Goal: Task Accomplishment & Management: Complete application form

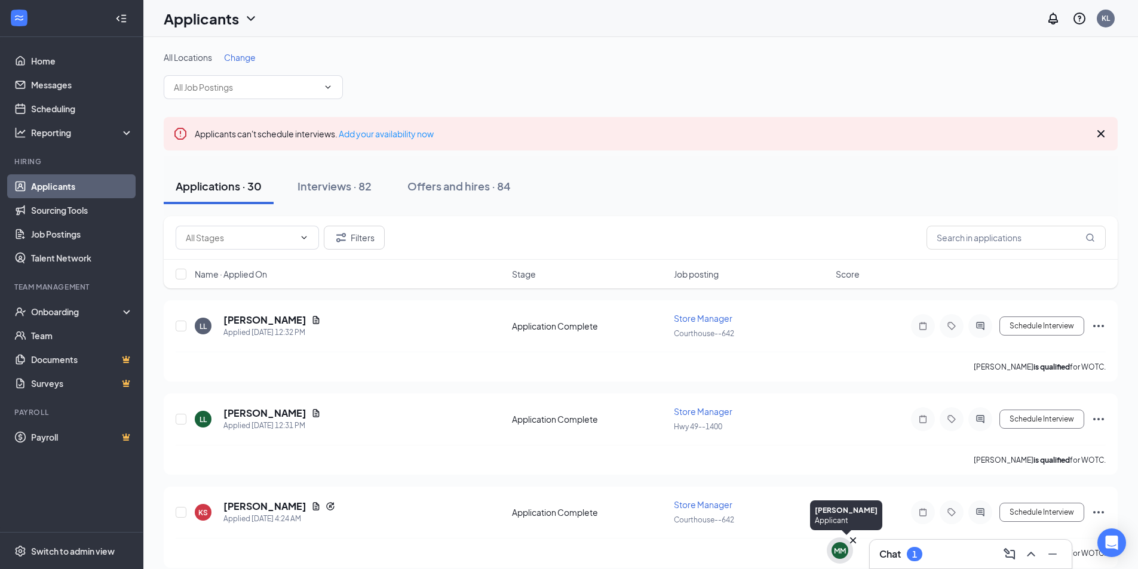
click at [852, 540] on icon "Cross" at bounding box center [853, 540] width 6 height 6
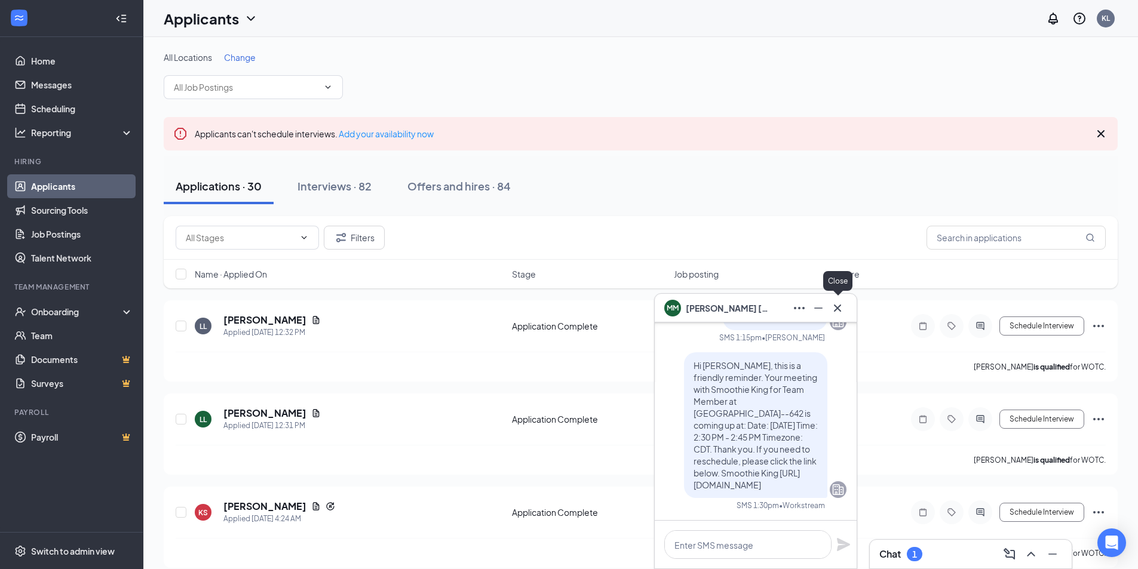
click at [839, 312] on icon "Cross" at bounding box center [837, 308] width 14 height 14
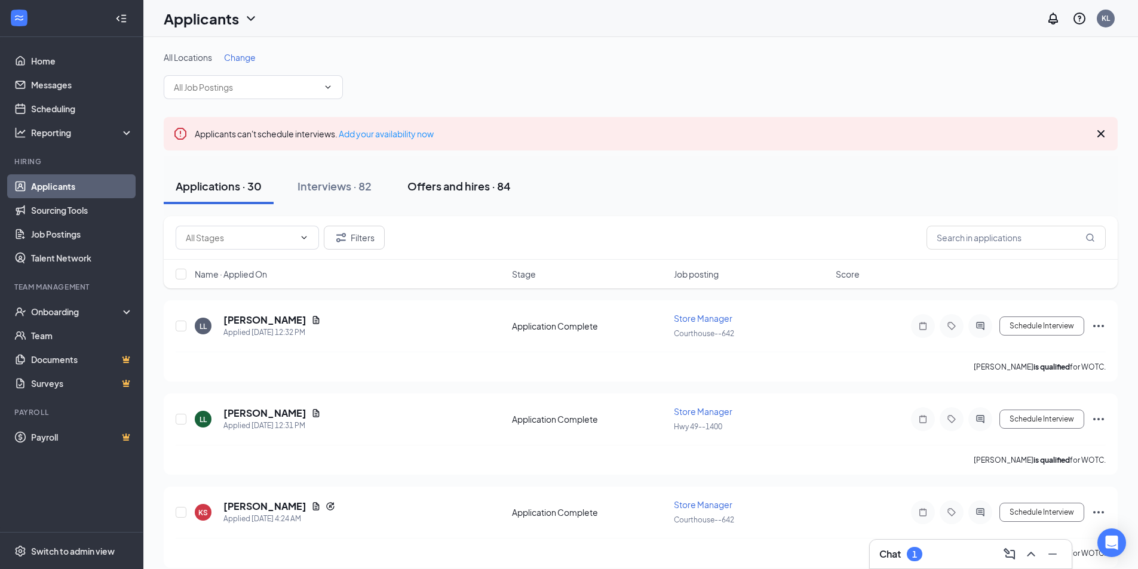
click at [498, 176] on button "Offers and hires · 84" at bounding box center [458, 186] width 127 height 36
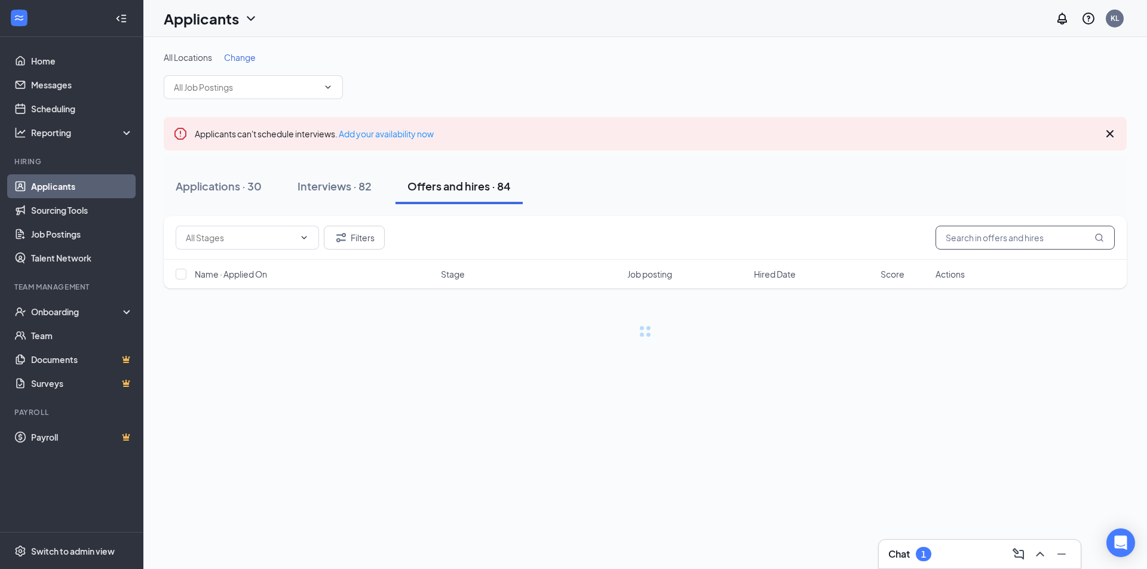
click at [953, 233] on input "text" at bounding box center [1024, 238] width 179 height 24
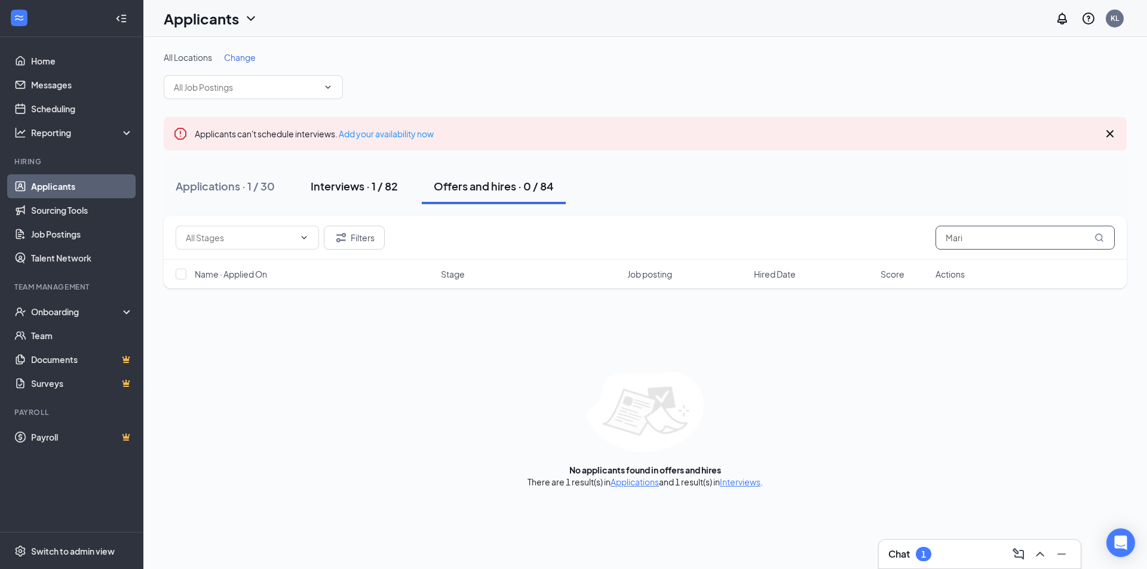
type input "Mari"
click at [386, 190] on div "Interviews · 1 / 82" at bounding box center [354, 186] width 87 height 15
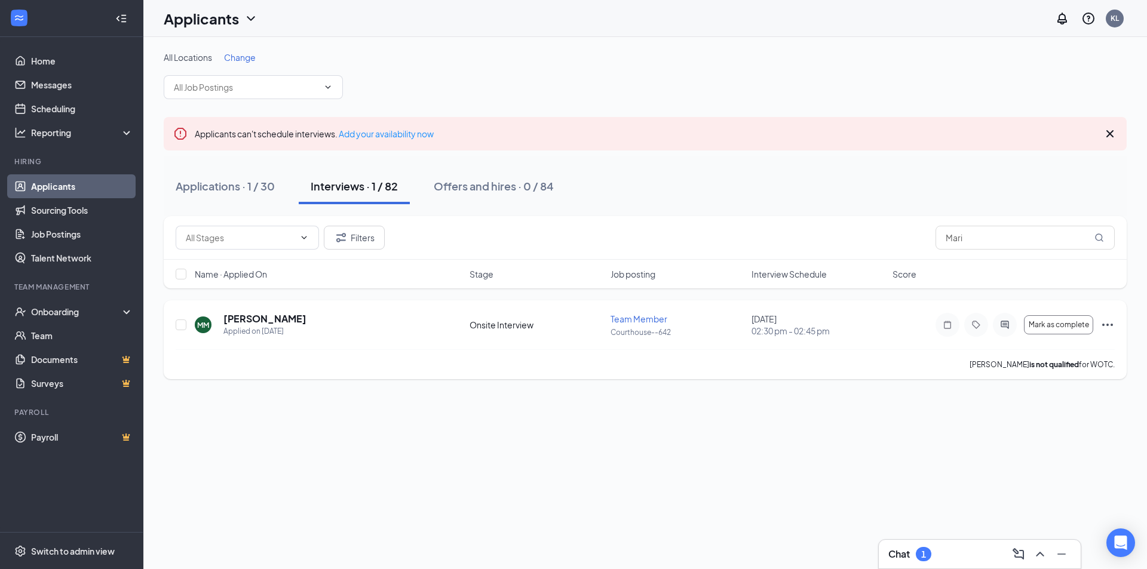
click at [1111, 327] on icon "Ellipses" at bounding box center [1107, 325] width 14 height 14
click at [900, 142] on div "Applicants can't schedule interviews. Add your availability now" at bounding box center [645, 133] width 963 height 33
click at [273, 324] on h5 "[PERSON_NAME]" at bounding box center [264, 318] width 83 height 13
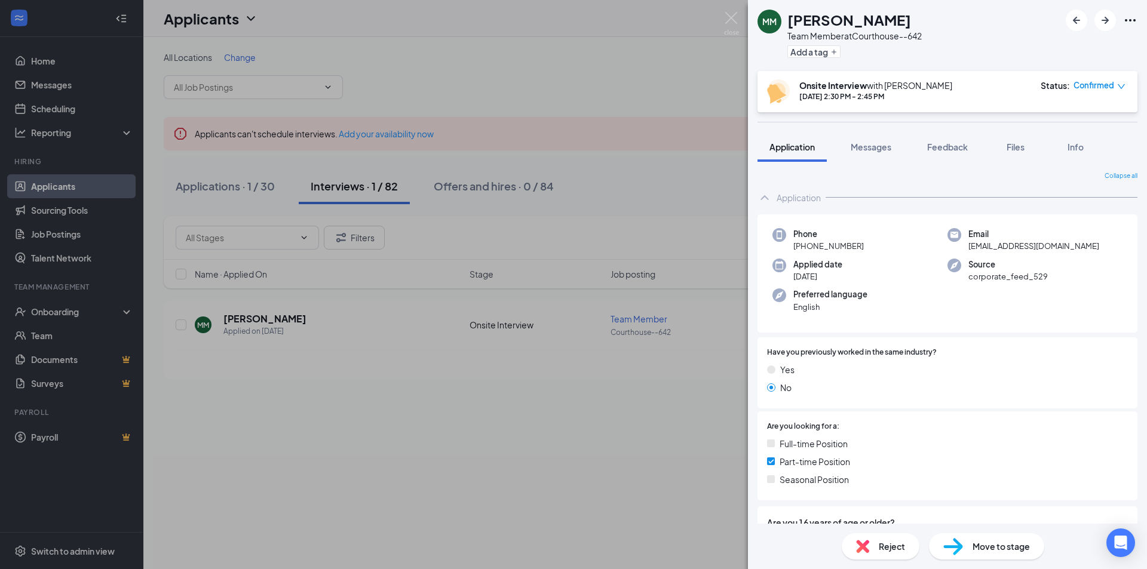
click at [811, 244] on span "+1 (228) 265-3383" at bounding box center [828, 246] width 70 height 12
click at [812, 244] on span "+1 (228) 265-3383" at bounding box center [828, 246] width 70 height 12
click at [812, 243] on span "+1 (228) 265-3383" at bounding box center [828, 246] width 70 height 12
click at [813, 243] on span "+1 (228) 265-3383" at bounding box center [828, 246] width 70 height 12
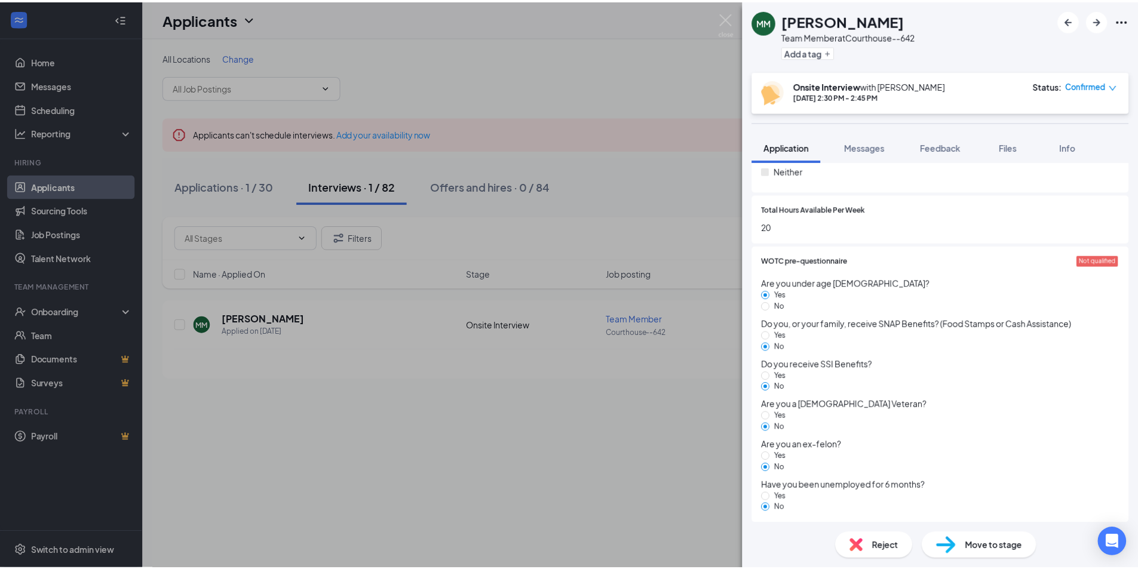
scroll to position [792, 0]
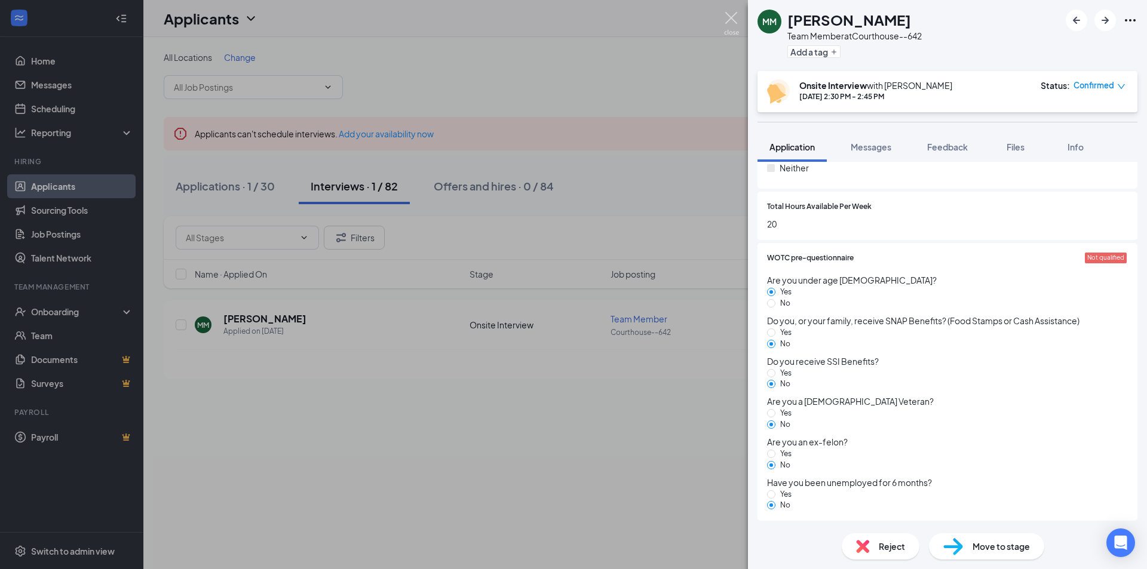
click at [736, 26] on img at bounding box center [731, 23] width 15 height 23
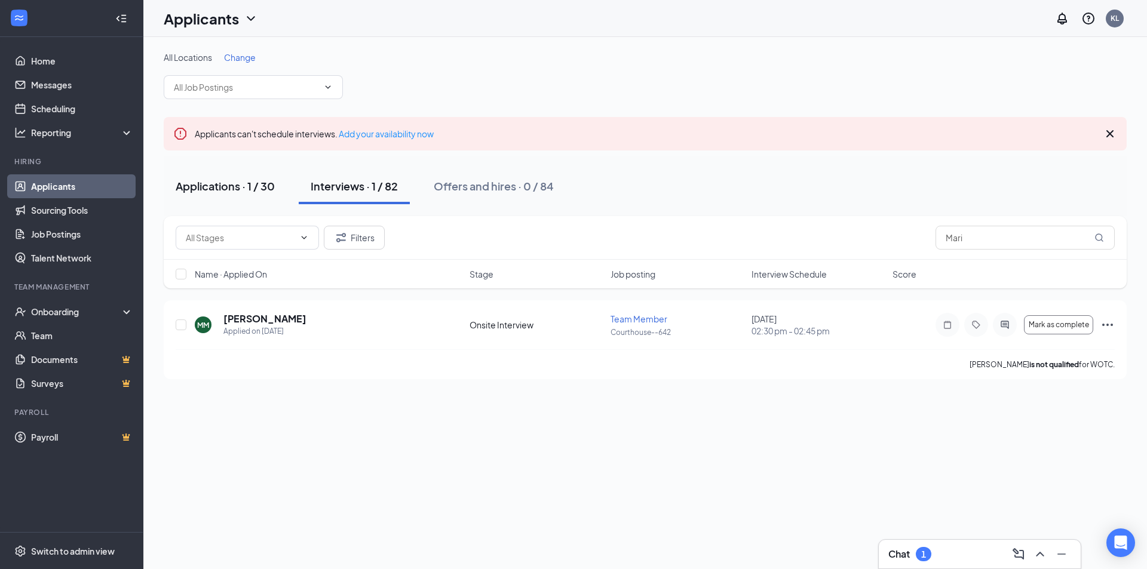
click at [227, 182] on div "Applications · 1 / 30" at bounding box center [225, 186] width 99 height 15
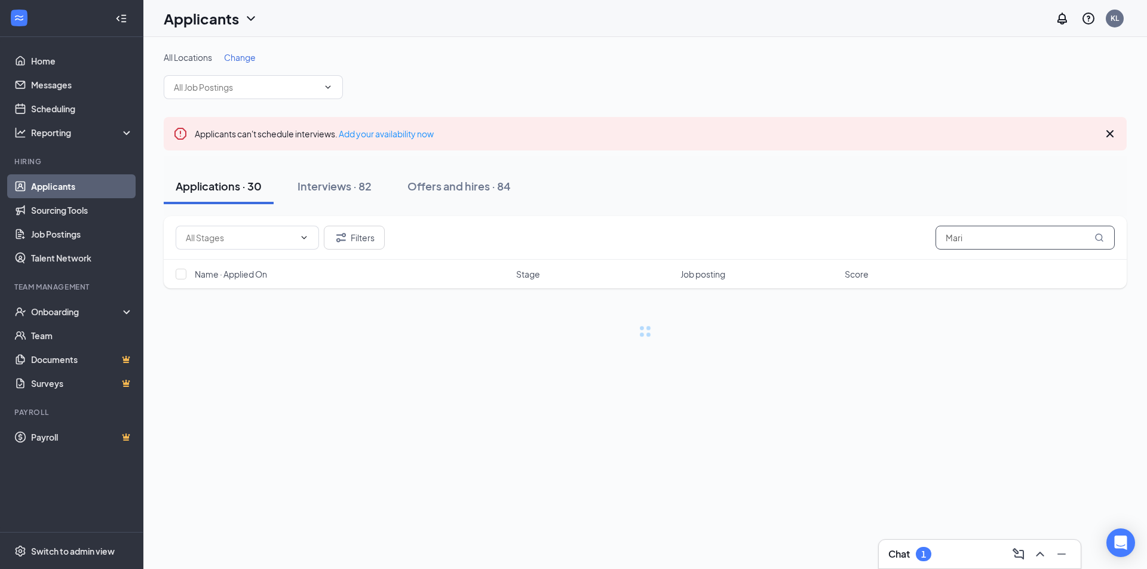
drag, startPoint x: 973, startPoint y: 248, endPoint x: 948, endPoint y: 262, distance: 28.4
click at [948, 262] on div "Filters Mari Name · Applied On Stage Job posting Score" at bounding box center [645, 252] width 963 height 72
type input "jan"
click at [331, 192] on div "Interviews · 82" at bounding box center [334, 186] width 74 height 15
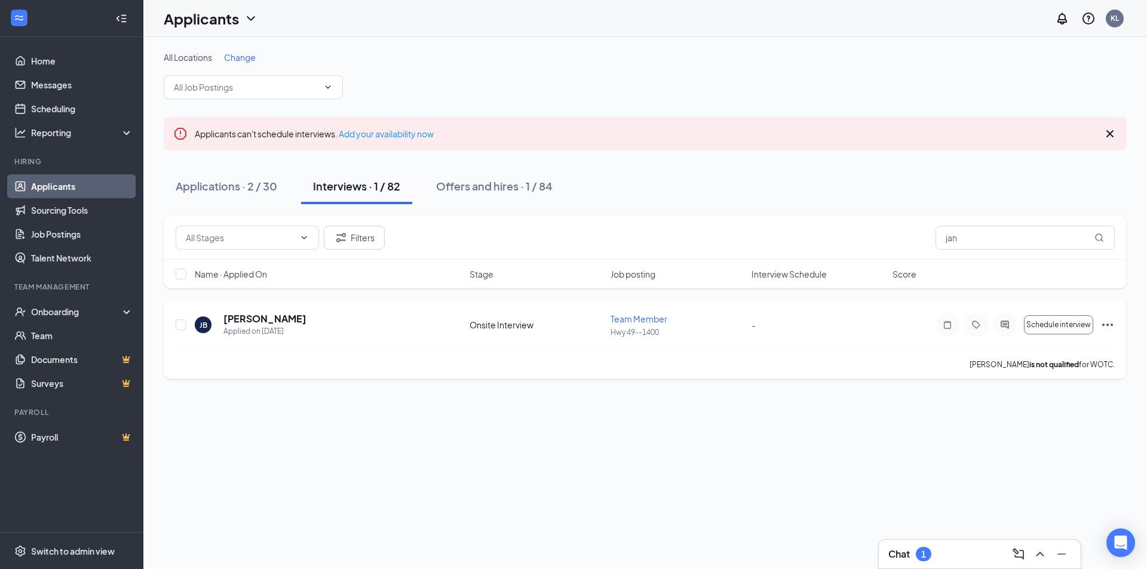
click at [1113, 330] on icon "Ellipses" at bounding box center [1107, 325] width 14 height 14
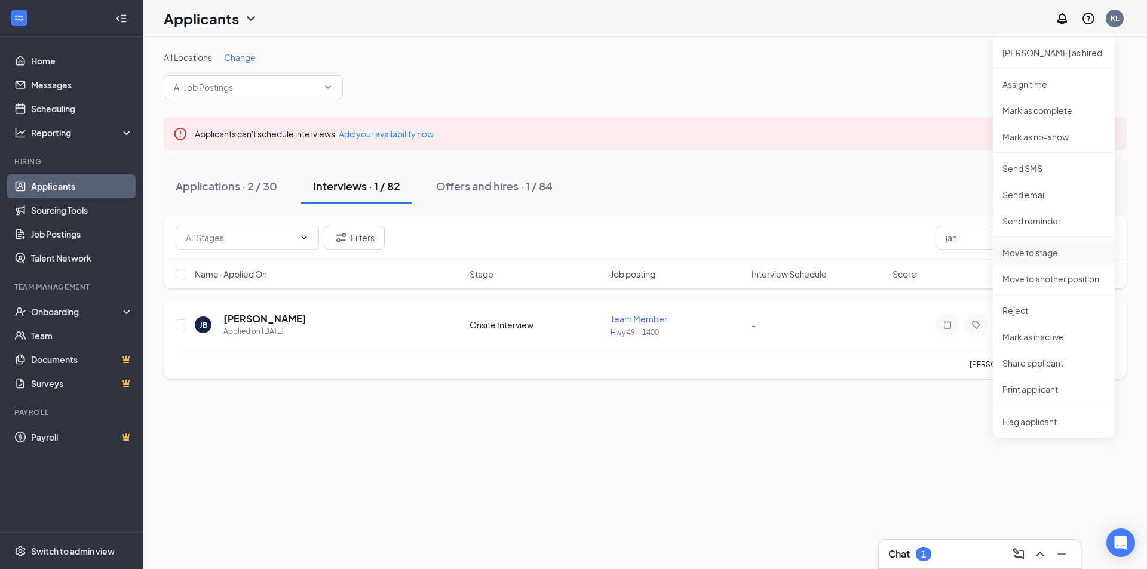
click at [1061, 254] on p "Move to stage" at bounding box center [1053, 253] width 103 height 12
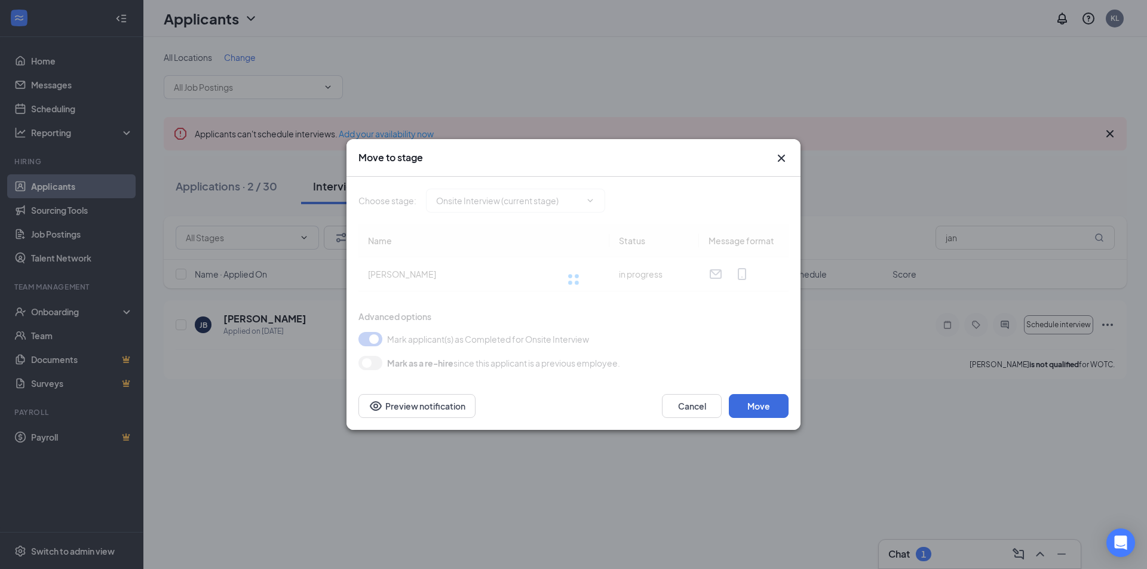
type input "Hiring Complete (final stage)"
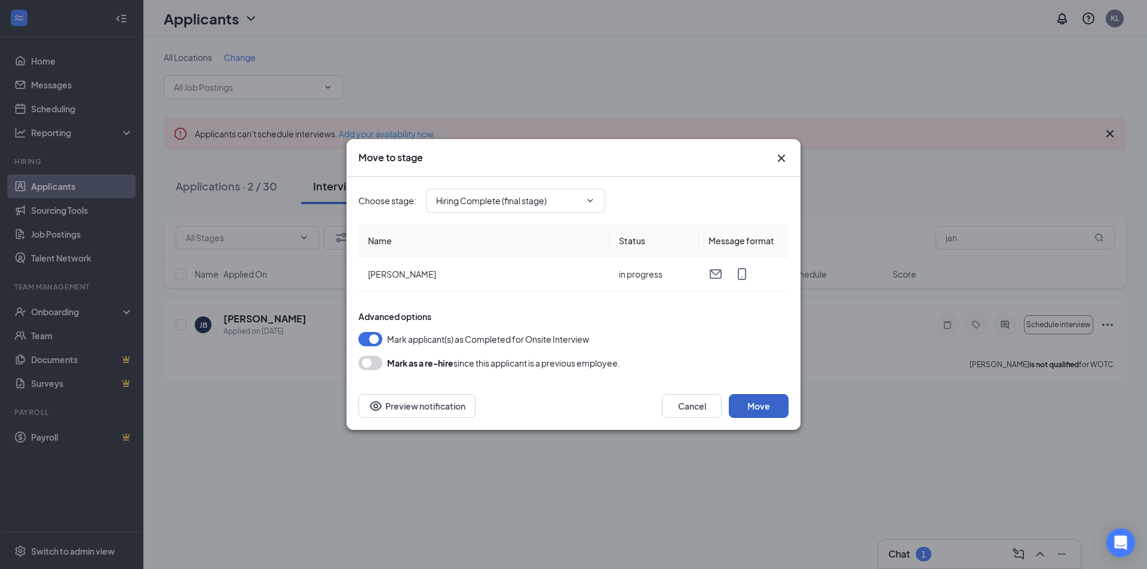
click at [760, 400] on button "Move" at bounding box center [759, 406] width 60 height 24
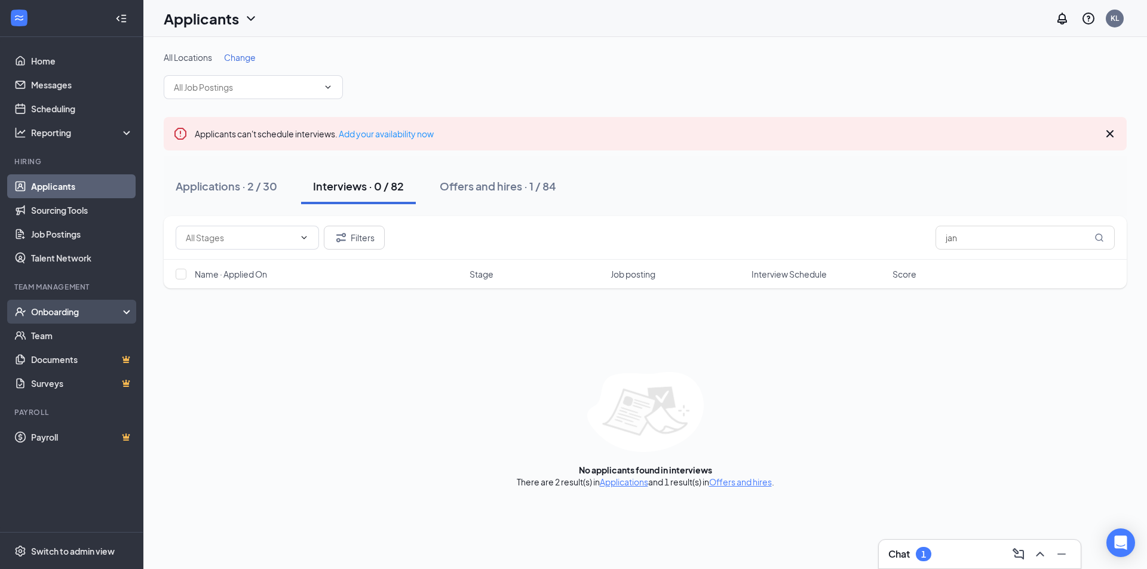
click at [121, 314] on div "Onboarding" at bounding box center [77, 312] width 92 height 12
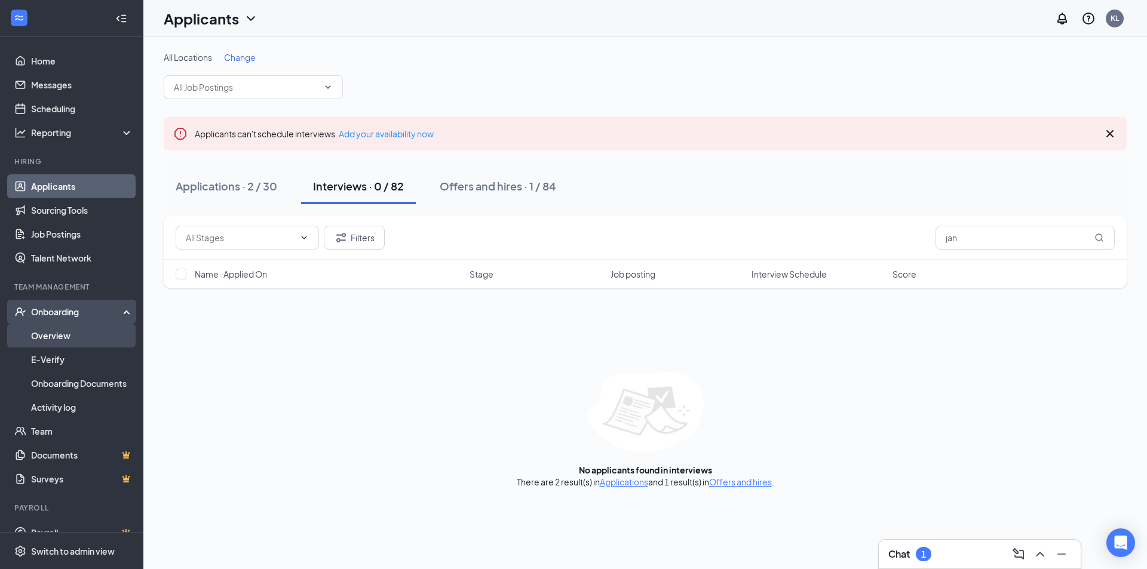
click at [100, 341] on link "Overview" at bounding box center [82, 336] width 102 height 24
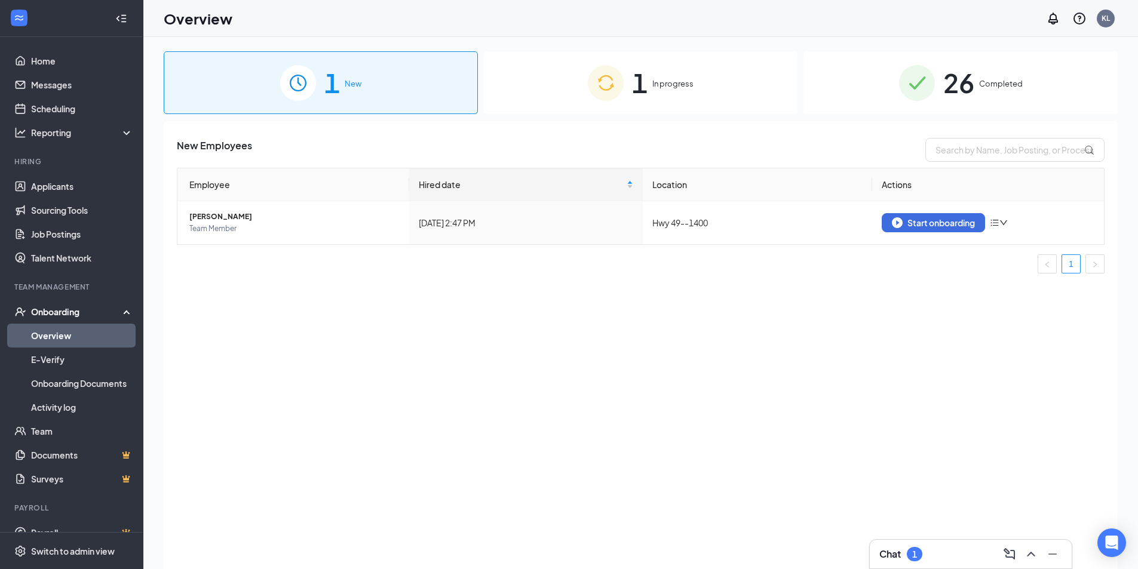
click at [963, 544] on div "Chat 1" at bounding box center [970, 554] width 202 height 29
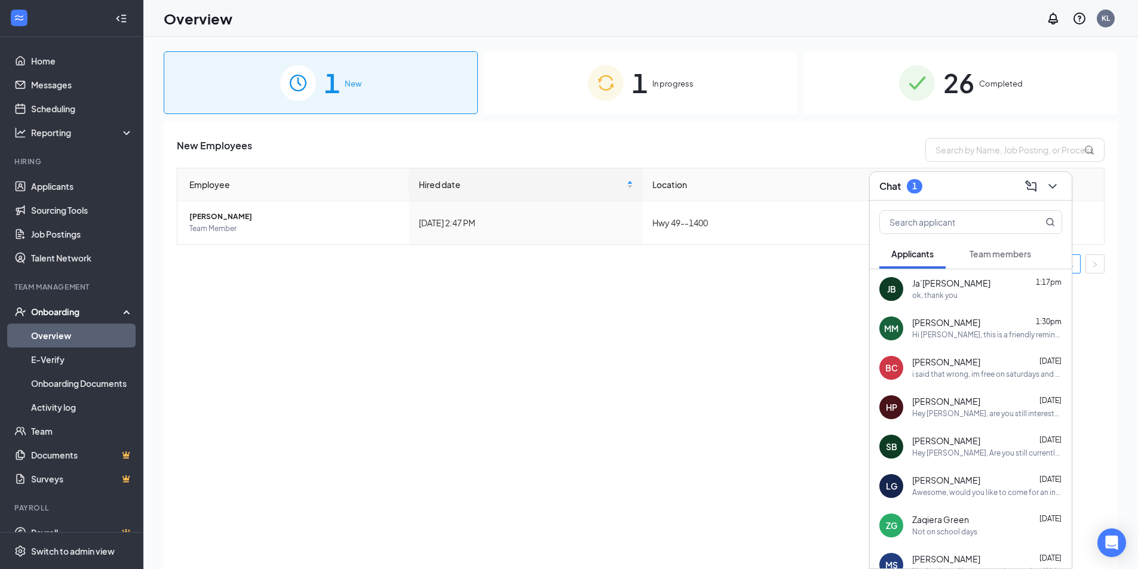
click at [1000, 292] on div "ok, thank you" at bounding box center [987, 296] width 150 height 10
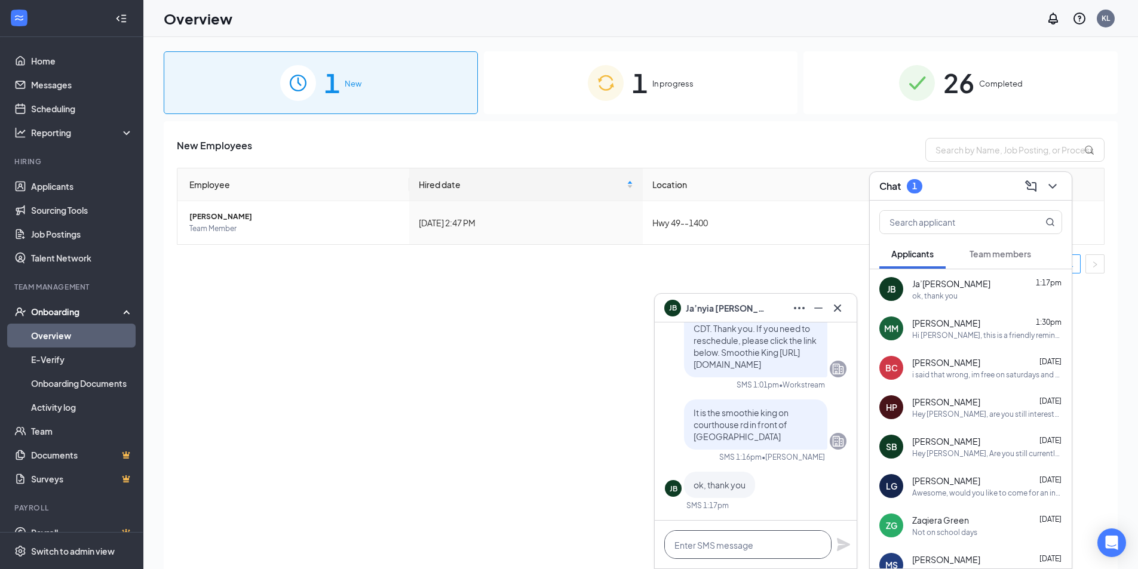
click at [726, 540] on textarea at bounding box center [747, 544] width 167 height 29
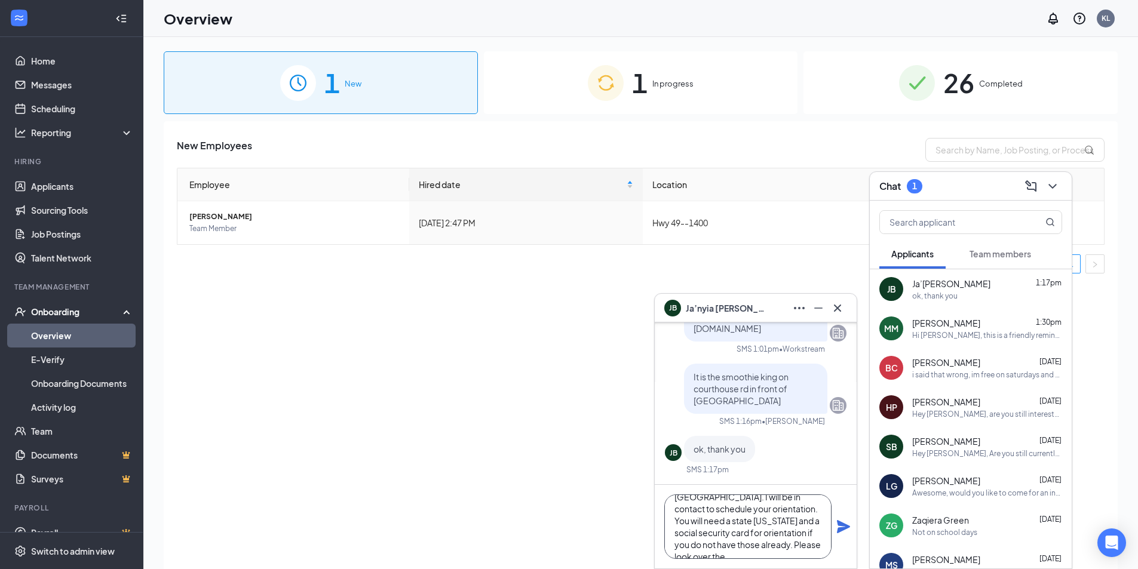
scroll to position [49, 0]
type textarea "Hey Ja'nyia! I wanted to let you know that you were selected for the position h…"
click at [844, 531] on icon "Plane" at bounding box center [843, 527] width 14 height 14
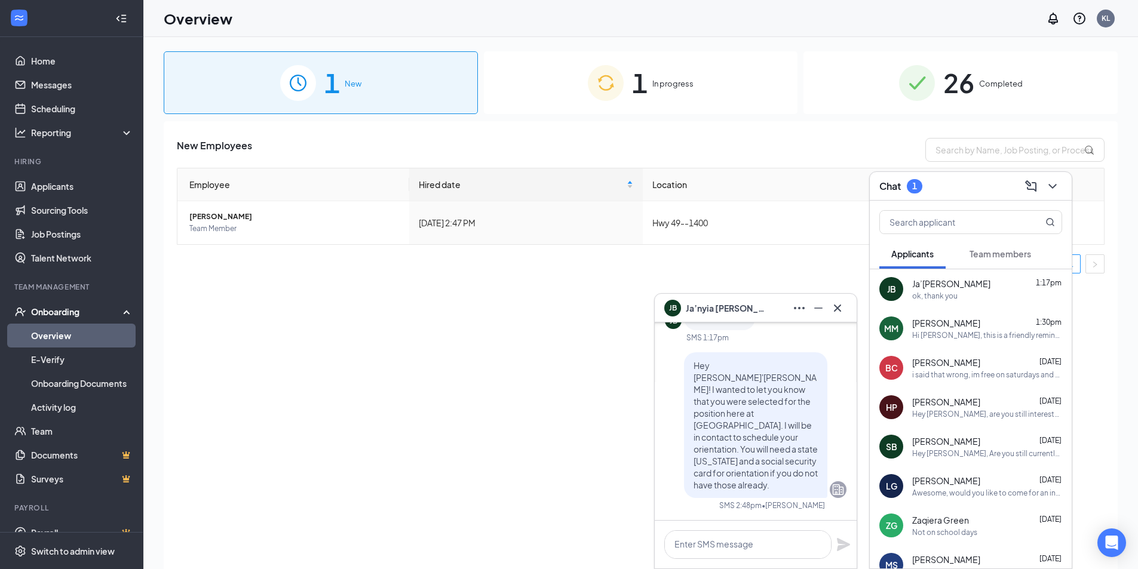
scroll to position [0, 0]
click at [777, 548] on textarea at bounding box center [747, 544] width 167 height 29
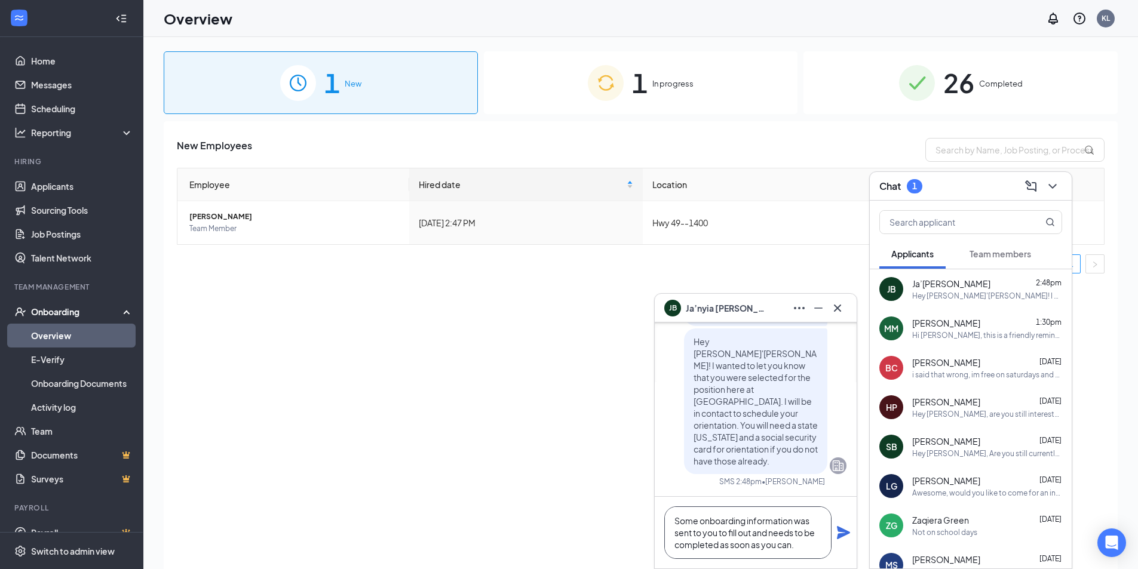
type textarea "Some onboarding information was sent to you to fill out and needs to be complet…"
click at [840, 528] on icon "Plane" at bounding box center [843, 532] width 13 height 13
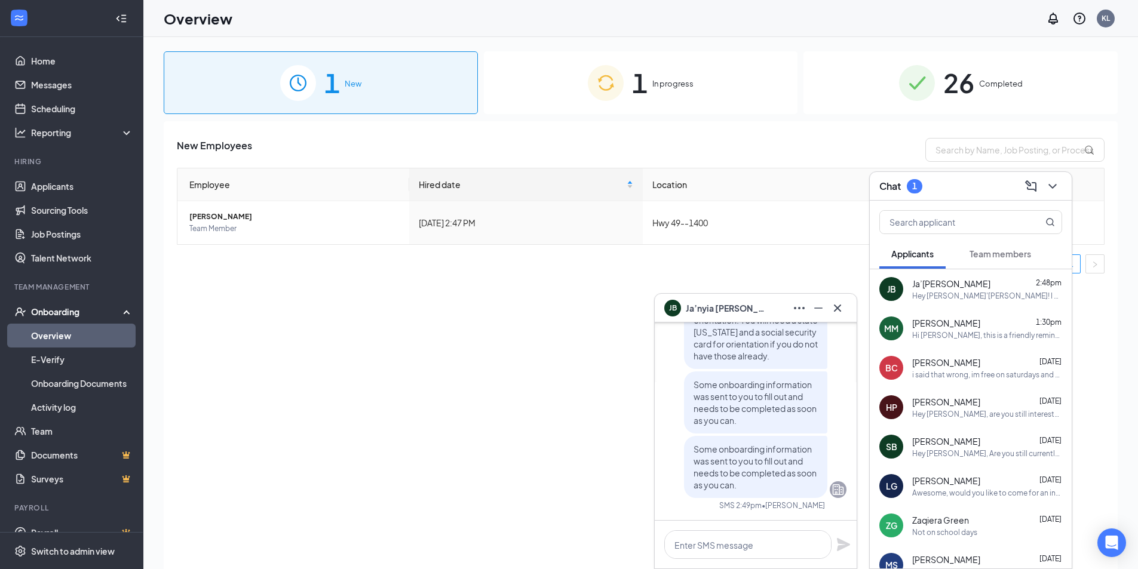
click at [969, 339] on div "Hi Mariah, this is a friendly reminder. Your meeting with Smoothie King for Tea…" at bounding box center [987, 335] width 150 height 10
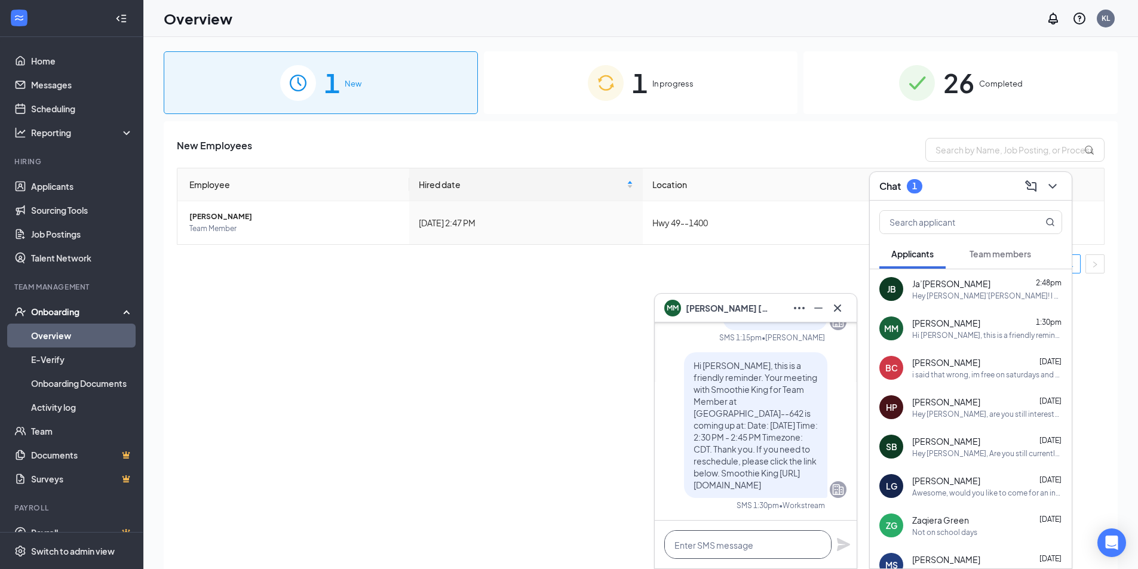
click at [772, 547] on textarea at bounding box center [747, 544] width 167 height 29
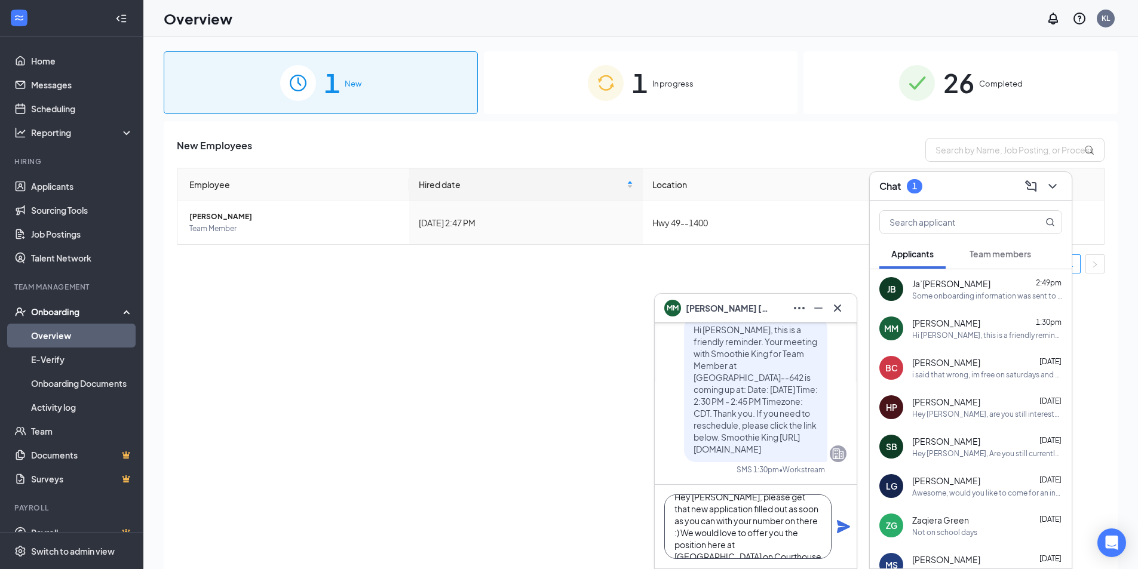
scroll to position [24, 0]
type textarea "Hey Mariah, please get that new application filled out as soon as you can with …"
click at [843, 524] on icon "Plane" at bounding box center [843, 526] width 13 height 13
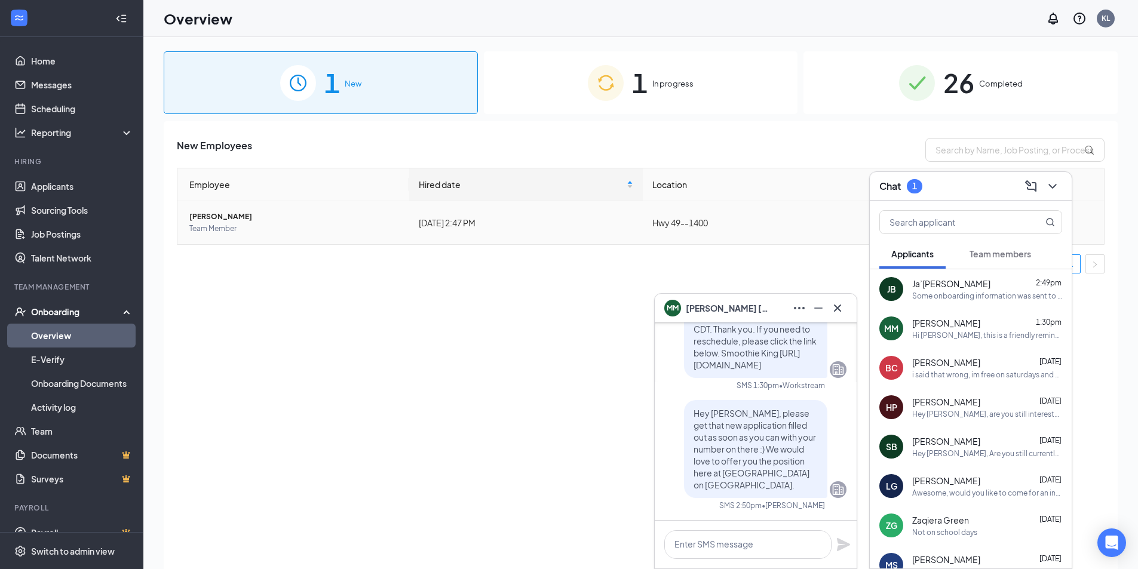
scroll to position [0, 0]
click at [1054, 188] on icon "ChevronDown" at bounding box center [1052, 186] width 14 height 14
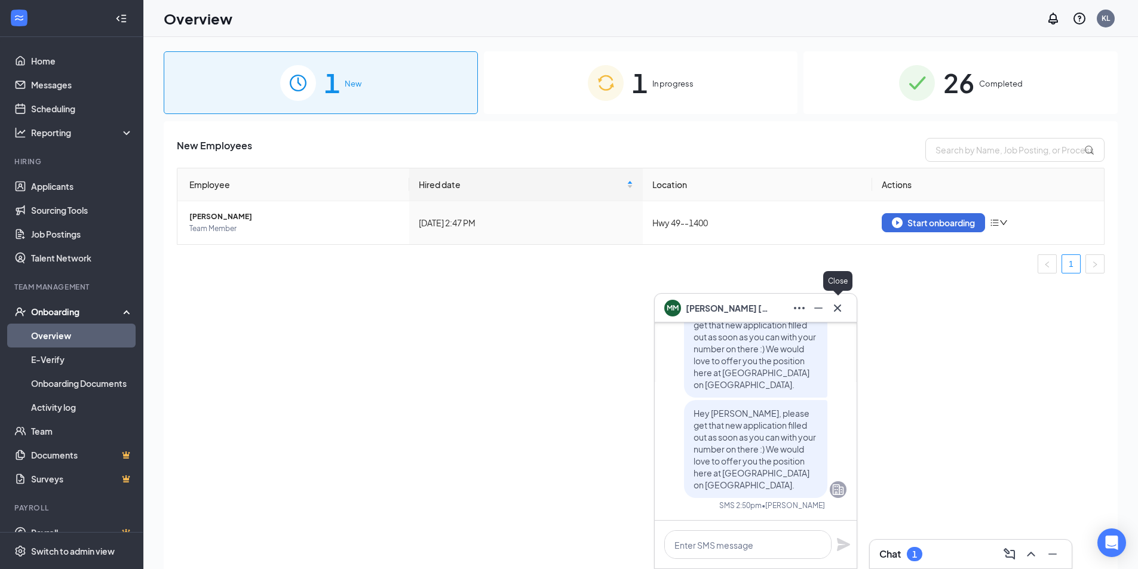
click at [843, 311] on icon "Cross" at bounding box center [837, 308] width 14 height 14
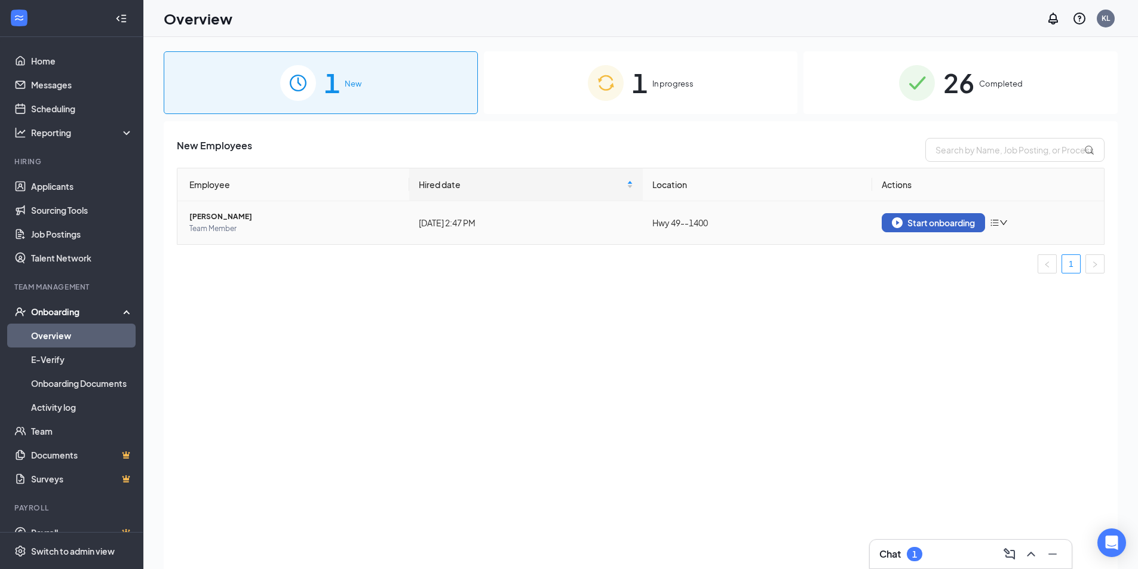
click at [912, 215] on button "Start onboarding" at bounding box center [932, 222] width 103 height 19
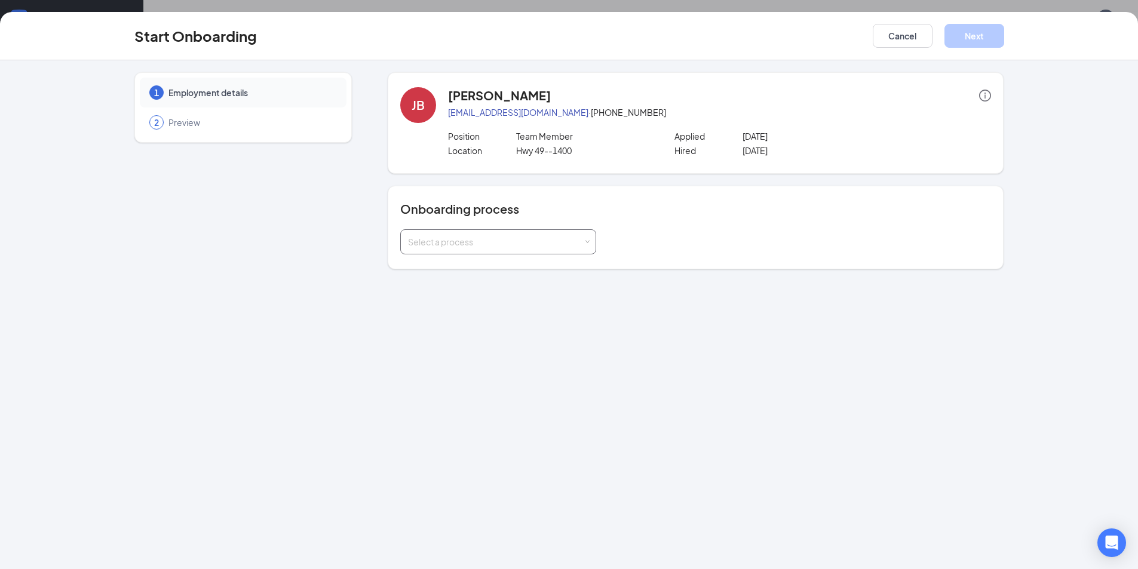
click at [568, 245] on div "Select a process" at bounding box center [495, 242] width 175 height 12
click at [556, 257] on li "Smoothie King Onboarding" at bounding box center [498, 267] width 196 height 21
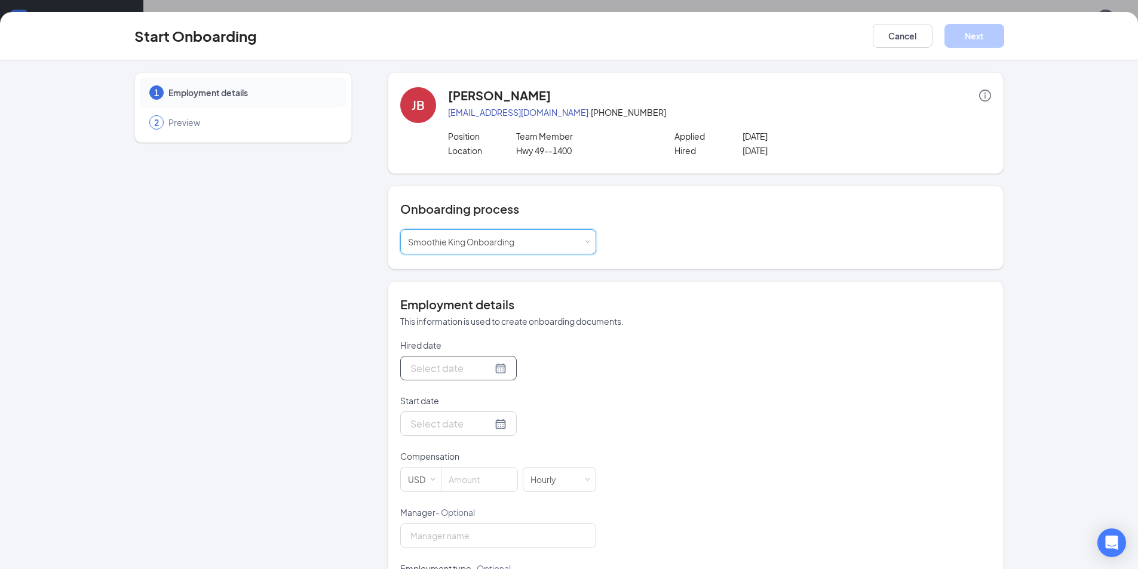
click at [472, 370] on input "Hired date" at bounding box center [451, 368] width 82 height 15
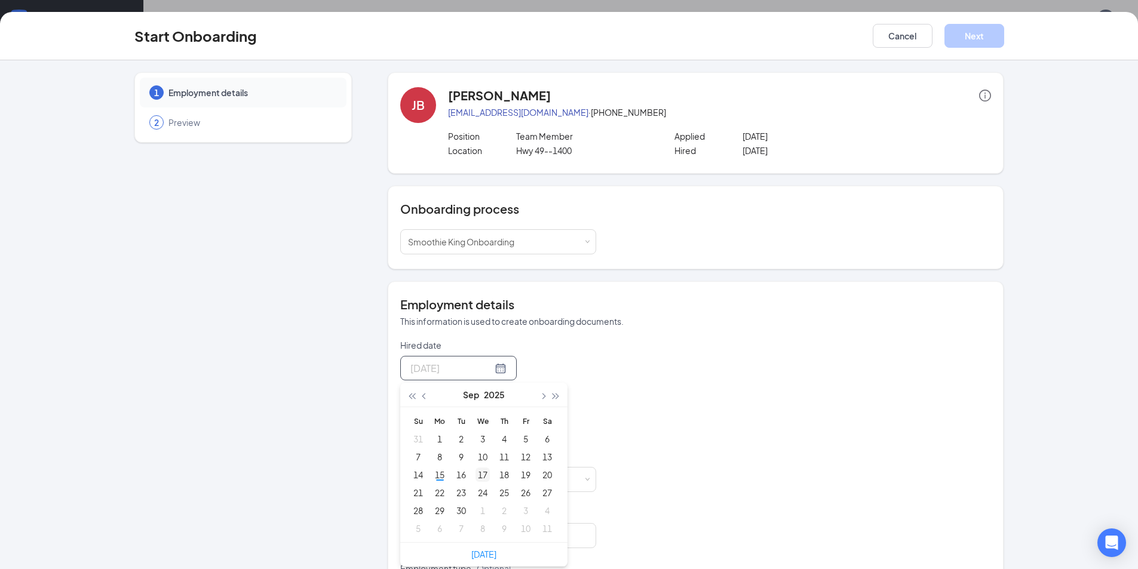
click at [475, 470] on div "17" at bounding box center [482, 475] width 14 height 14
click at [451, 376] on input "[DATE]" at bounding box center [451, 368] width 82 height 15
type input "[DATE]"
click at [483, 494] on div "24" at bounding box center [482, 492] width 14 height 14
click at [460, 428] on input "Start date" at bounding box center [451, 423] width 82 height 15
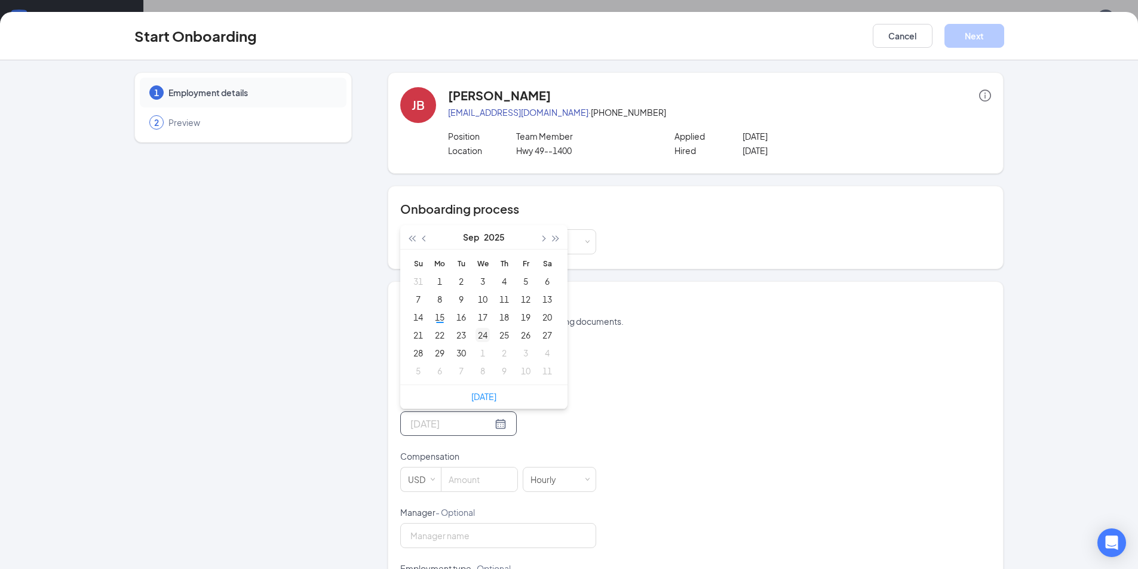
type input "[DATE]"
click at [476, 333] on div "24" at bounding box center [482, 335] width 14 height 14
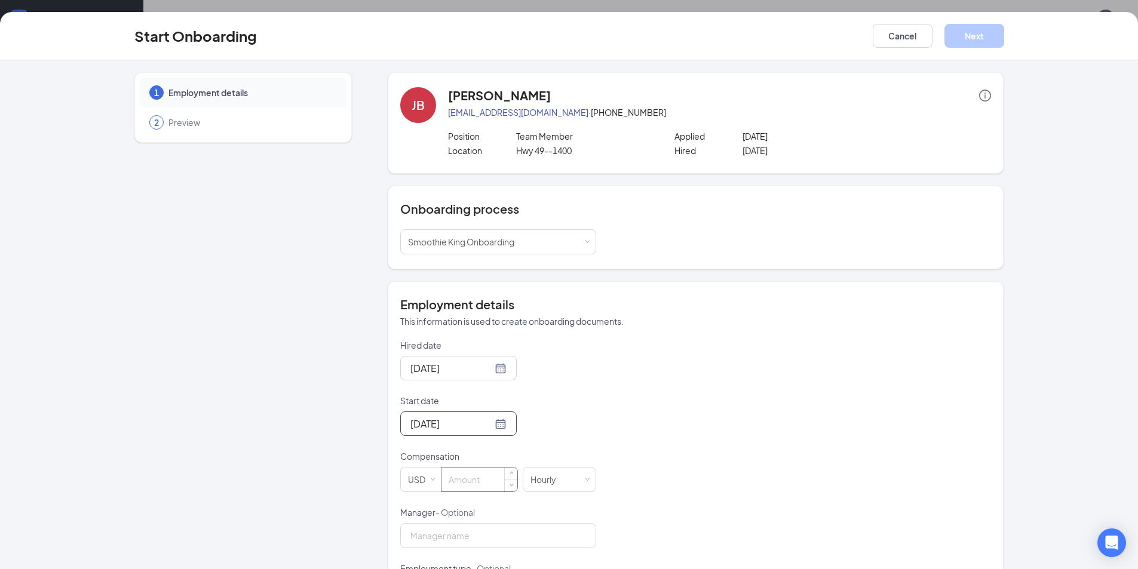
click at [469, 476] on input at bounding box center [479, 480] width 76 height 24
type input "9"
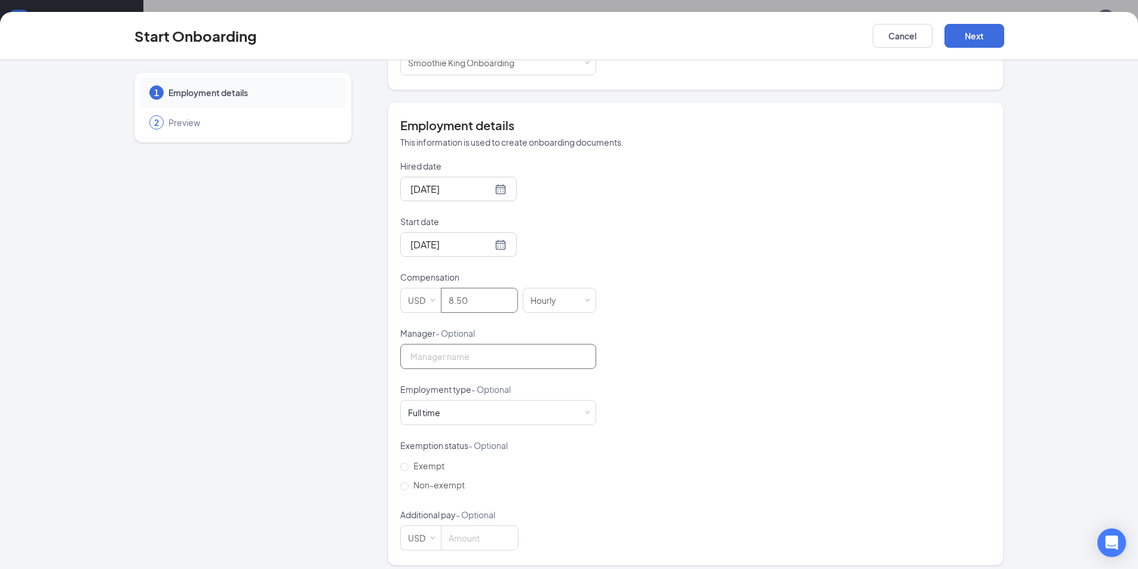
type input "8.5"
click at [471, 355] on input "Manager - Optional" at bounding box center [498, 356] width 196 height 25
type input "[PERSON_NAME]"
click at [460, 402] on div "Full time Works 30+ hours per week and is reasonably expected to work" at bounding box center [498, 413] width 180 height 24
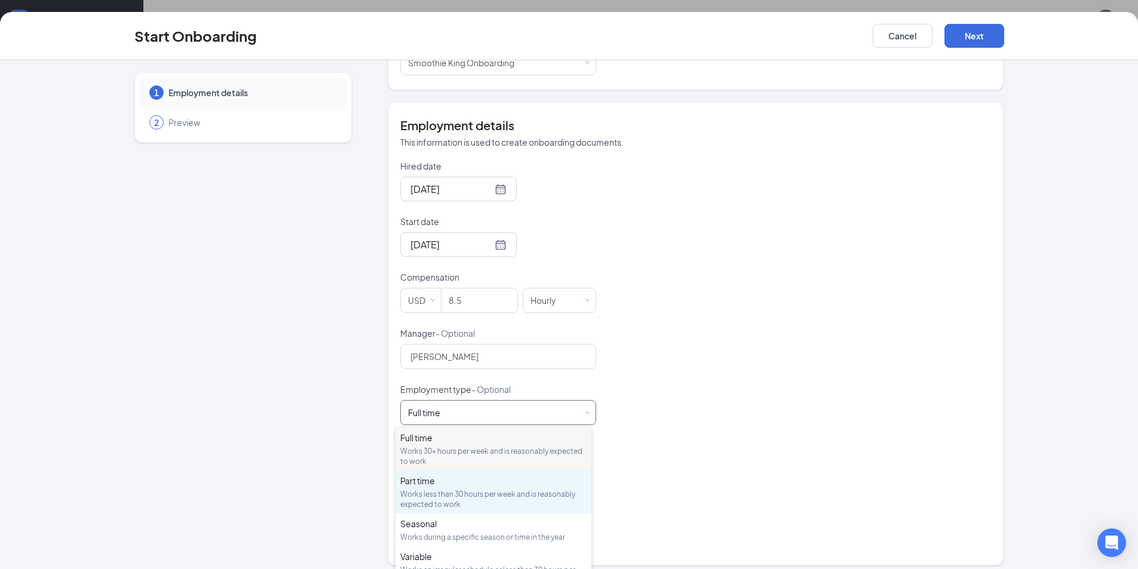
click at [445, 480] on div "Part time" at bounding box center [493, 481] width 186 height 12
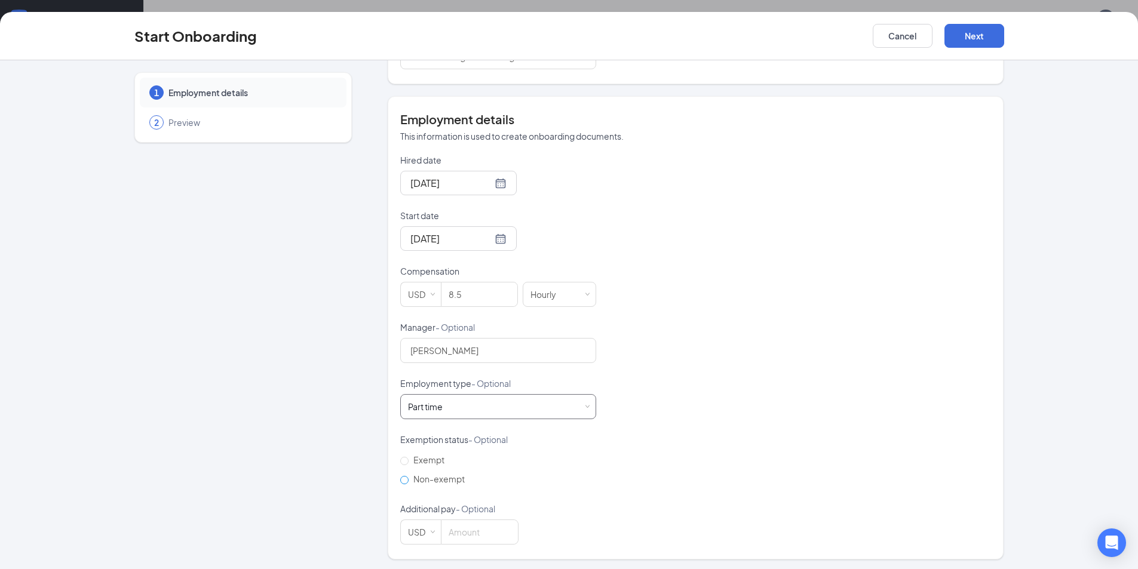
scroll to position [188, 0]
click at [978, 33] on button "Next" at bounding box center [974, 36] width 60 height 24
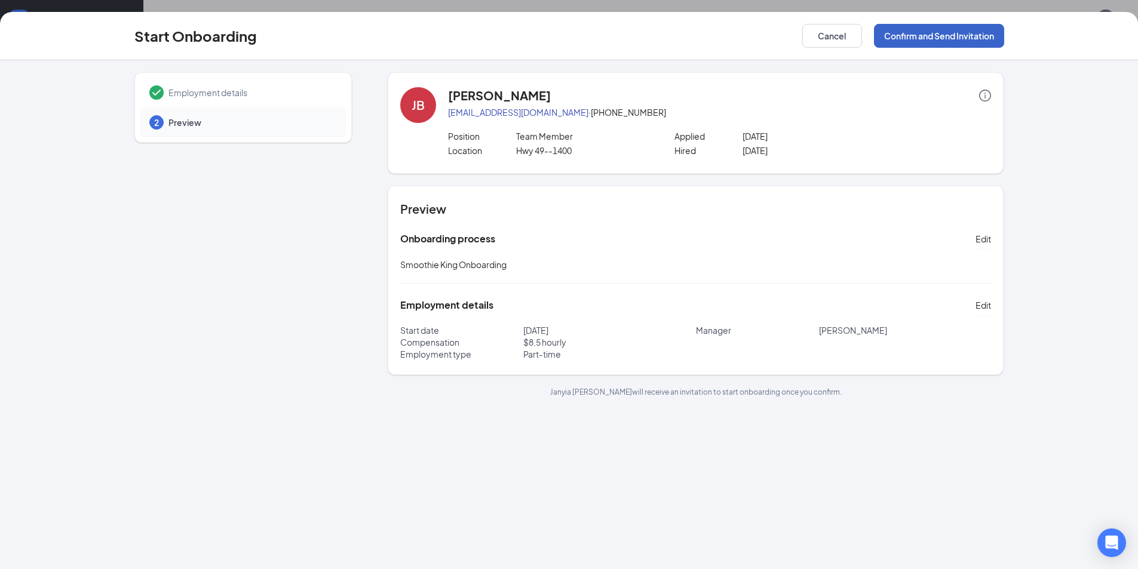
click at [937, 33] on button "Confirm and Send Invitation" at bounding box center [939, 36] width 130 height 24
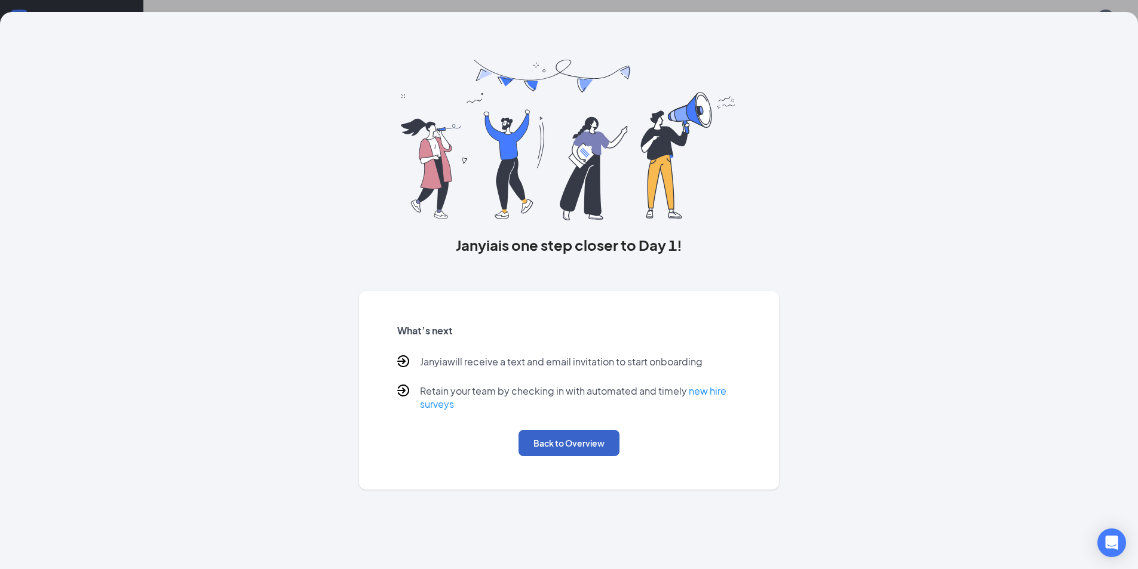
click at [600, 447] on button "Back to Overview" at bounding box center [568, 443] width 101 height 26
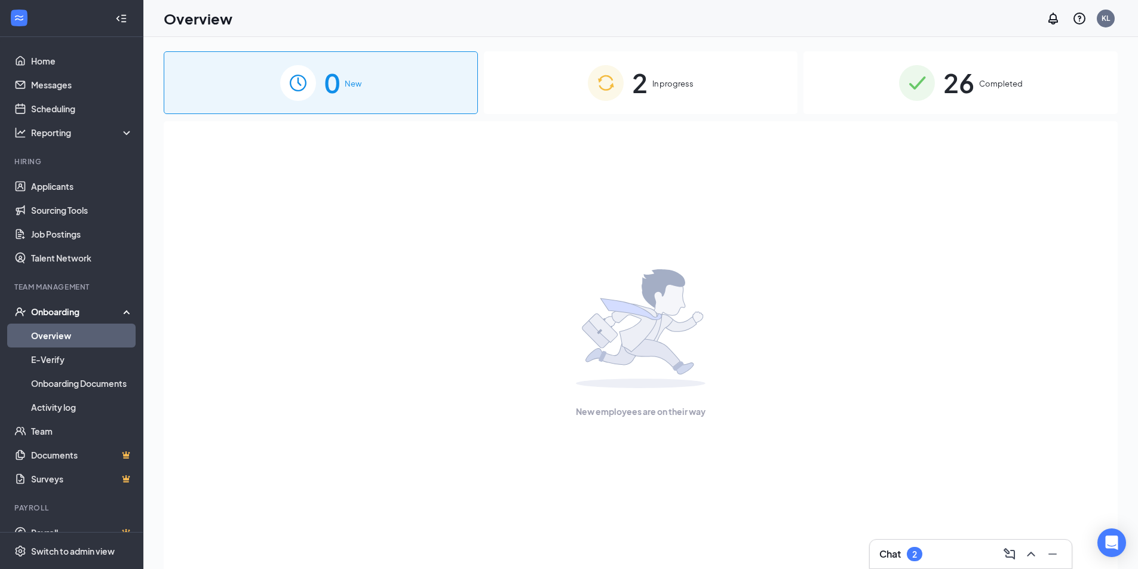
click at [99, 308] on div "Onboarding" at bounding box center [77, 312] width 92 height 12
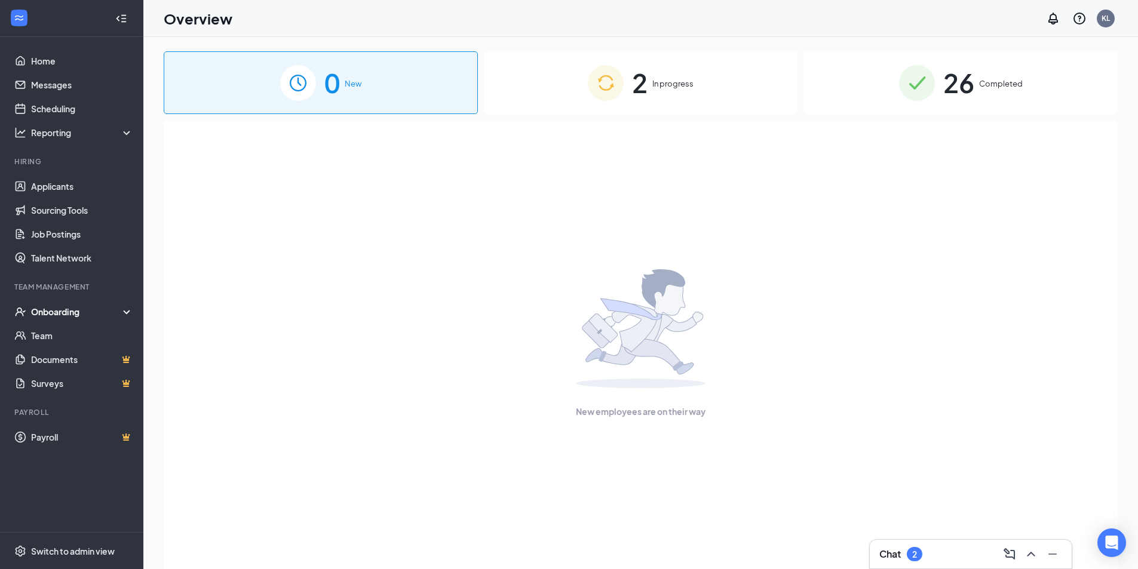
click at [689, 76] on div "2 In progress" at bounding box center [641, 82] width 314 height 63
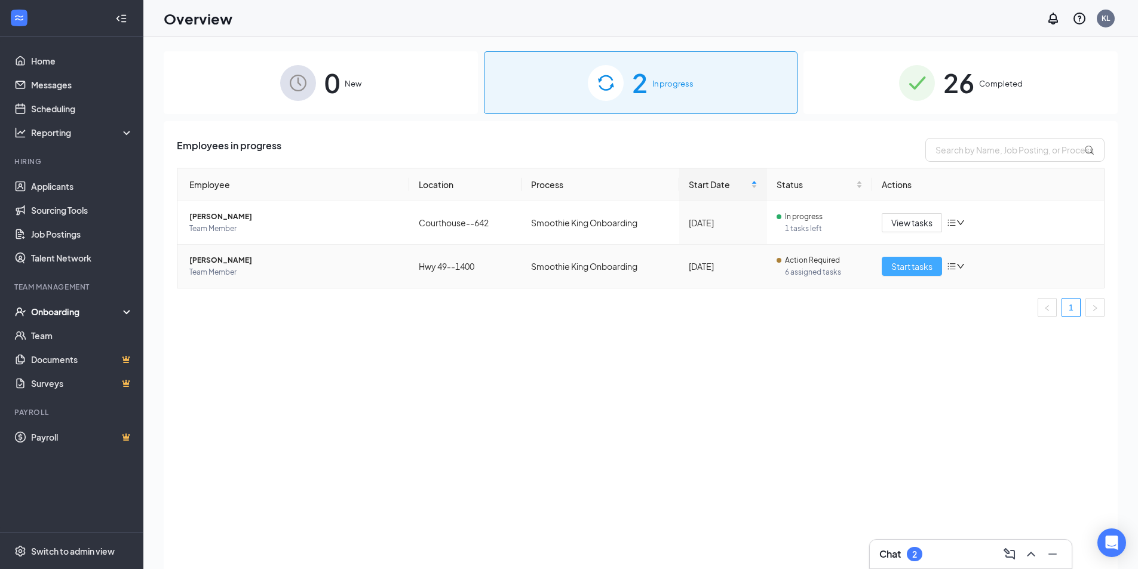
click at [914, 272] on span "Start tasks" at bounding box center [911, 266] width 41 height 13
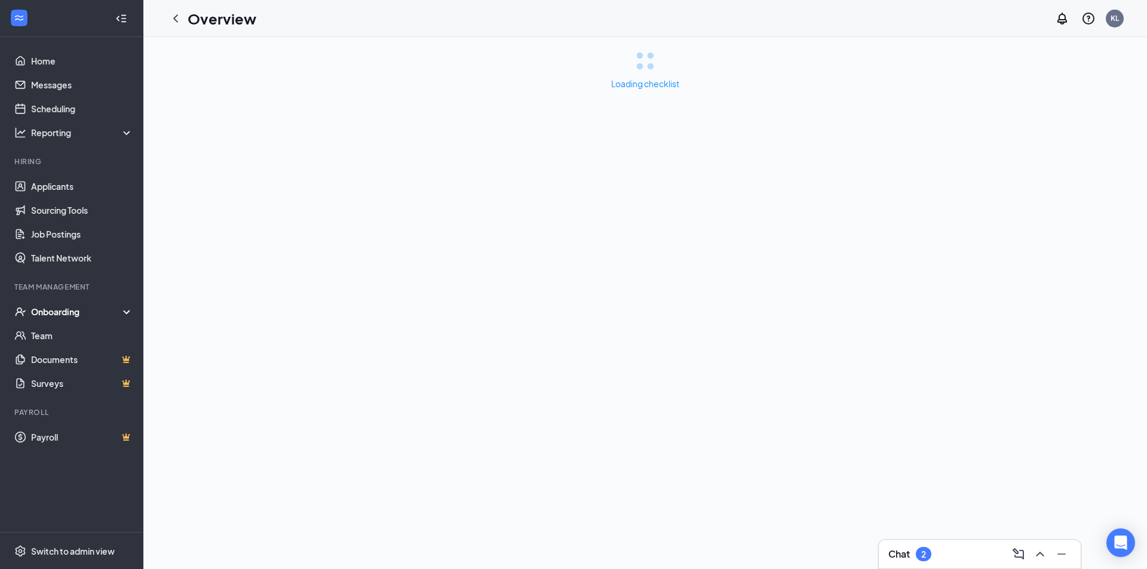
click at [975, 558] on div "Chat 2" at bounding box center [979, 554] width 183 height 19
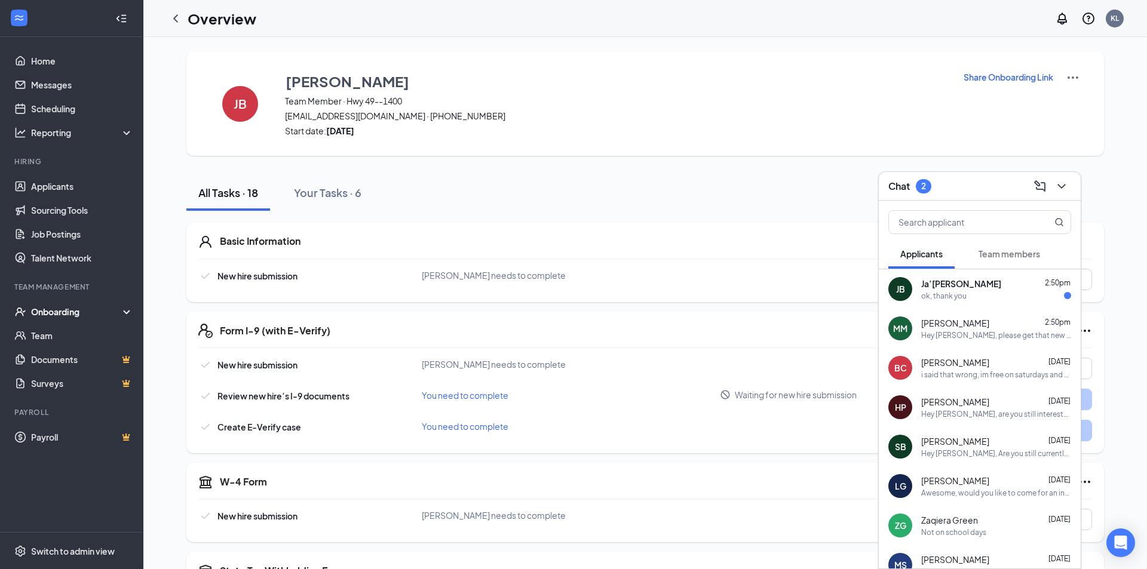
click at [1028, 297] on div "ok, thank you" at bounding box center [996, 296] width 150 height 10
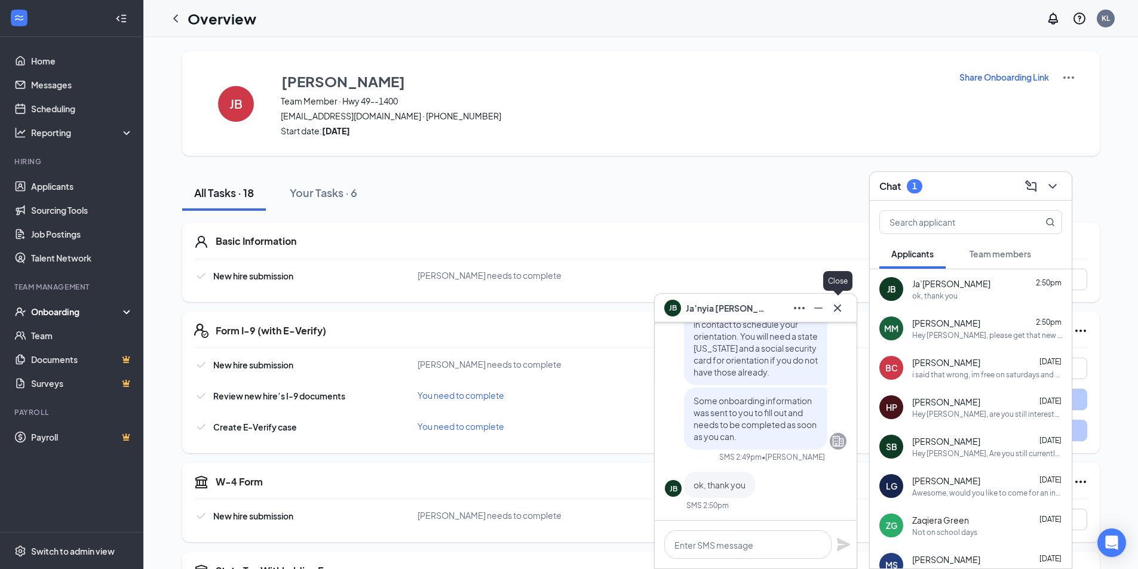
click at [836, 312] on icon "Cross" at bounding box center [837, 308] width 14 height 14
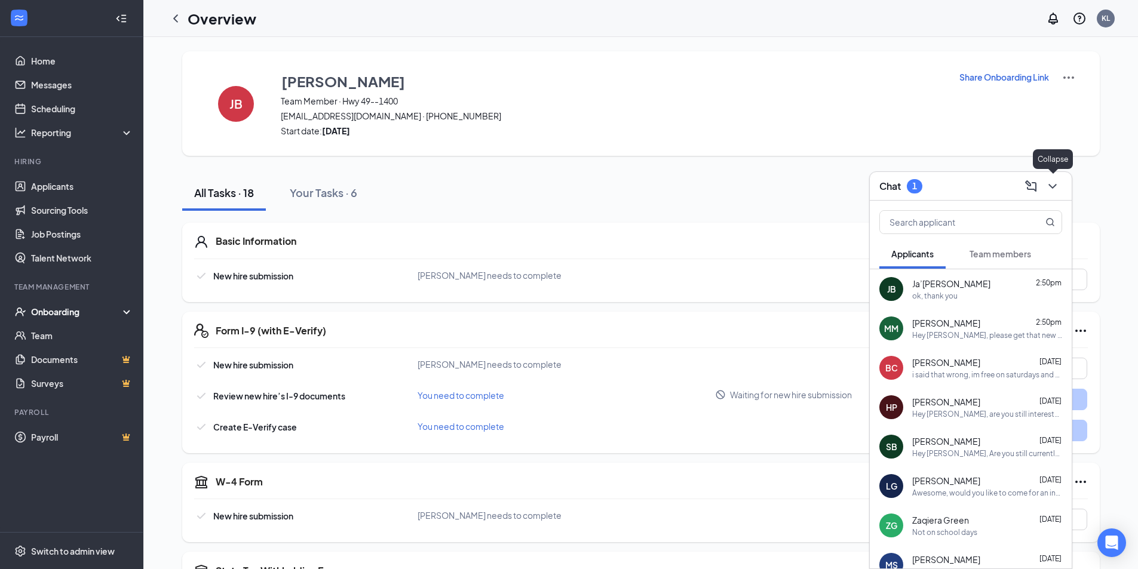
click at [1052, 189] on icon "ChevronDown" at bounding box center [1052, 186] width 14 height 14
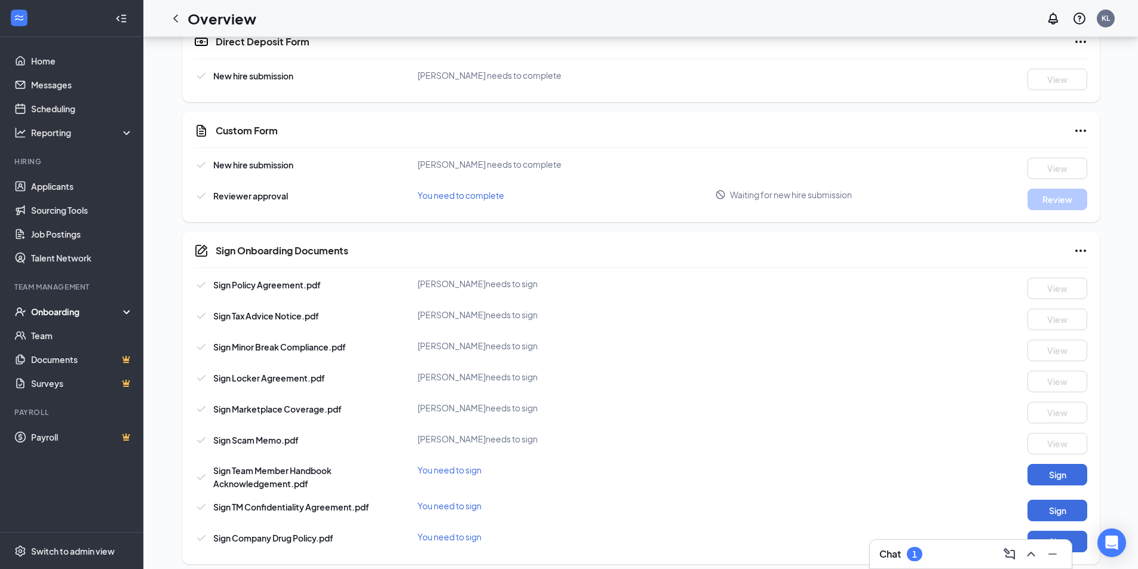
scroll to position [628, 0]
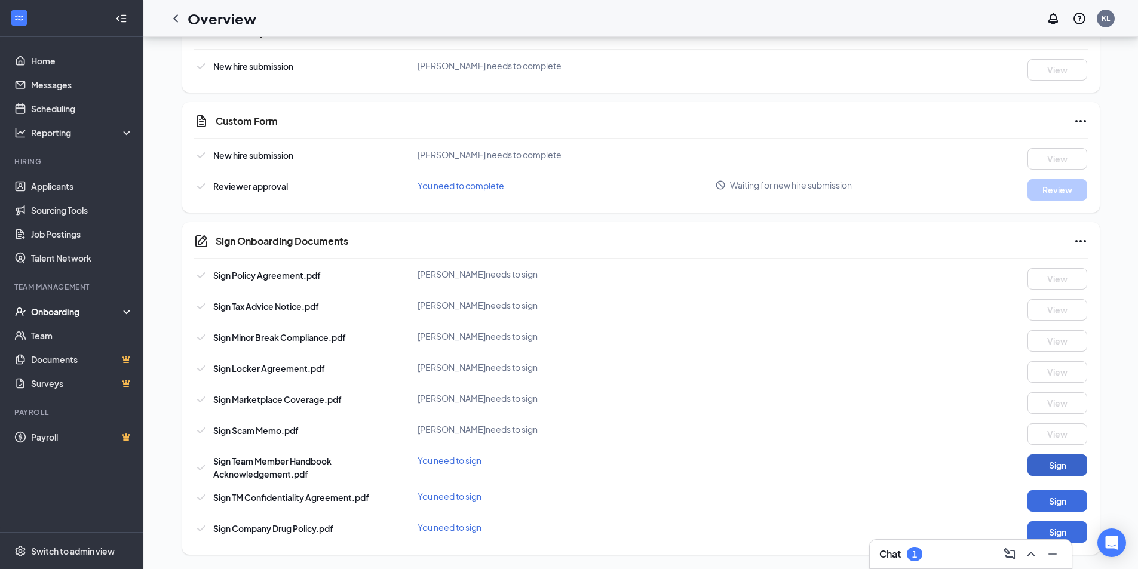
click at [1062, 458] on button "Sign" at bounding box center [1057, 464] width 60 height 21
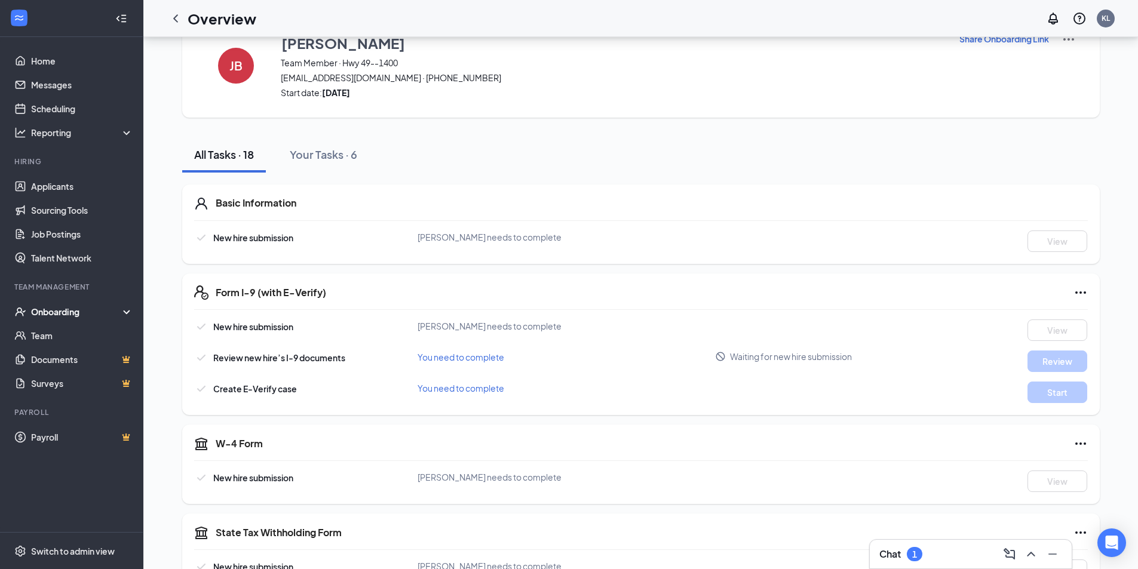
scroll to position [0, 0]
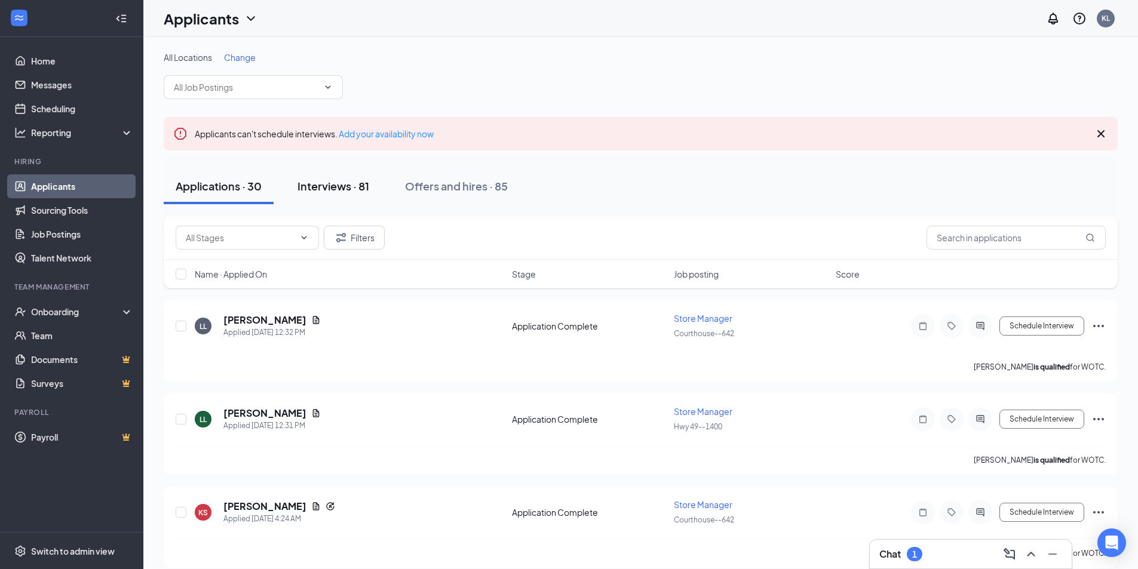
click at [351, 180] on div "Interviews · 81" at bounding box center [333, 186] width 72 height 15
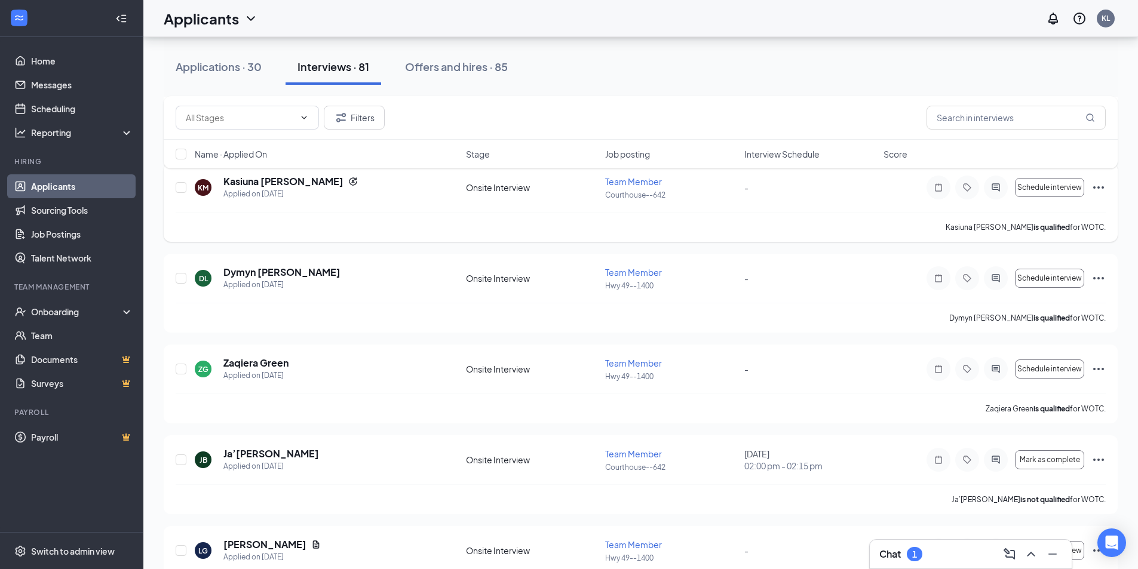
scroll to position [239, 0]
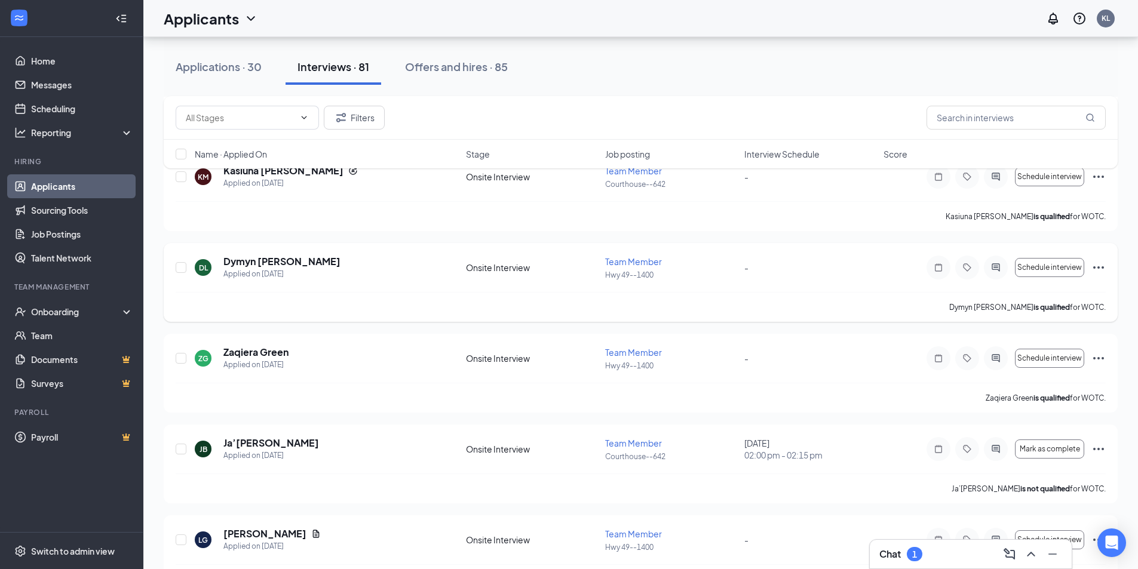
click at [658, 257] on span "Team Member" at bounding box center [633, 261] width 57 height 11
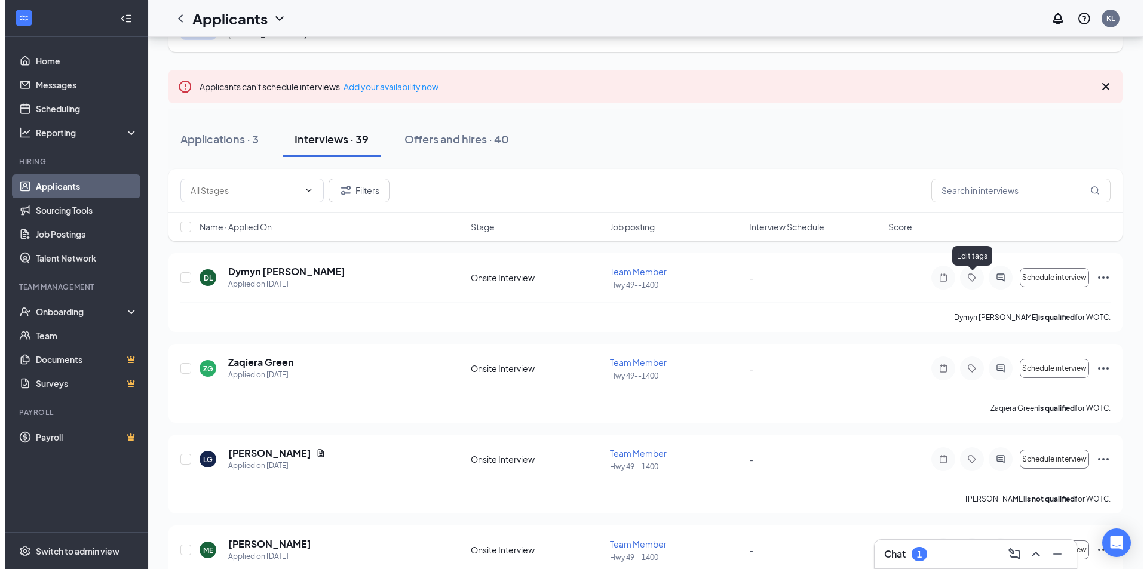
scroll to position [60, 0]
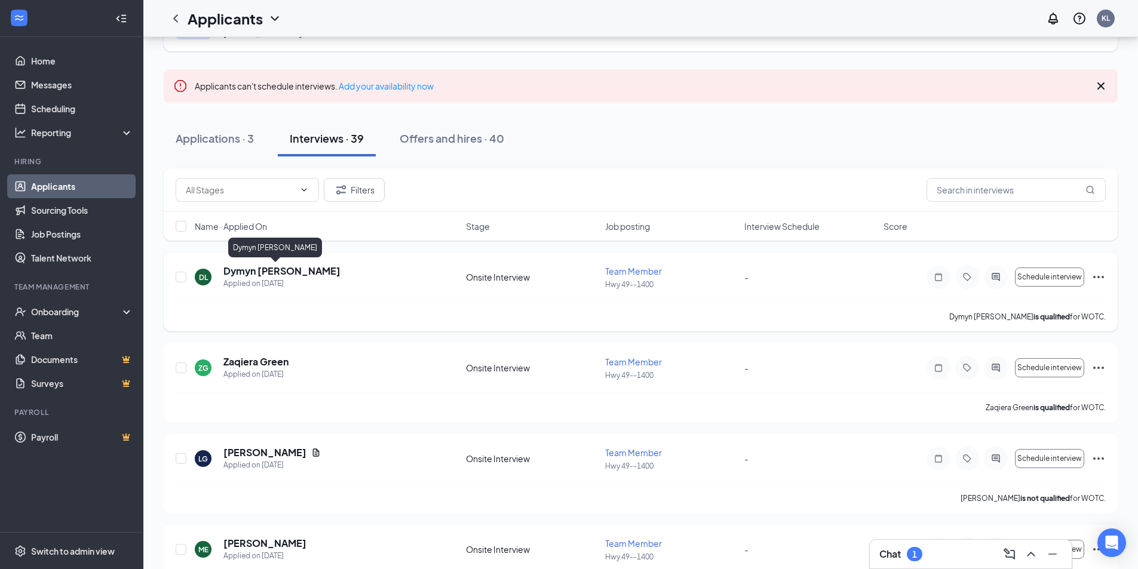
click at [283, 276] on h5 "Dymyn [PERSON_NAME]" at bounding box center [281, 271] width 117 height 13
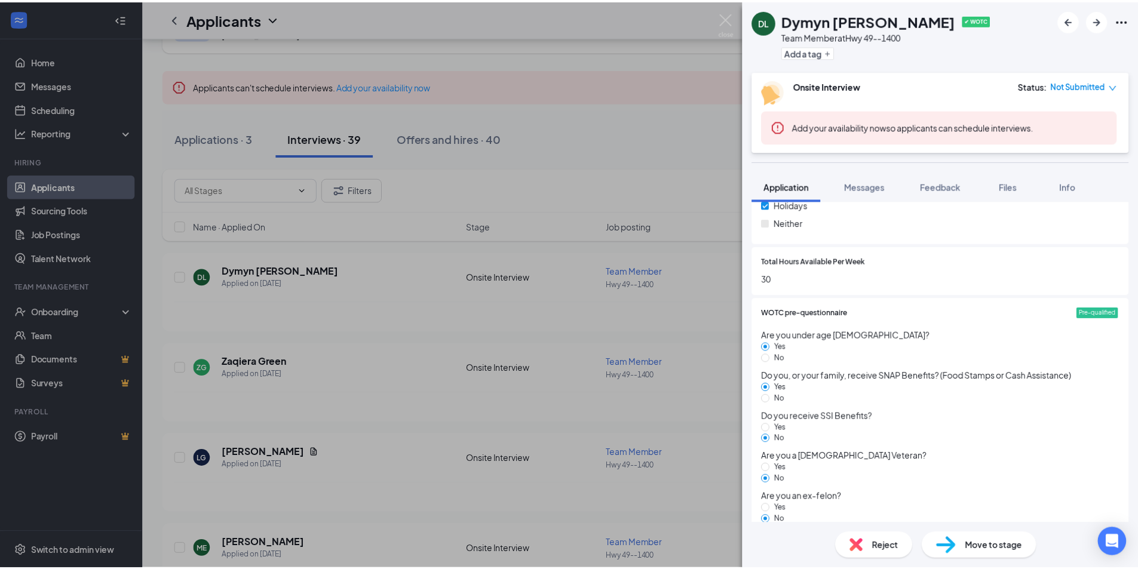
scroll to position [537, 0]
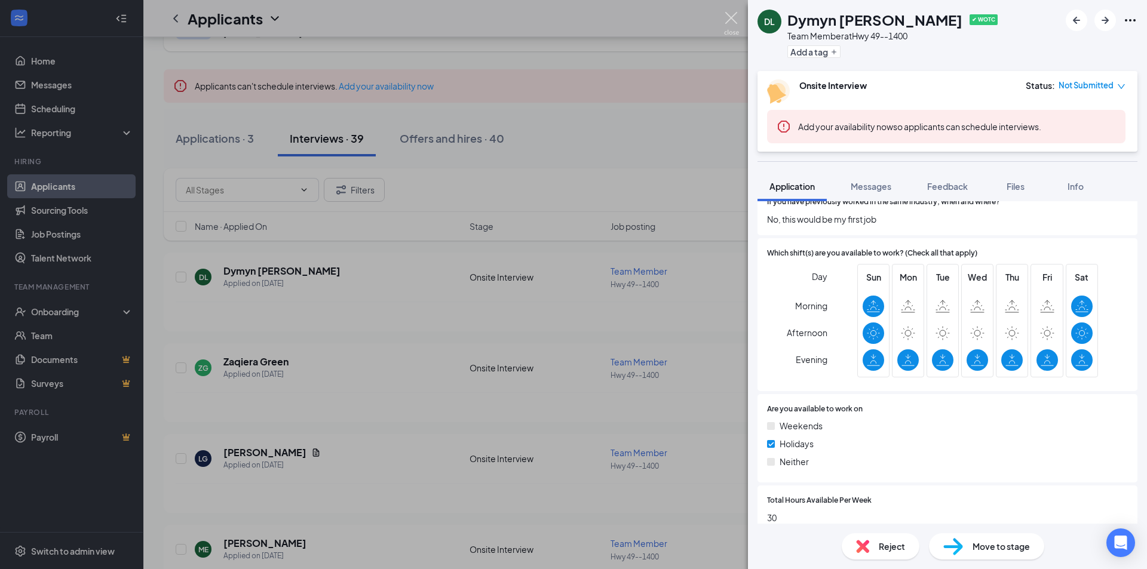
click at [729, 27] on img at bounding box center [731, 23] width 15 height 23
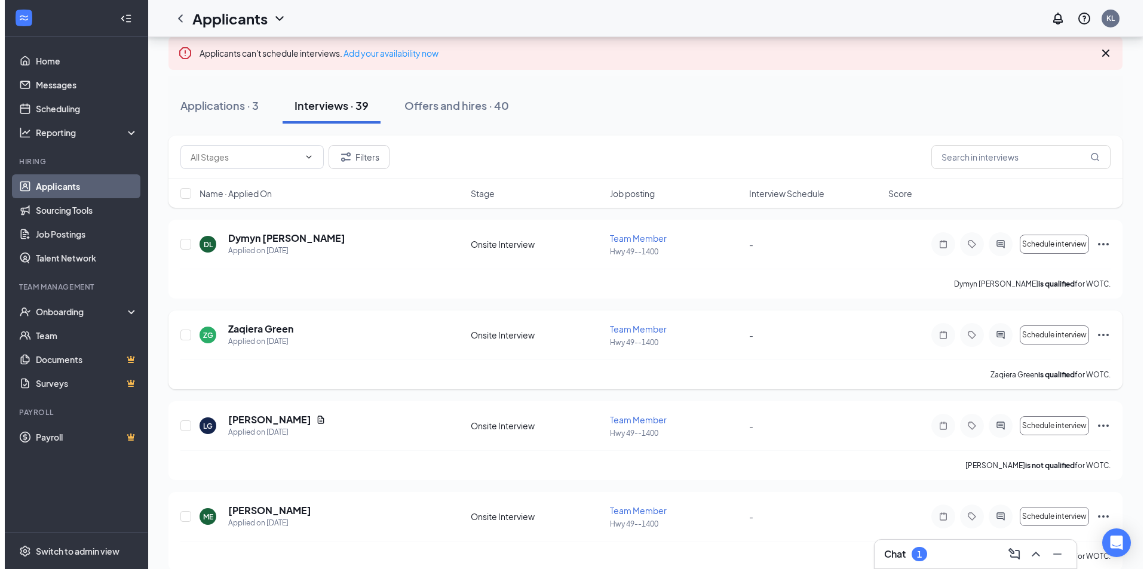
scroll to position [119, 0]
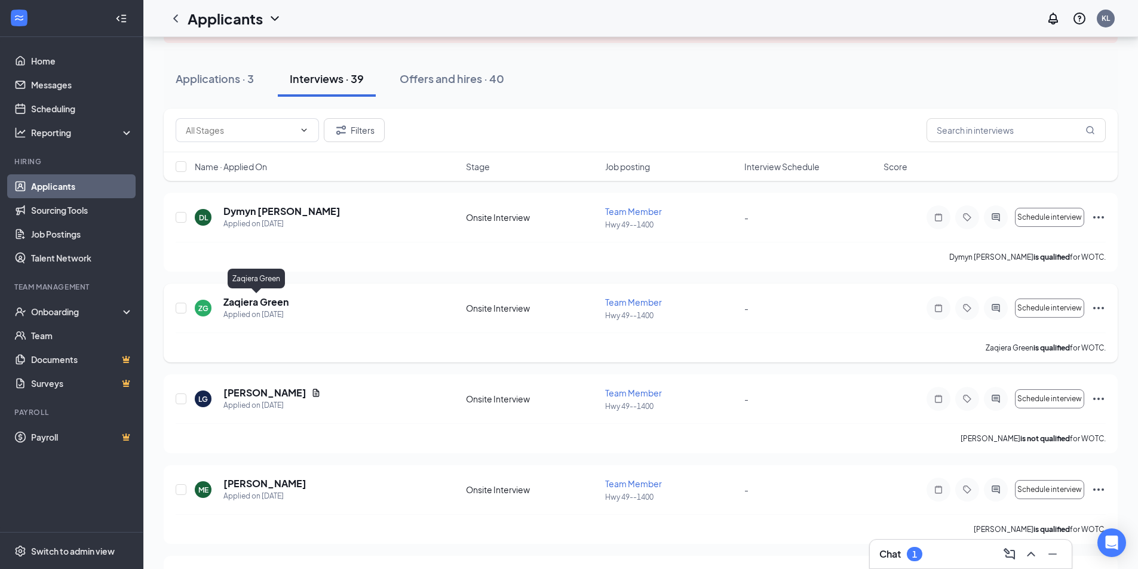
click at [261, 299] on h5 "Zaqiera Green" at bounding box center [255, 302] width 65 height 13
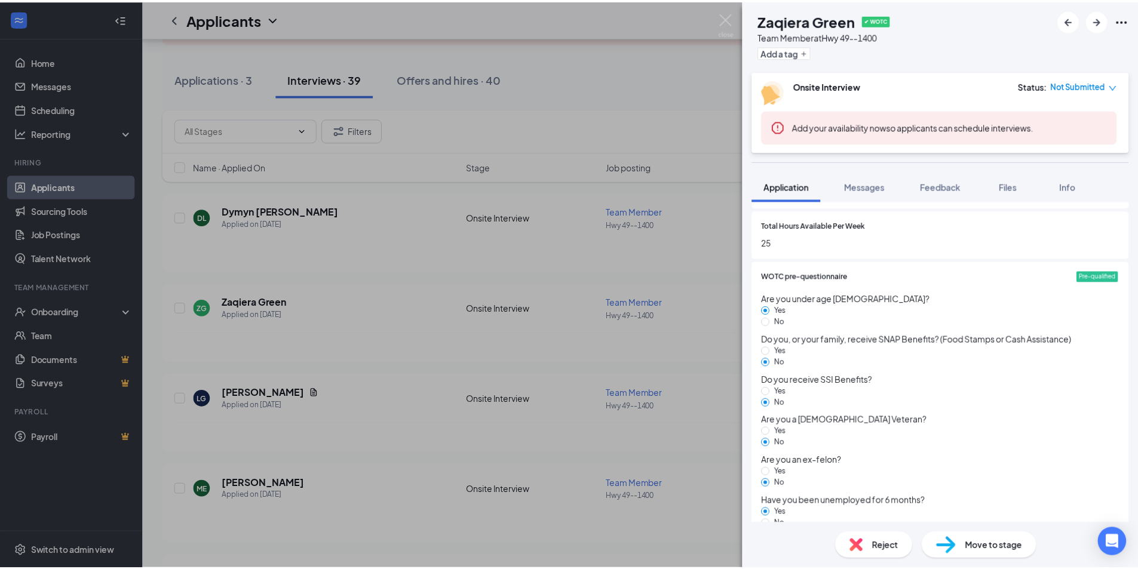
scroll to position [831, 0]
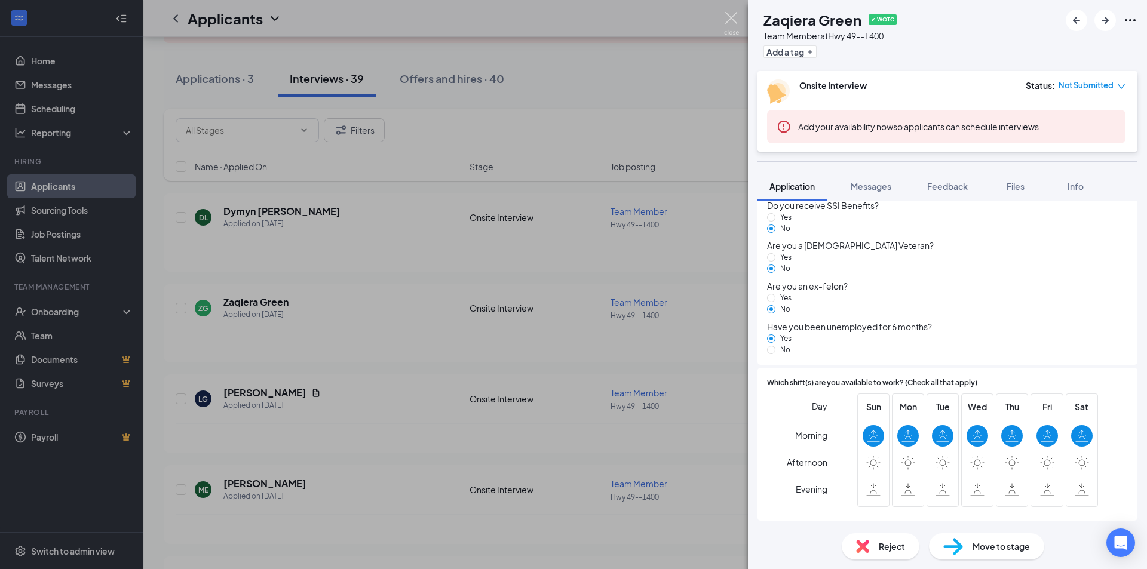
click at [730, 20] on img at bounding box center [731, 23] width 15 height 23
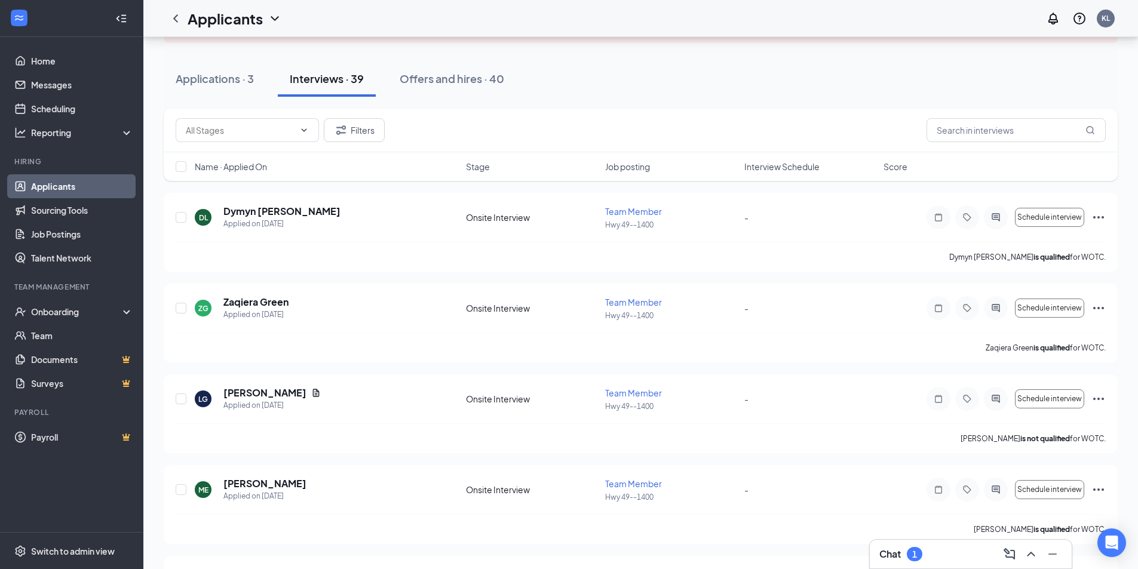
click at [889, 549] on h3 "Chat" at bounding box center [889, 554] width 21 height 13
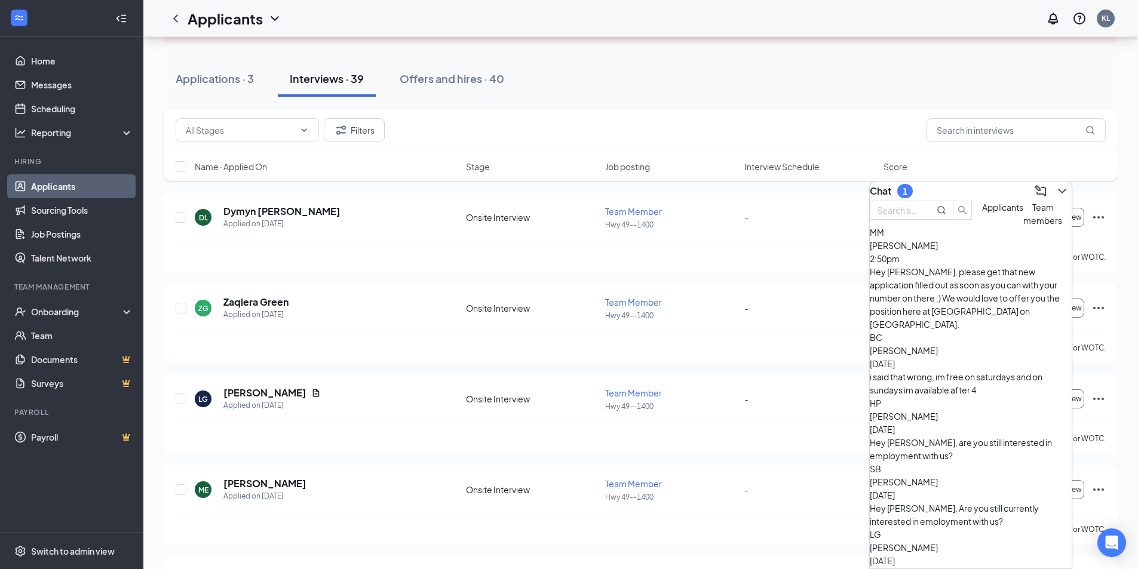
scroll to position [119, 0]
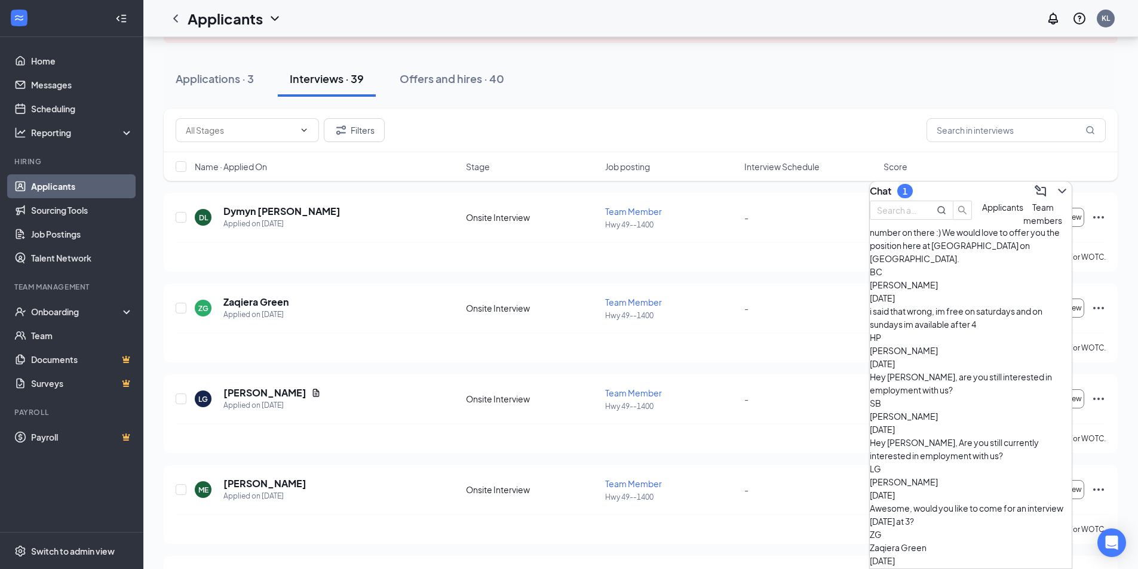
click at [992, 541] on div "Zaqiera Green Sep 11" at bounding box center [970, 554] width 202 height 26
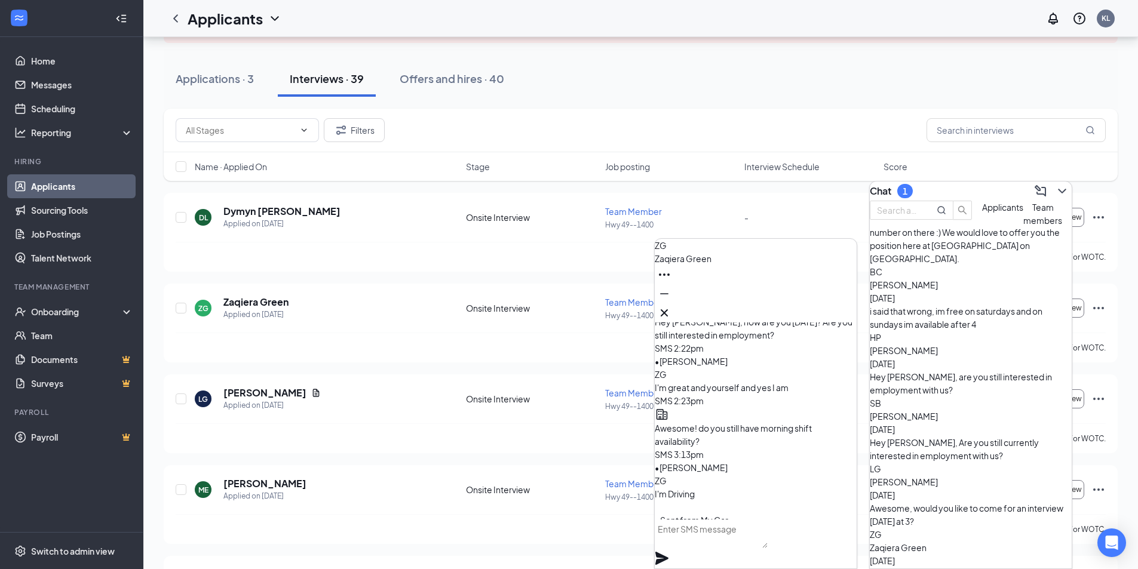
scroll to position [0, 0]
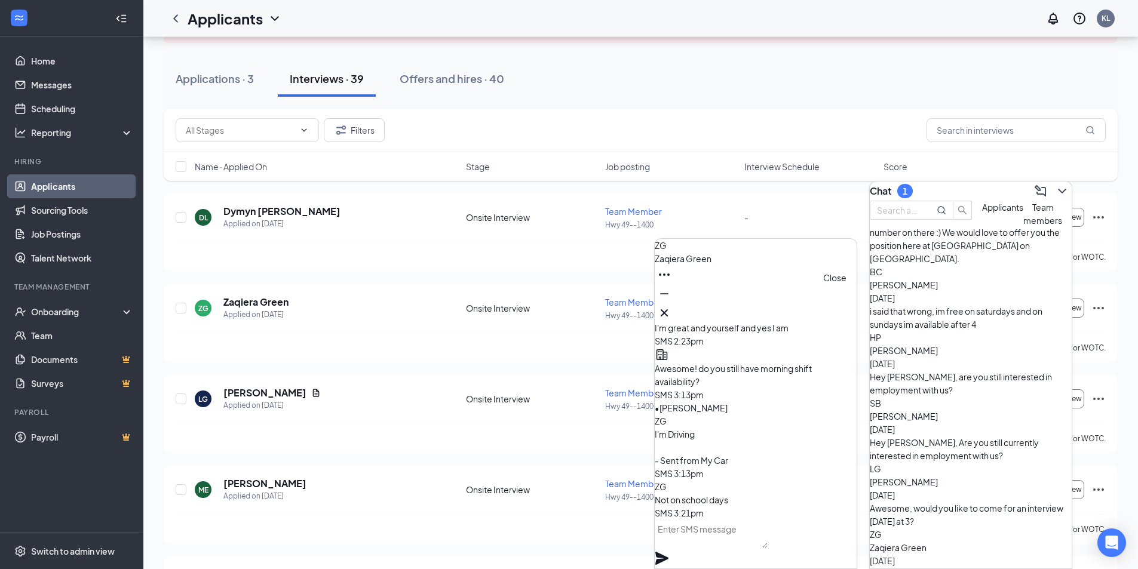
click at [671, 312] on icon "Cross" at bounding box center [664, 313] width 14 height 14
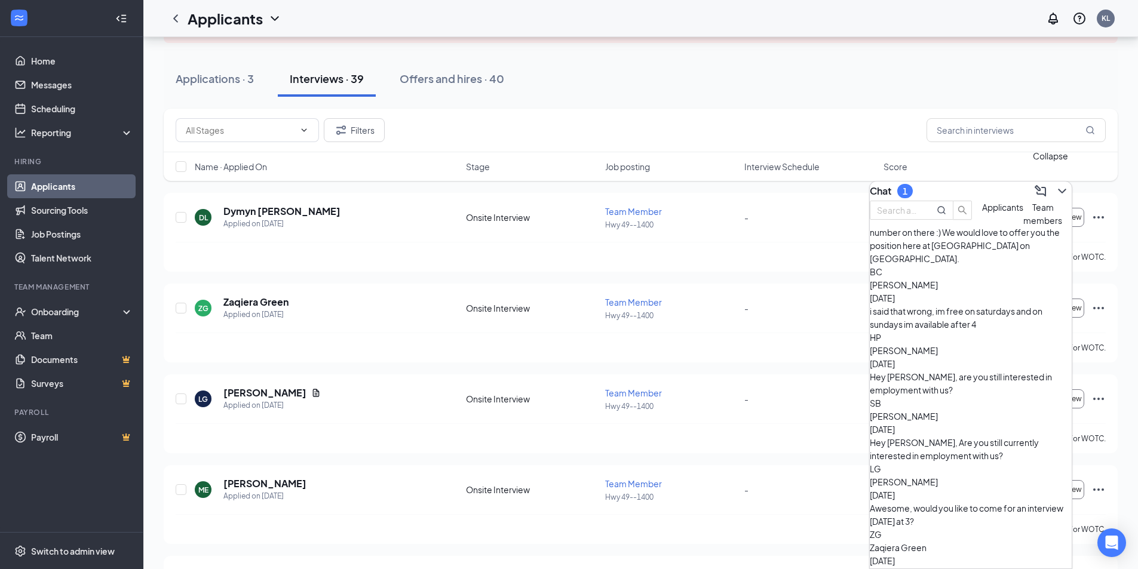
click at [1058, 189] on icon "ChevronDown" at bounding box center [1062, 191] width 8 height 5
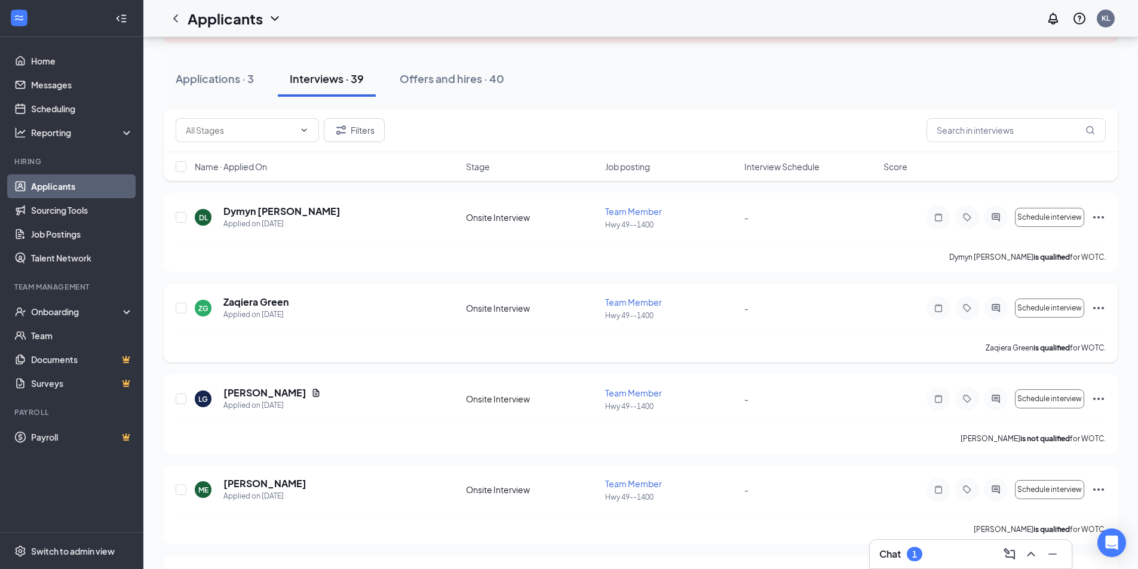
click at [1089, 308] on div "Schedule interview" at bounding box center [1015, 308] width 179 height 24
click at [1098, 308] on icon "Ellipses" at bounding box center [1098, 308] width 11 height 2
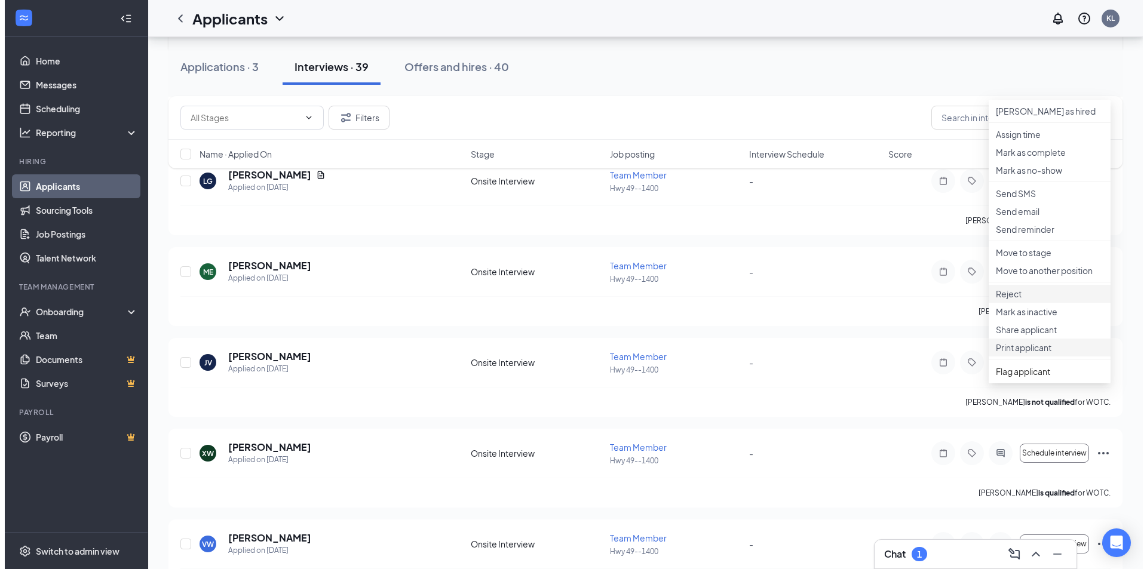
scroll to position [358, 0]
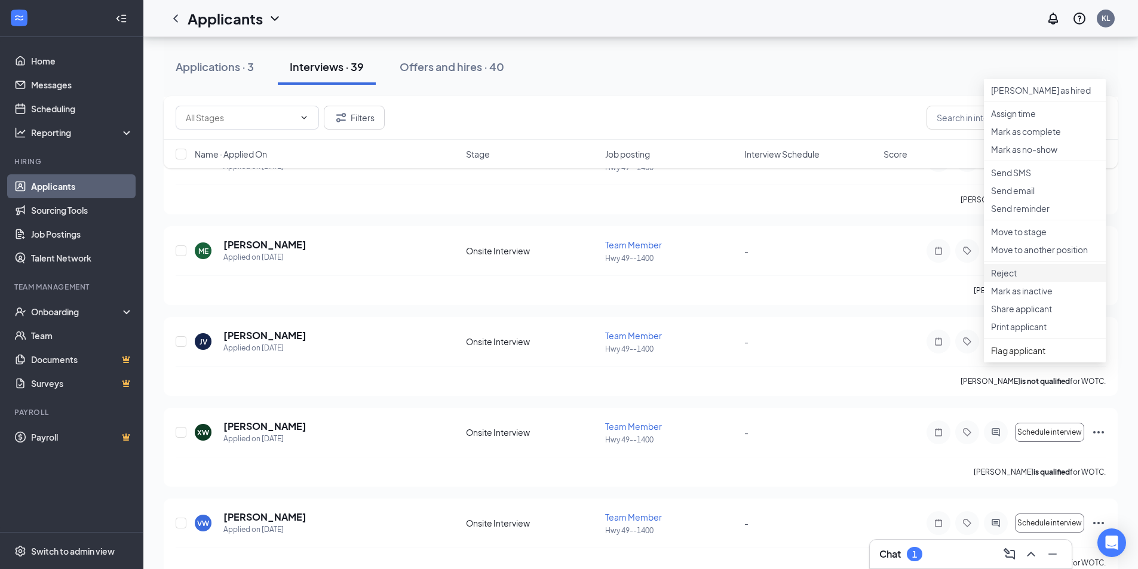
click at [1025, 282] on li "Reject" at bounding box center [1045, 273] width 122 height 18
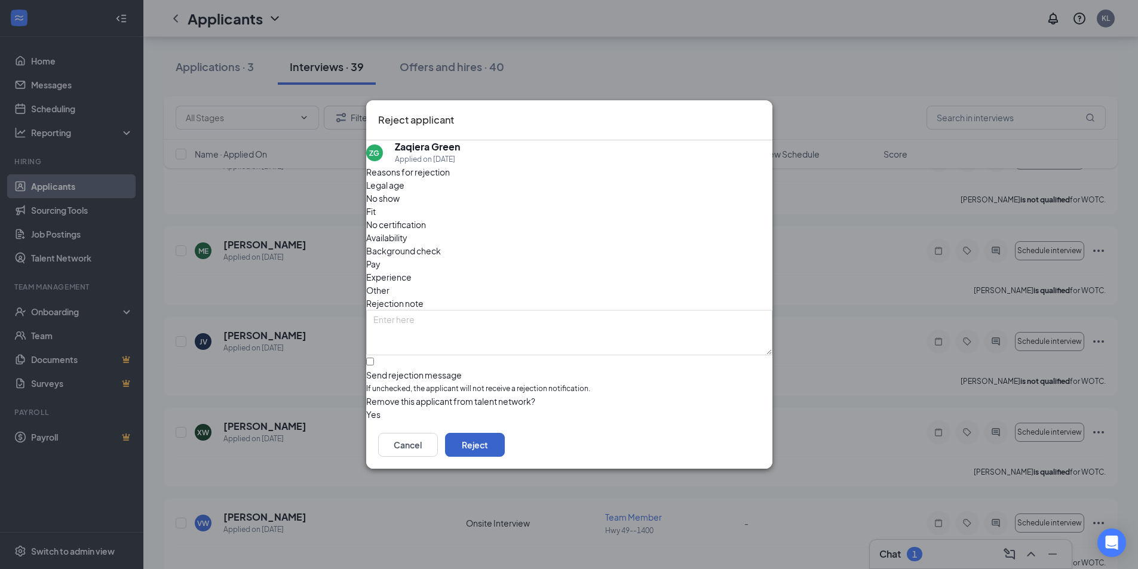
click at [505, 444] on button "Reject" at bounding box center [475, 445] width 60 height 24
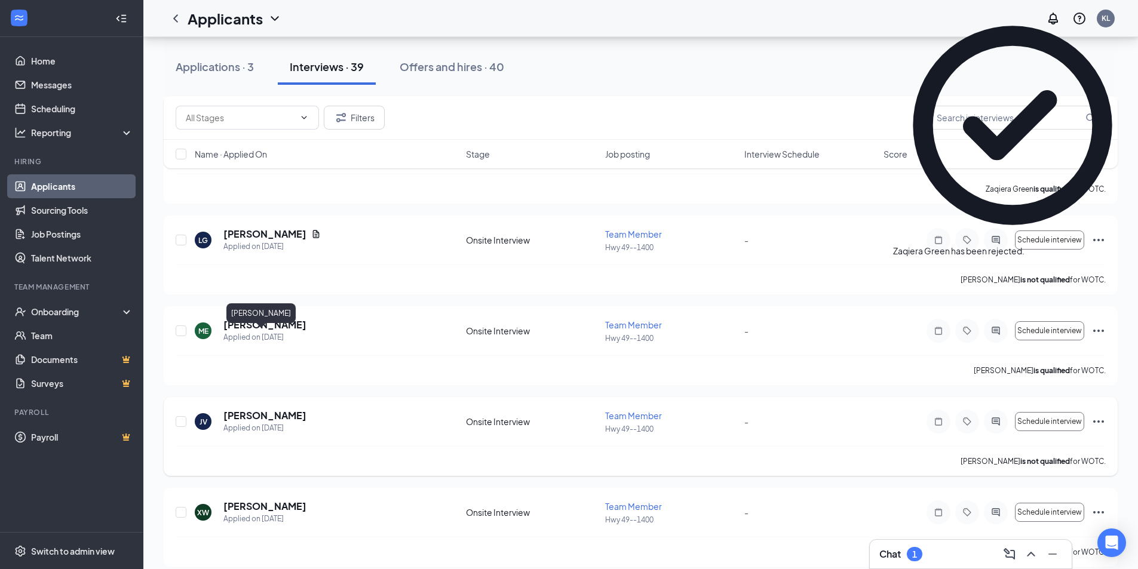
click at [242, 409] on h5 "[PERSON_NAME]" at bounding box center [264, 415] width 83 height 13
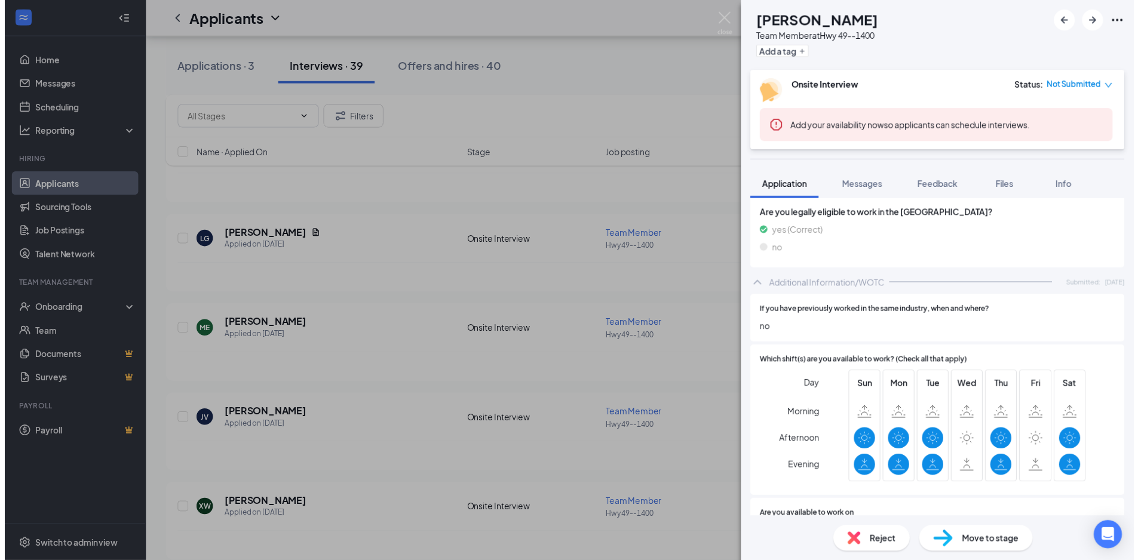
scroll to position [418, 0]
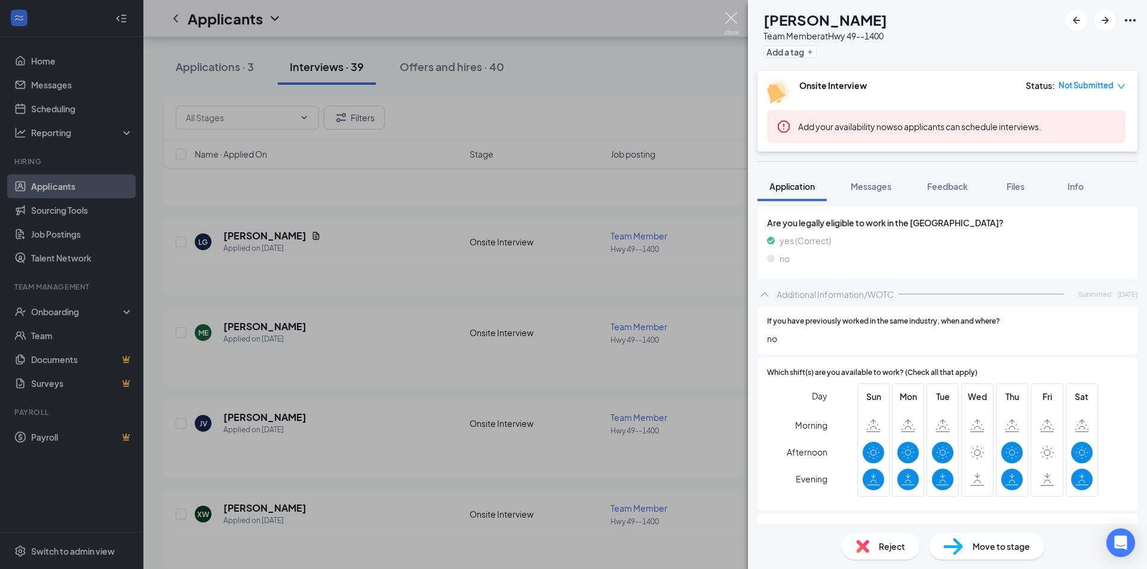
click at [733, 16] on img at bounding box center [731, 23] width 15 height 23
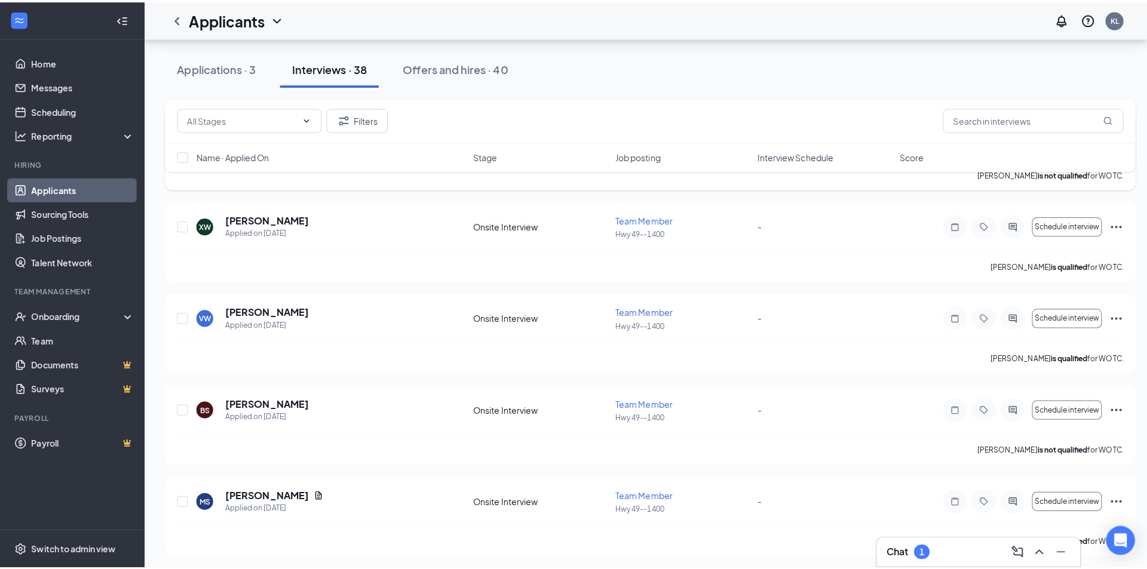
scroll to position [478, 0]
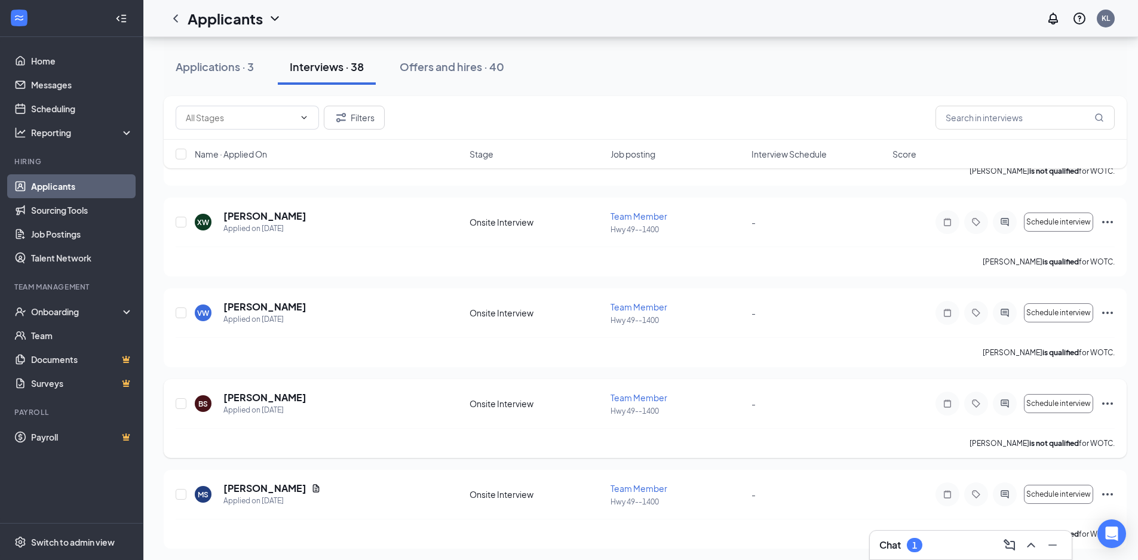
click at [305, 394] on h5 "[PERSON_NAME]" at bounding box center [264, 397] width 83 height 13
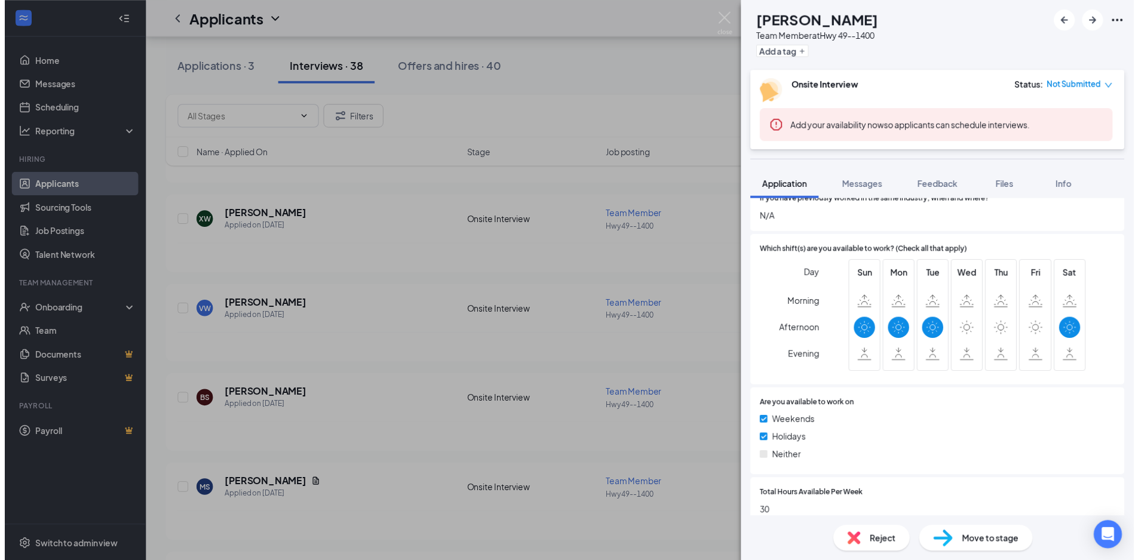
scroll to position [537, 0]
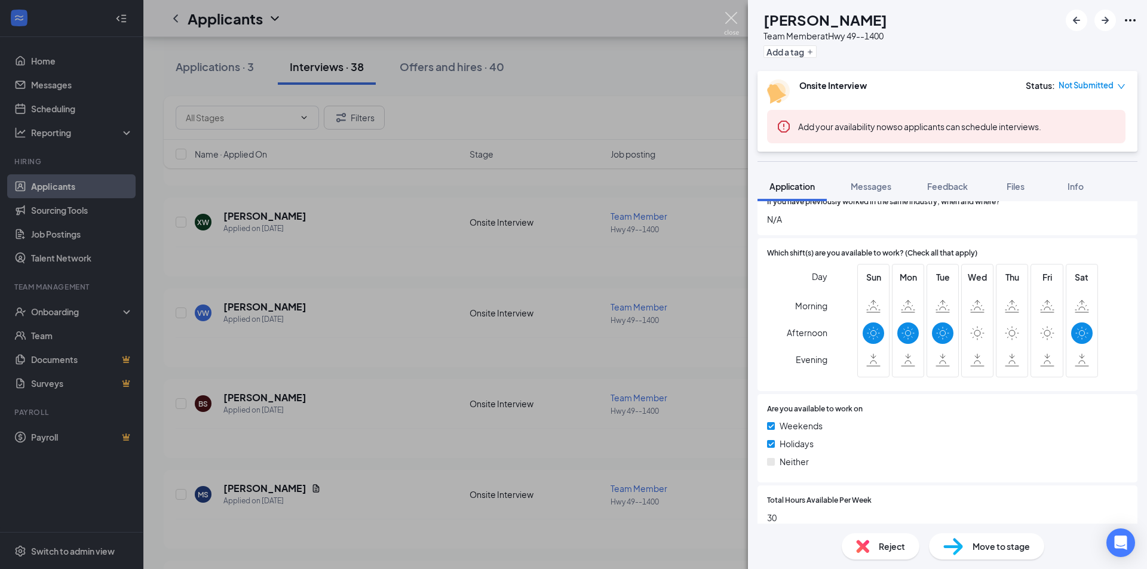
click at [736, 20] on img at bounding box center [731, 23] width 15 height 23
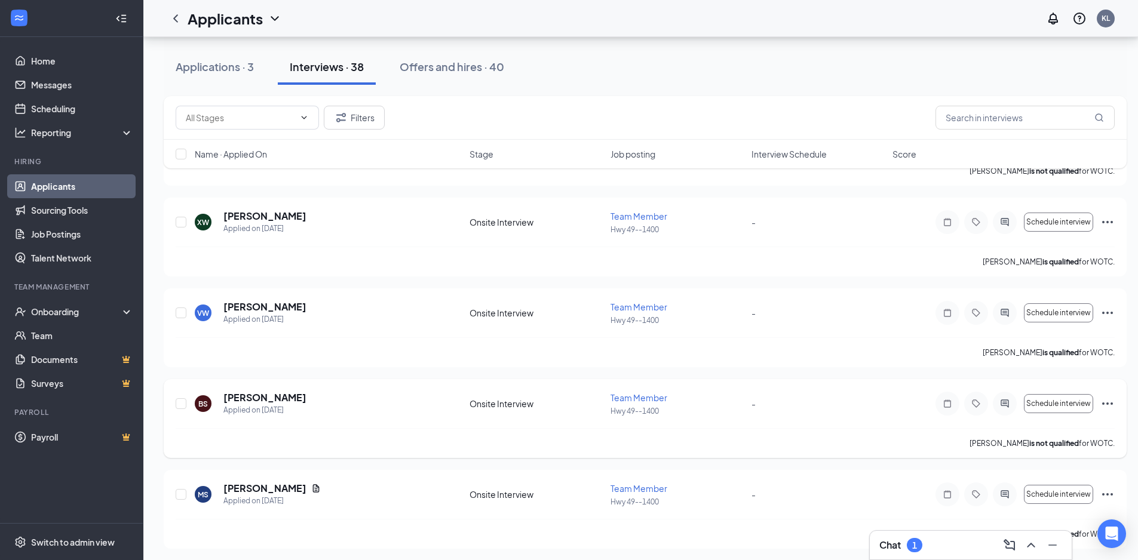
click at [1103, 400] on icon "Ellipses" at bounding box center [1107, 404] width 14 height 14
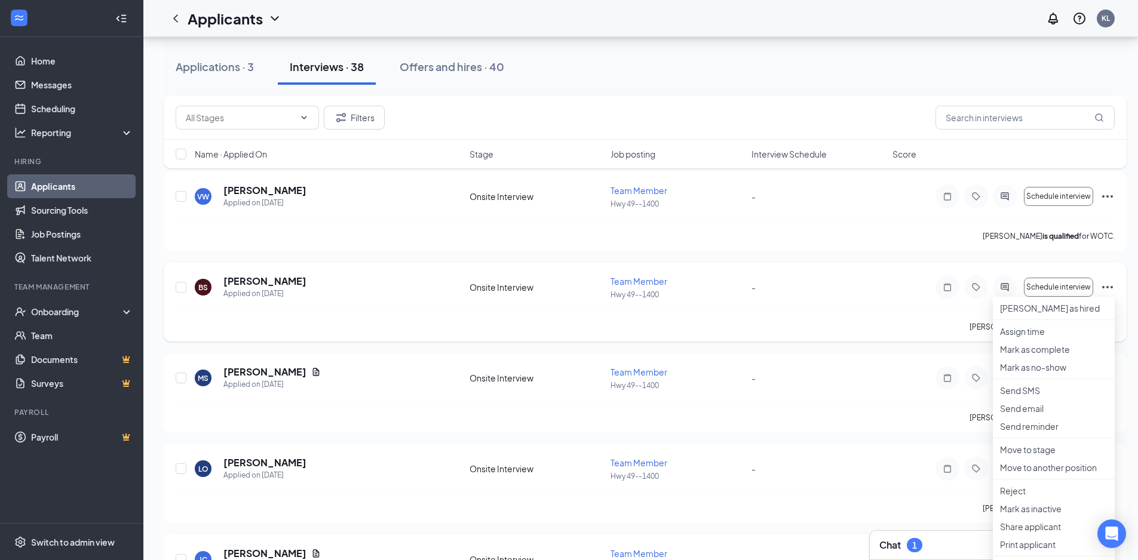
scroll to position [597, 0]
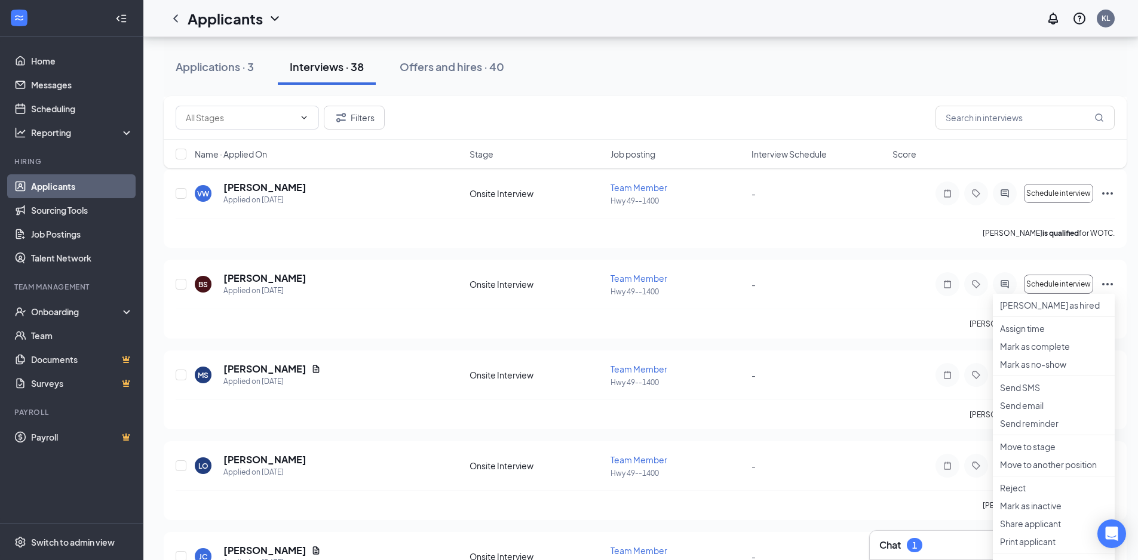
click at [903, 546] on div "Chat 1" at bounding box center [900, 545] width 43 height 14
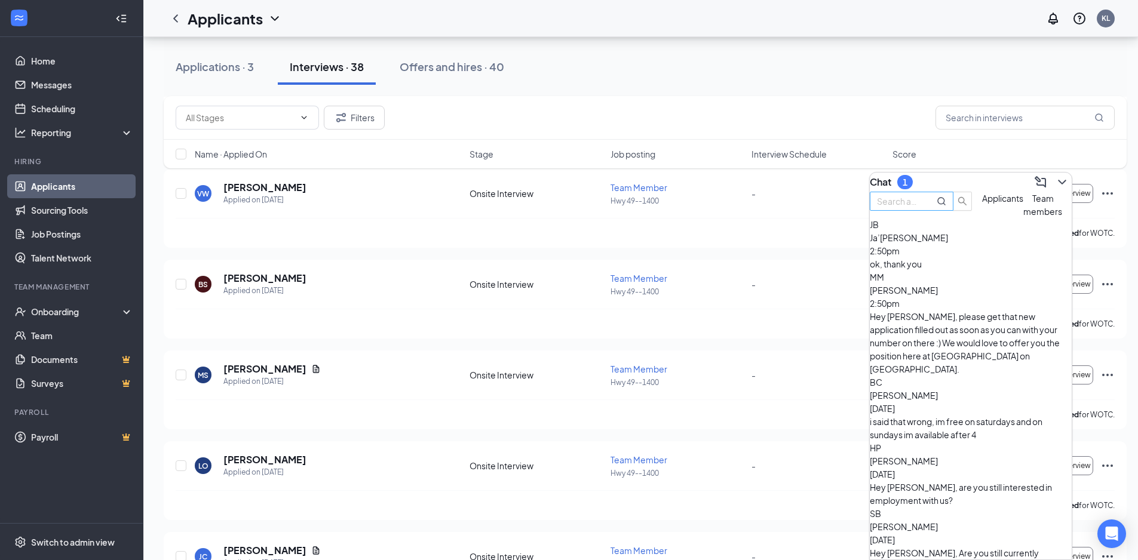
click at [915, 208] on input "text" at bounding box center [898, 201] width 43 height 13
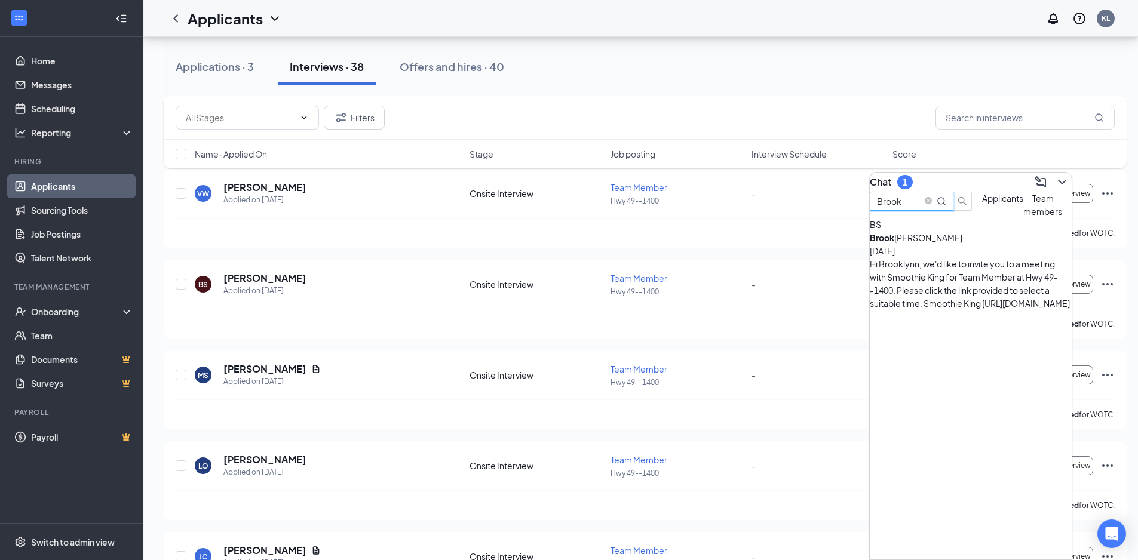
type input "Brook"
click at [955, 244] on div "Brook lynn Stewart" at bounding box center [922, 237] width 107 height 13
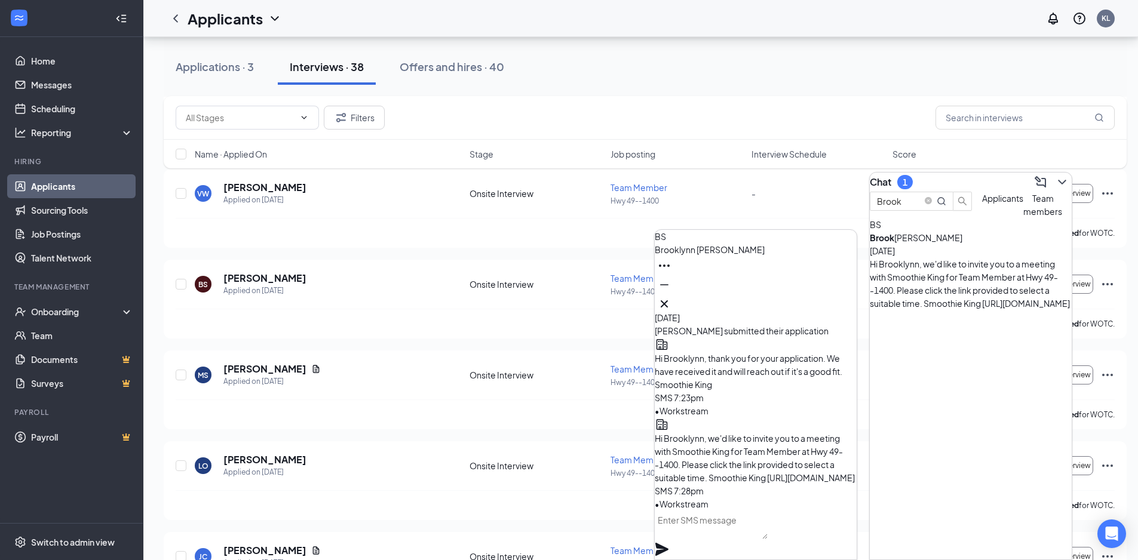
click at [767, 539] on textarea at bounding box center [710, 525] width 113 height 29
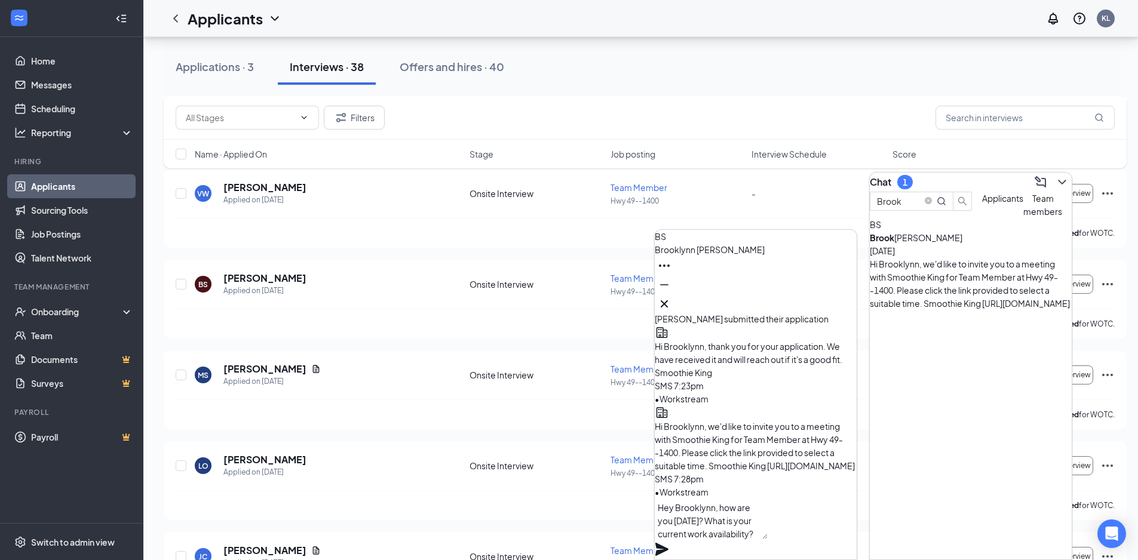
type textarea "Hey Brooklynn, how are you today? What is your current work availability?"
click at [668, 543] on icon "Plane" at bounding box center [661, 549] width 13 height 13
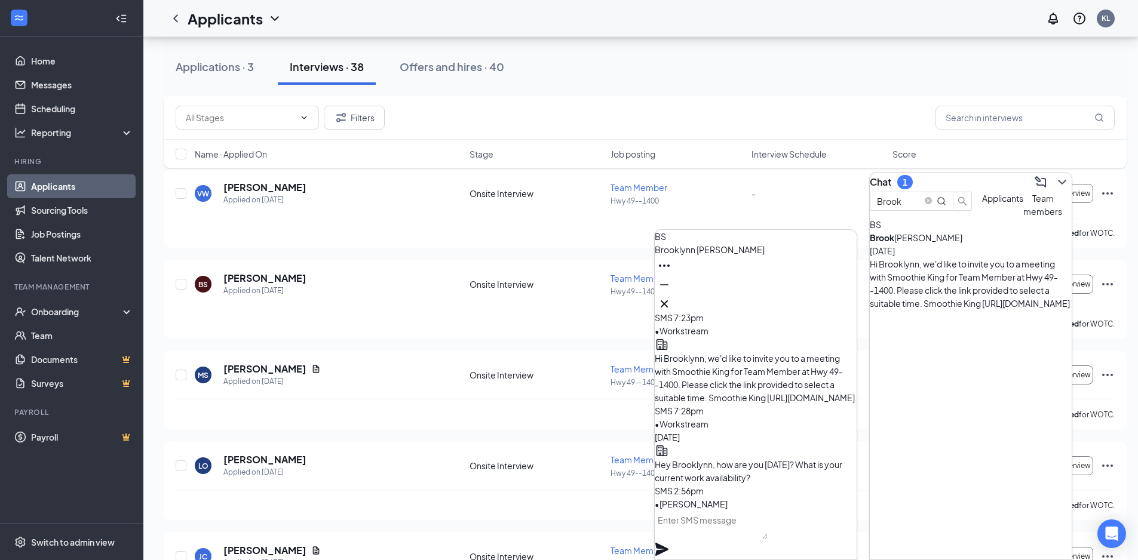
scroll to position [0, 0]
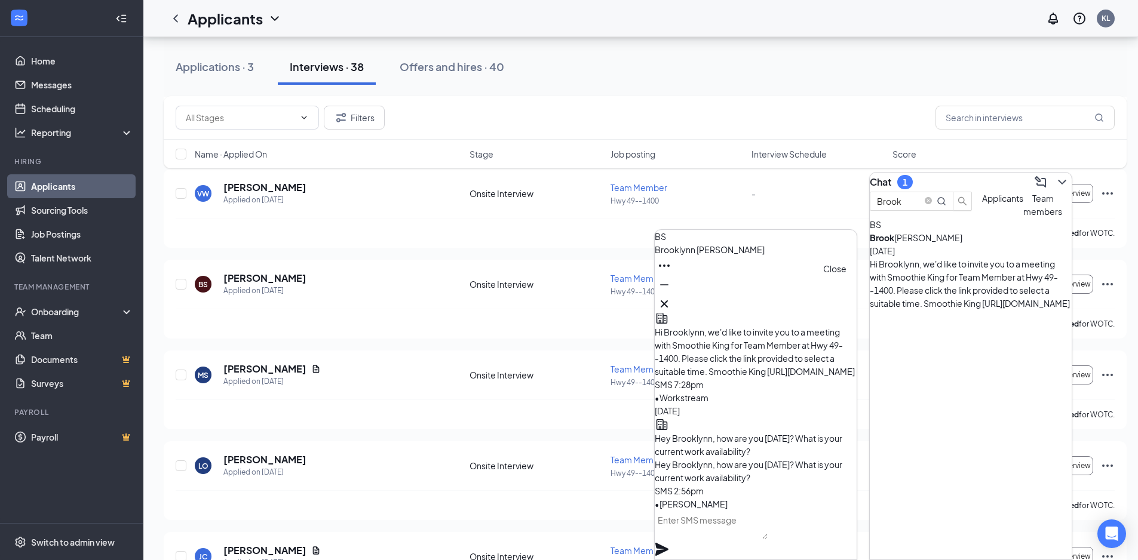
click at [671, 297] on icon "Cross" at bounding box center [664, 304] width 14 height 14
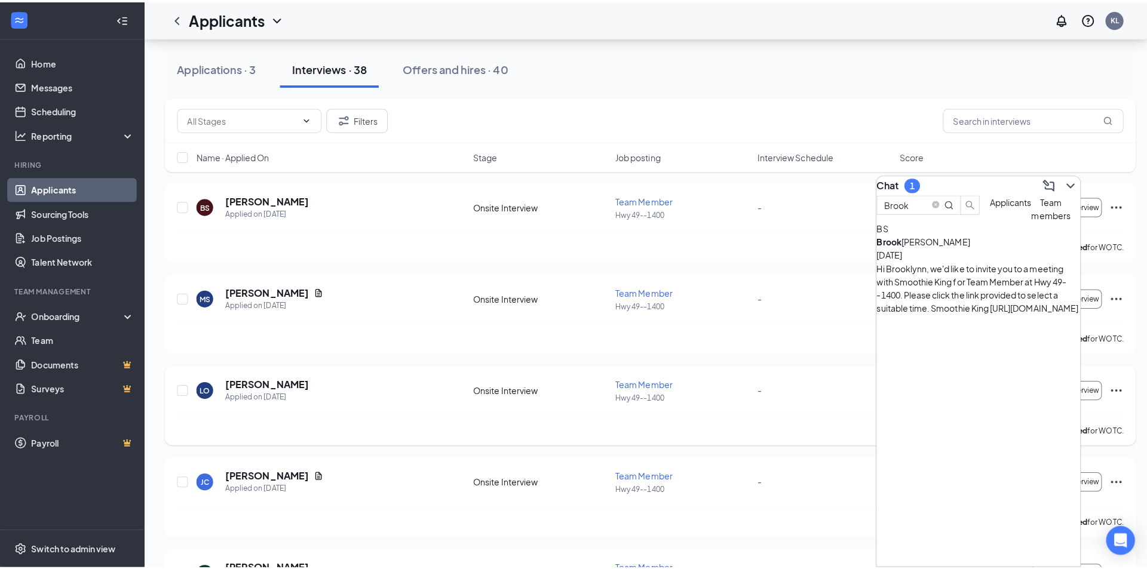
scroll to position [597, 0]
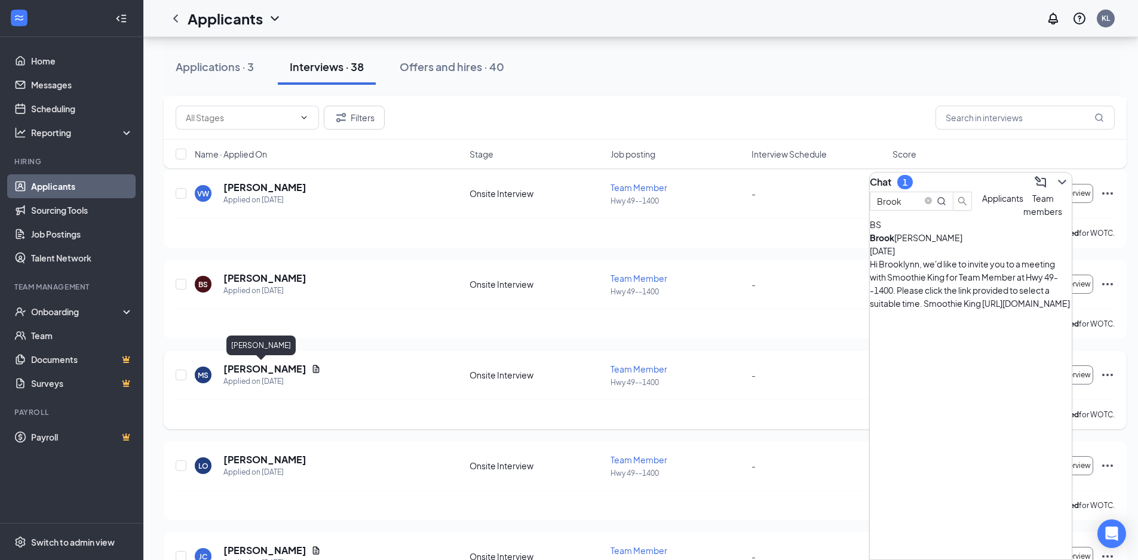
click at [254, 371] on h5 "Mya Shaffer" at bounding box center [264, 368] width 83 height 13
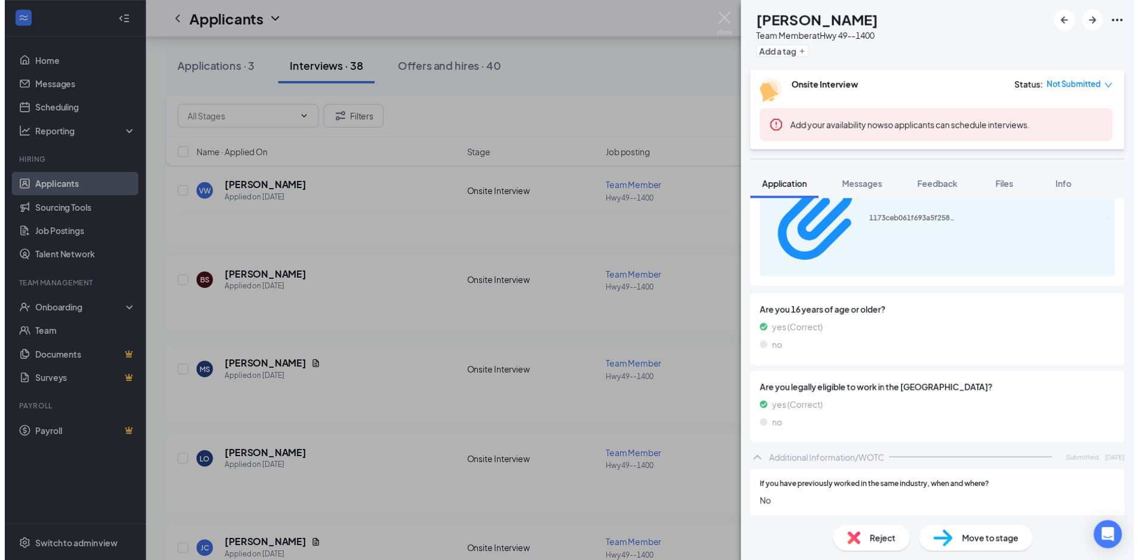
scroll to position [418, 0]
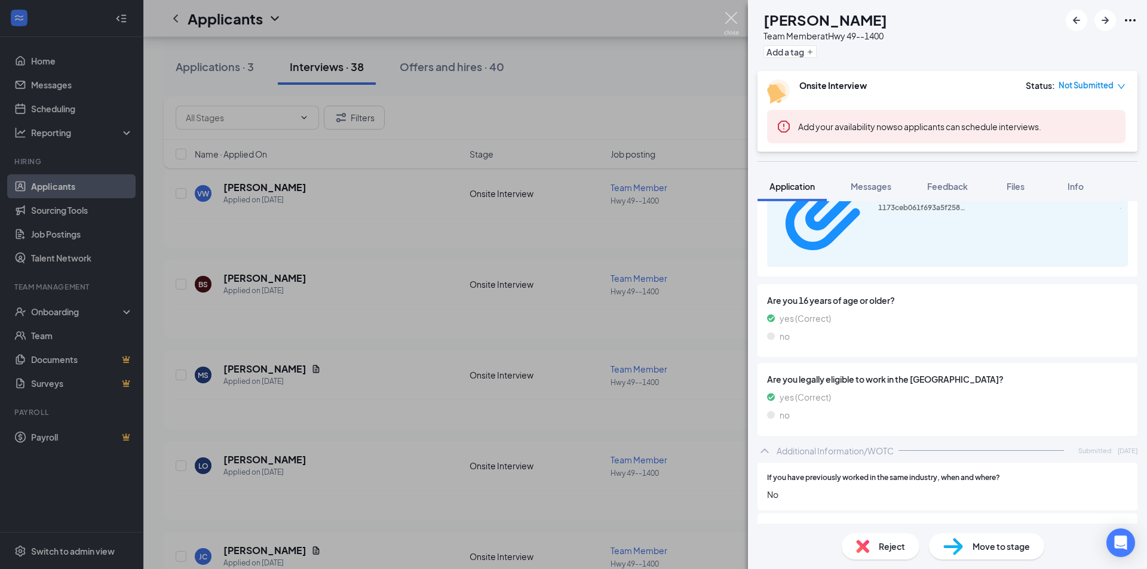
click at [735, 21] on img at bounding box center [731, 23] width 15 height 23
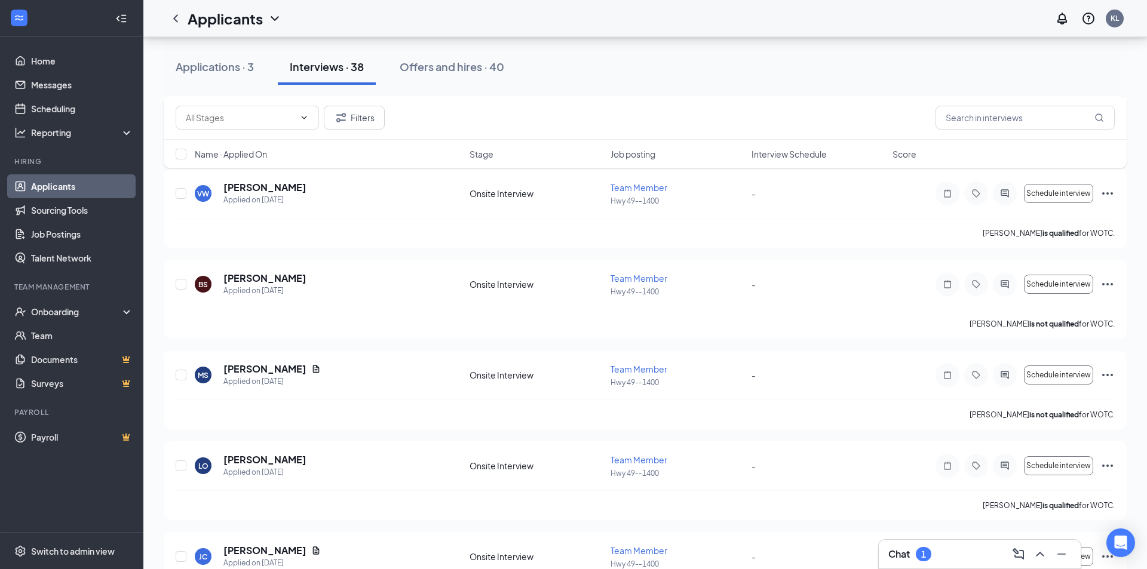
click at [976, 553] on div "Chat 1" at bounding box center [979, 554] width 183 height 19
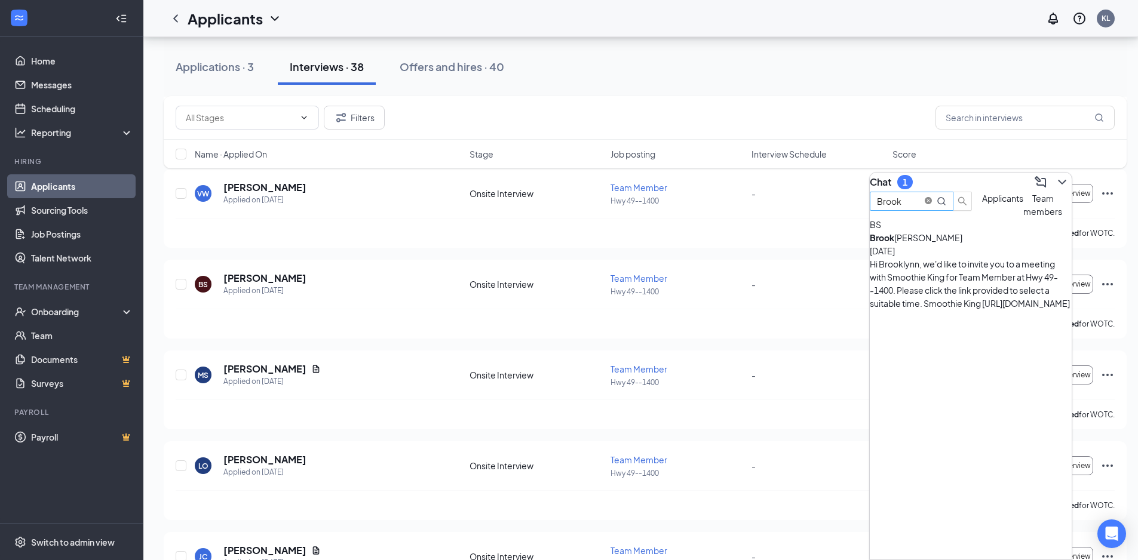
click at [932, 204] on span "close-circle" at bounding box center [927, 200] width 7 height 7
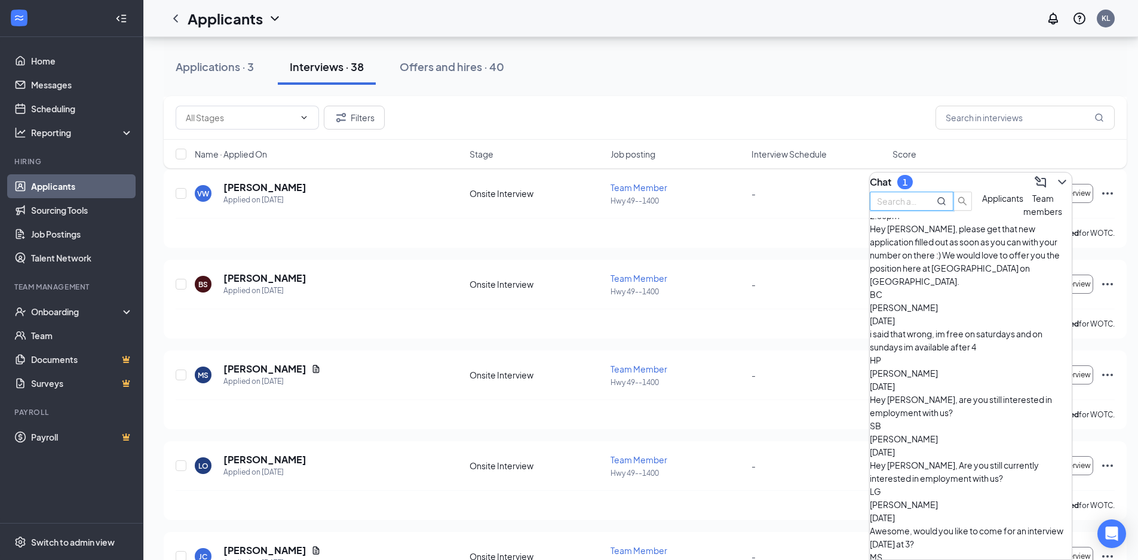
scroll to position [155, 0]
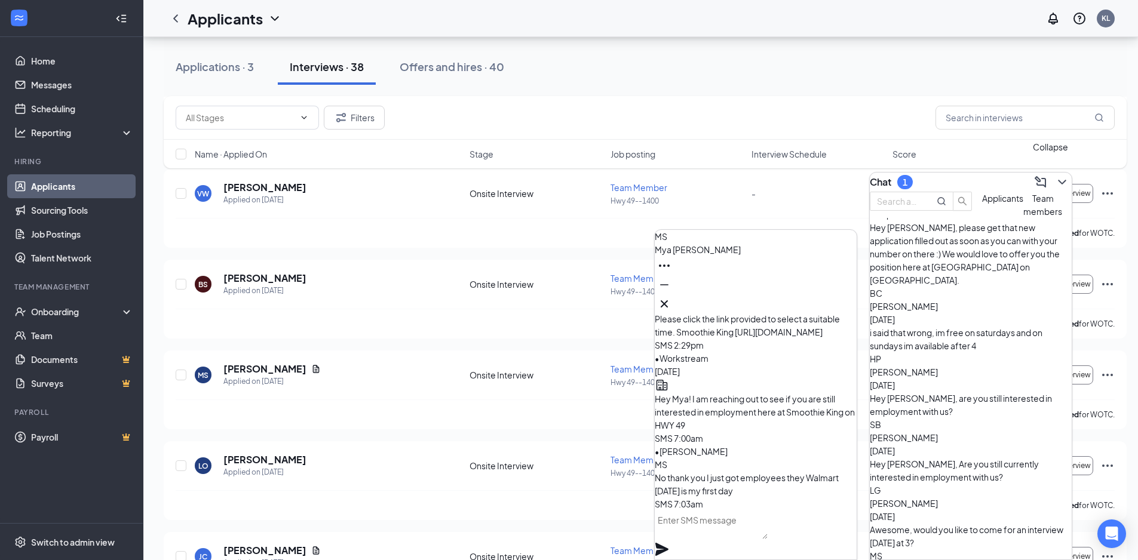
click at [1055, 184] on icon "ChevronDown" at bounding box center [1062, 182] width 14 height 14
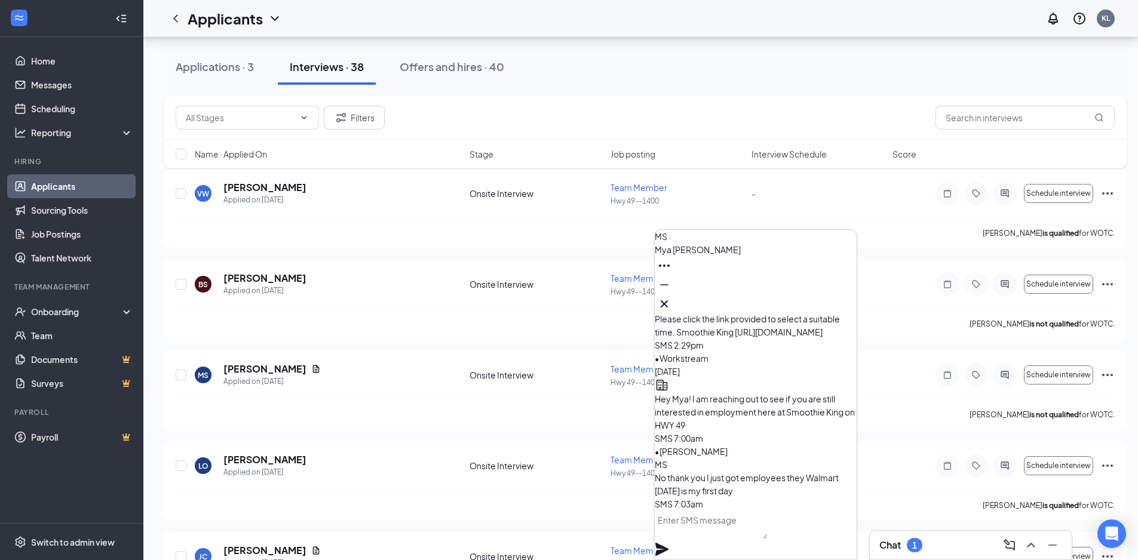
scroll to position [0, 0]
click at [1113, 365] on div "Schedule interview" at bounding box center [1024, 375] width 179 height 24
click at [1111, 370] on icon "Ellipses" at bounding box center [1107, 375] width 14 height 14
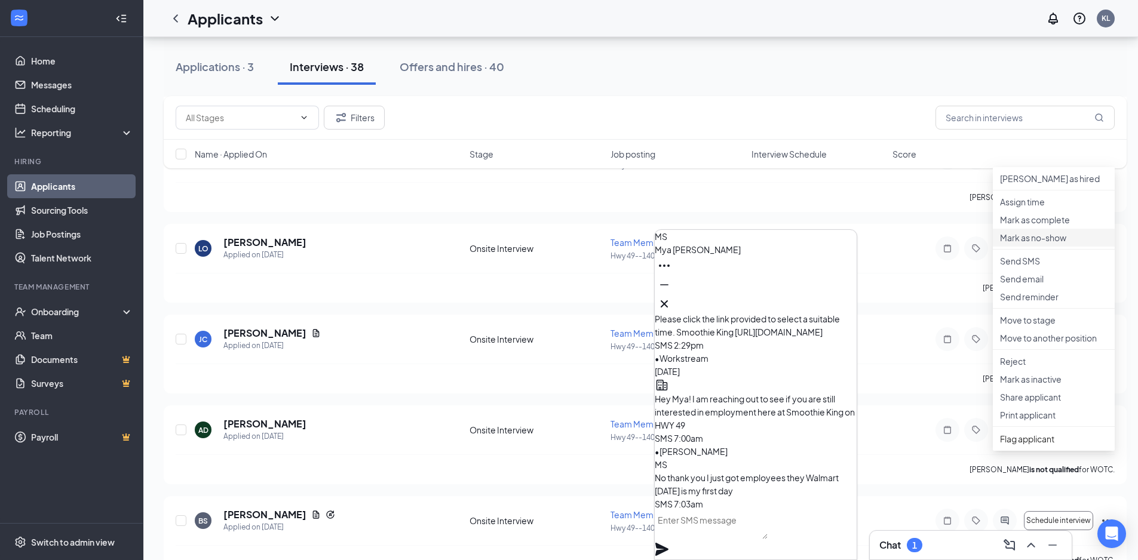
scroll to position [836, 0]
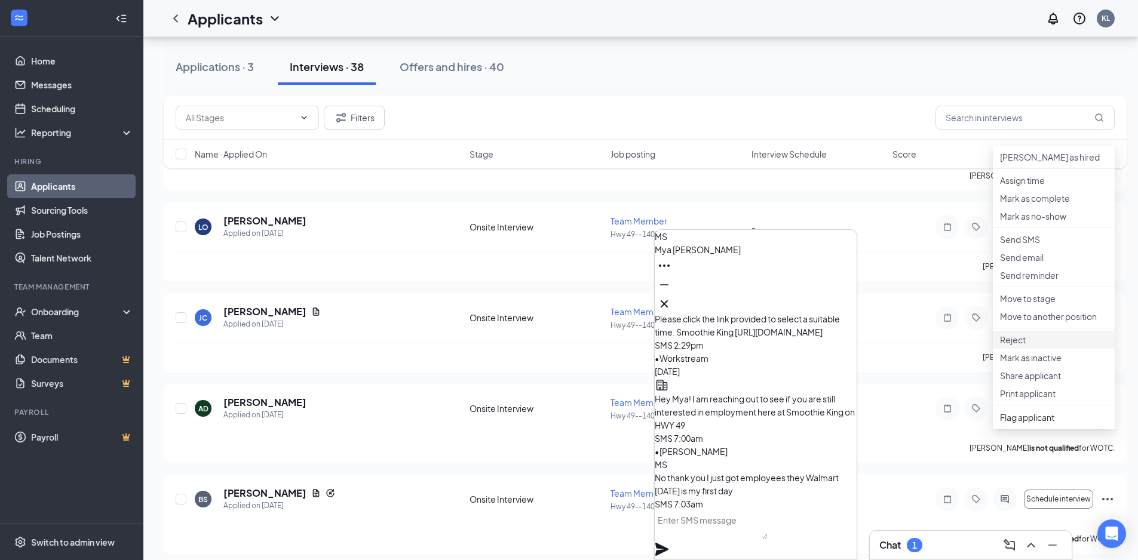
click at [1064, 346] on p "Reject" at bounding box center [1053, 340] width 107 height 12
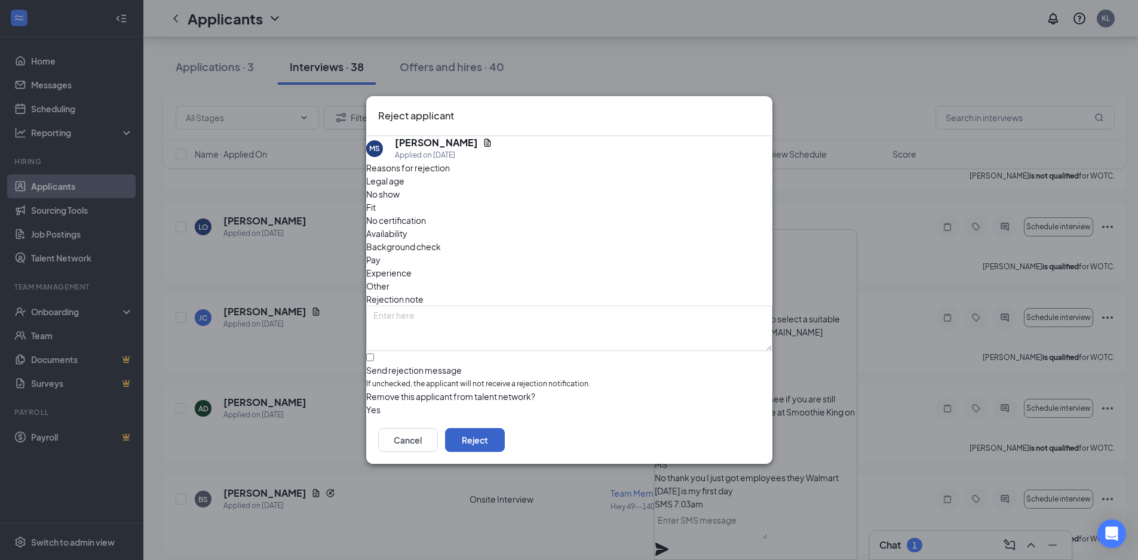
click at [505, 432] on button "Reject" at bounding box center [475, 440] width 60 height 24
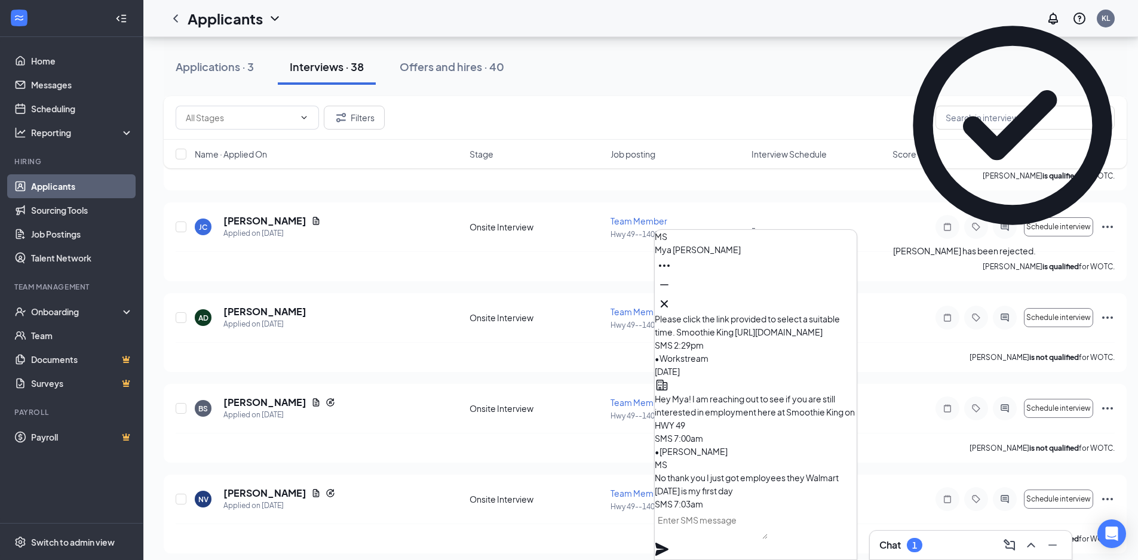
click at [1046, 248] on icon "Cross" at bounding box center [1042, 251] width 7 height 7
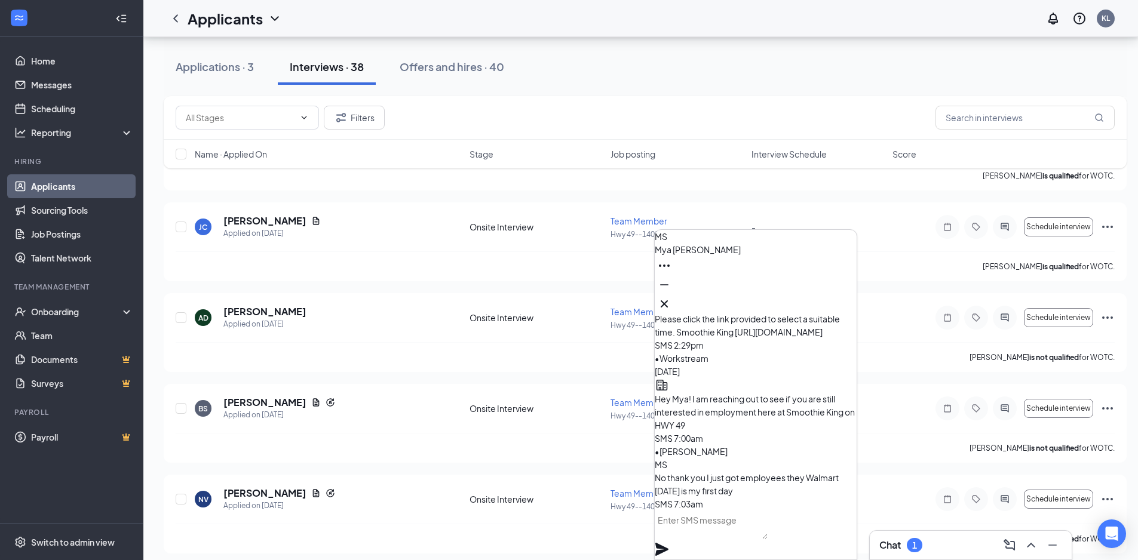
click at [674, 300] on button at bounding box center [663, 303] width 19 height 19
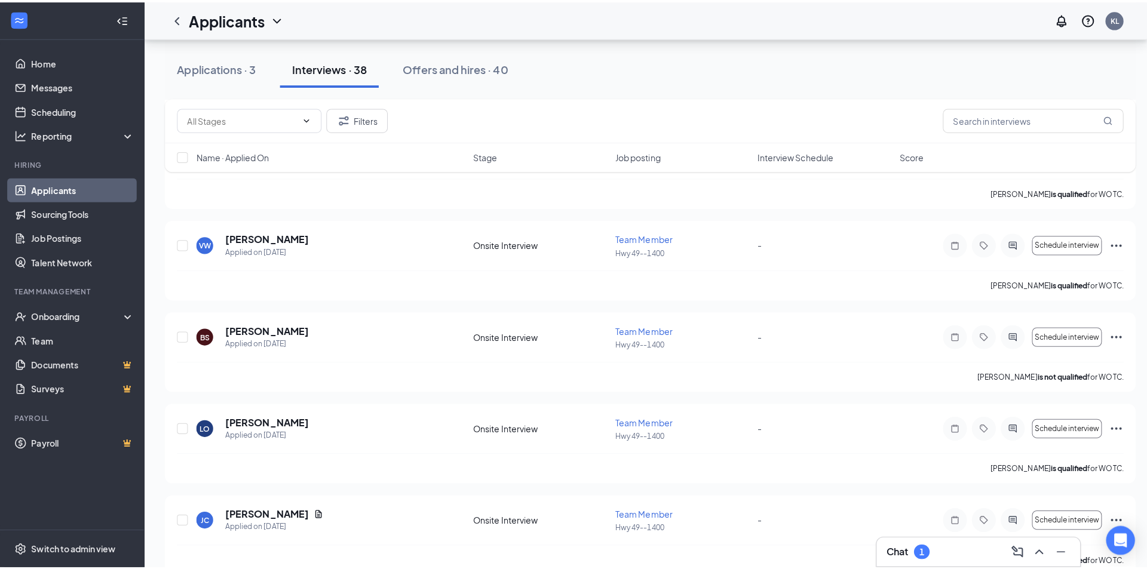
scroll to position [537, 0]
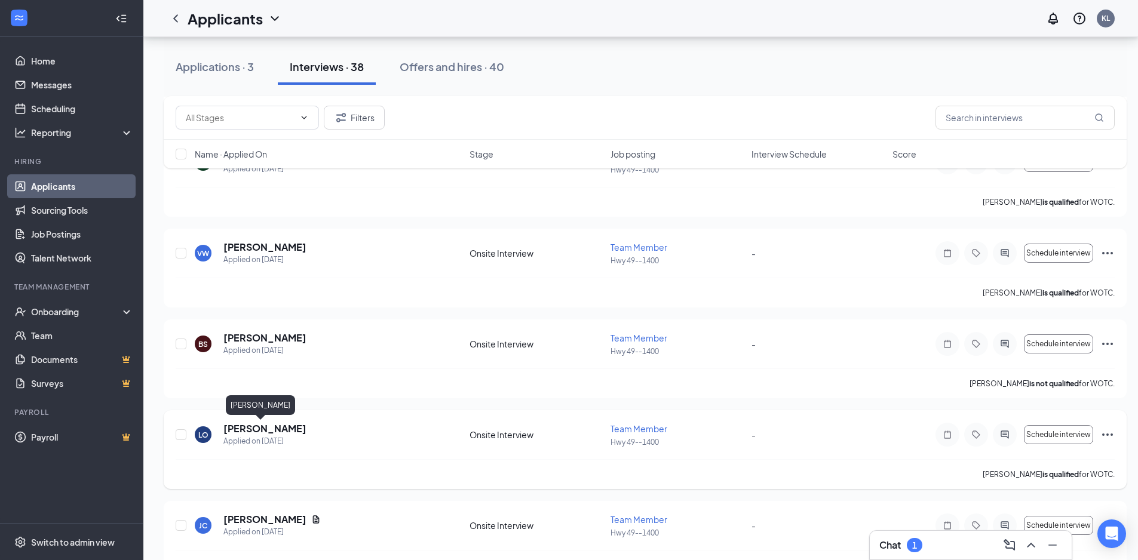
click at [266, 432] on h5 "[PERSON_NAME]" at bounding box center [264, 428] width 83 height 13
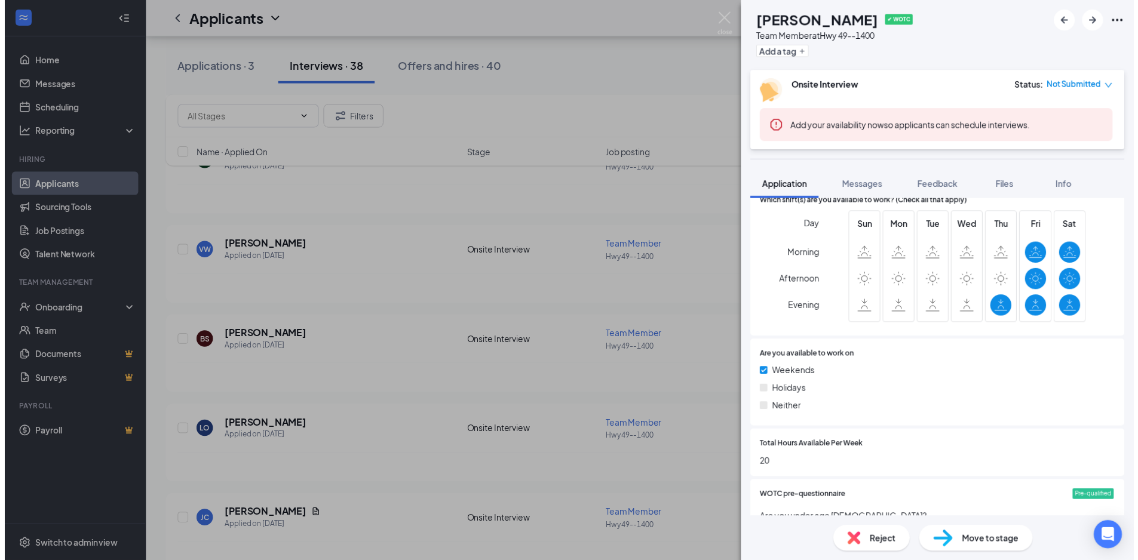
scroll to position [689, 0]
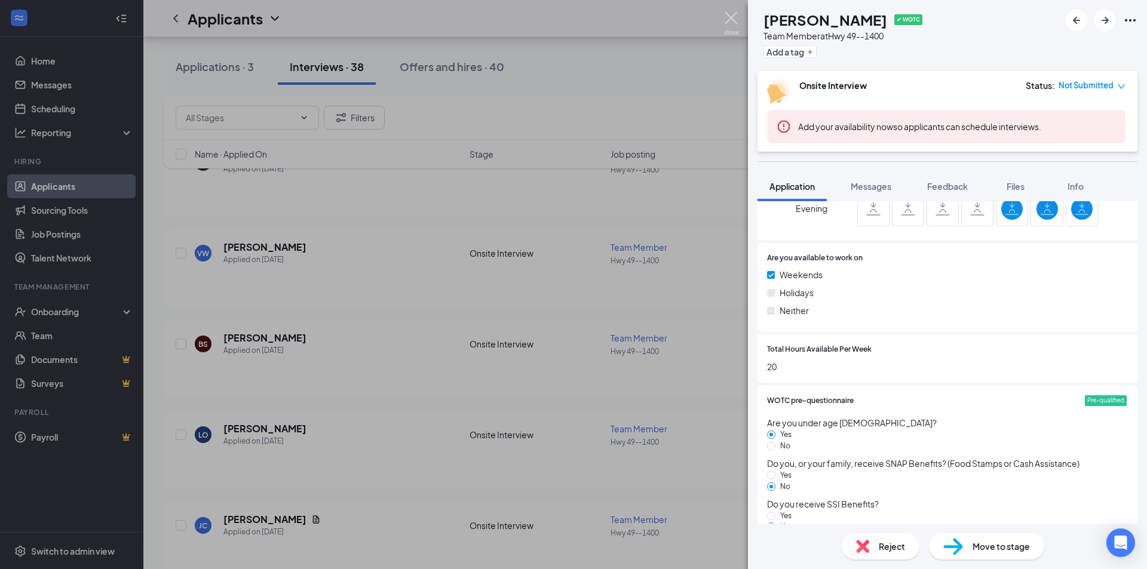
click at [736, 23] on img at bounding box center [731, 23] width 15 height 23
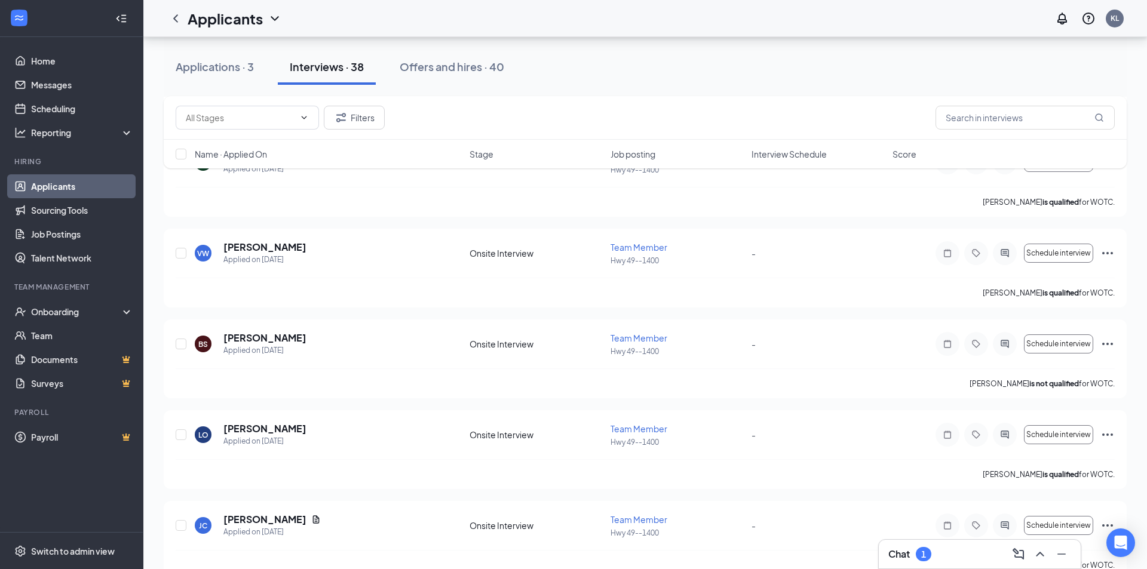
click at [930, 545] on div "Chat 1" at bounding box center [979, 554] width 183 height 19
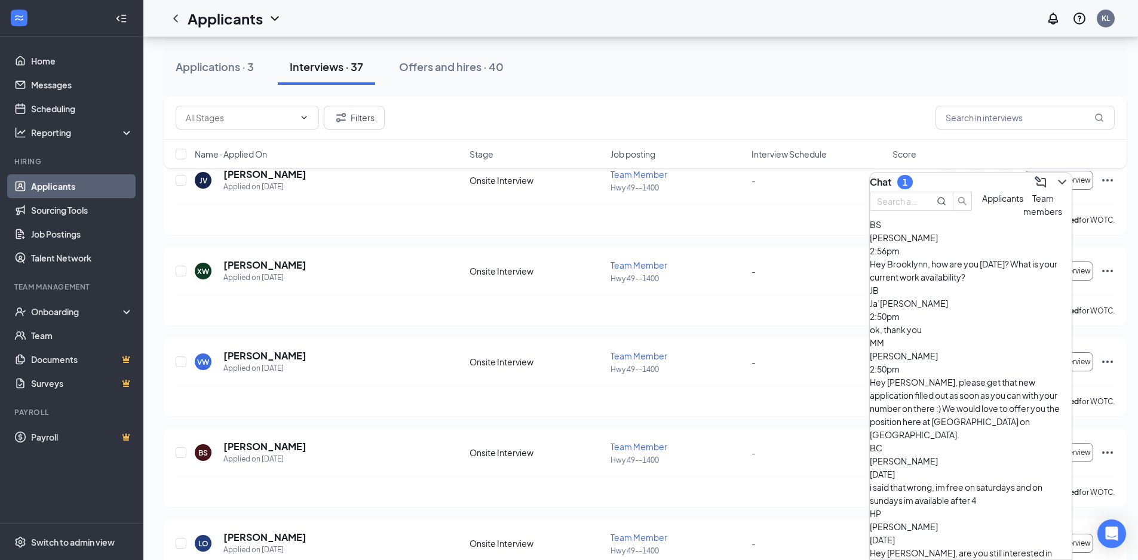
scroll to position [418, 0]
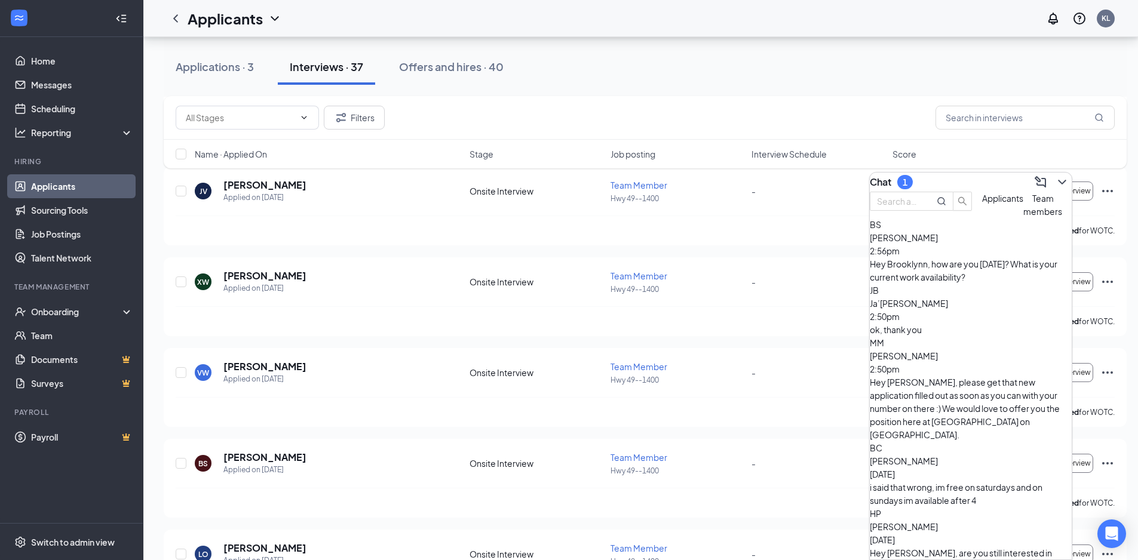
click at [1023, 217] on span "Team members" at bounding box center [1042, 205] width 39 height 24
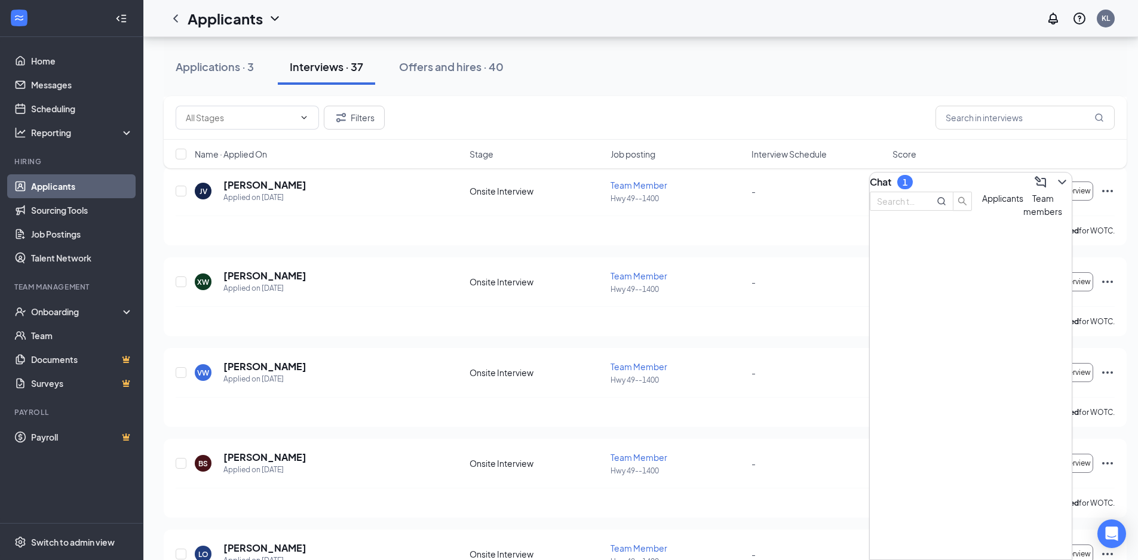
click at [982, 204] on span "Applicants" at bounding box center [1002, 198] width 41 height 11
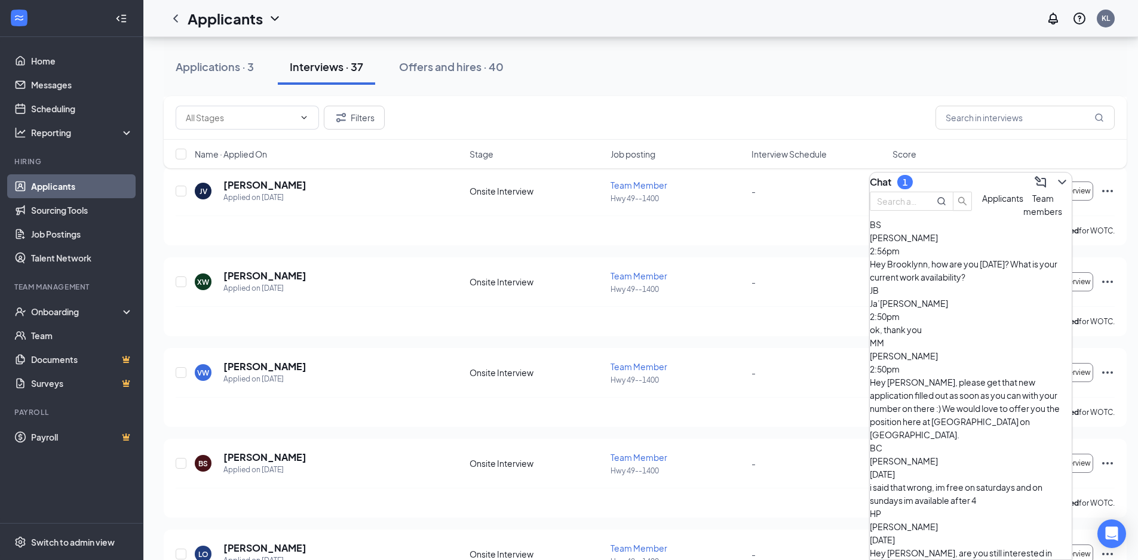
click at [951, 199] on div at bounding box center [920, 205] width 103 height 26
click at [920, 207] on input "text" at bounding box center [898, 201] width 43 height 13
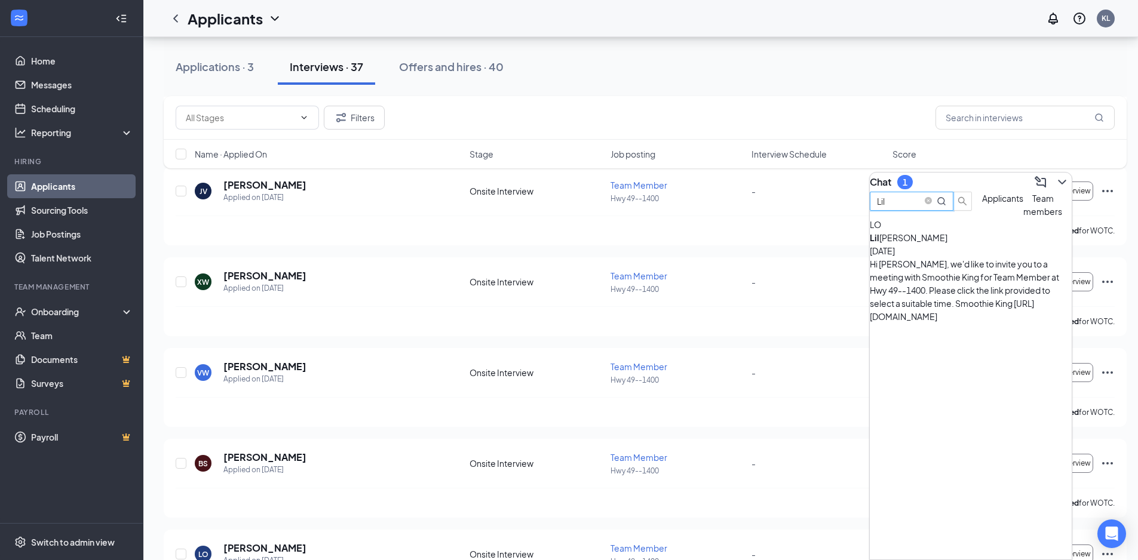
type input "Lil"
click at [948, 283] on div "Hi Lillian, we'd like to invite you to a meeting with Smoothie King for Team Me…" at bounding box center [970, 290] width 202 height 66
click at [755, 531] on textarea at bounding box center [710, 525] width 113 height 29
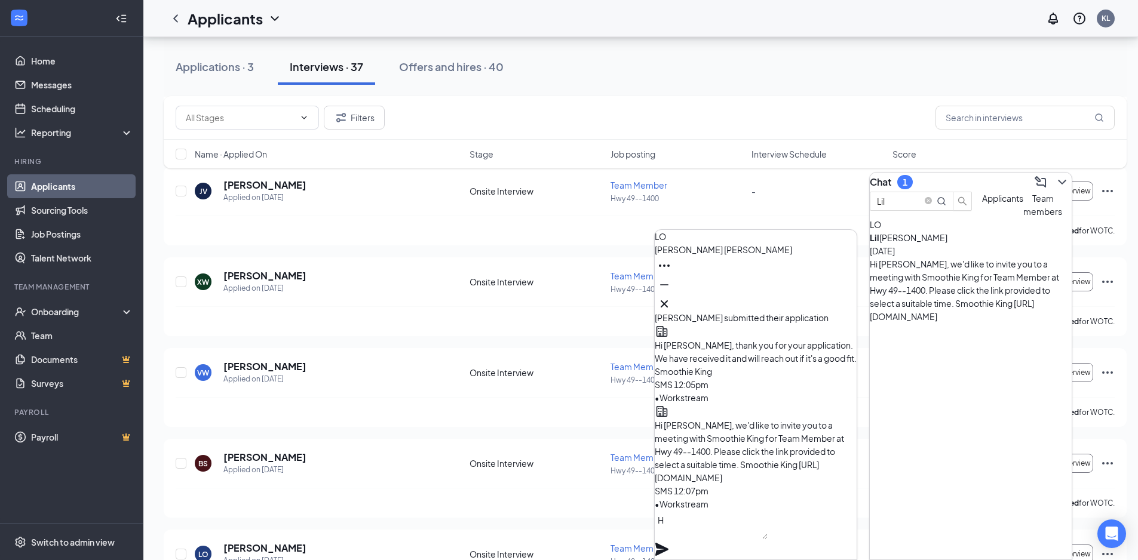
scroll to position [1, 0]
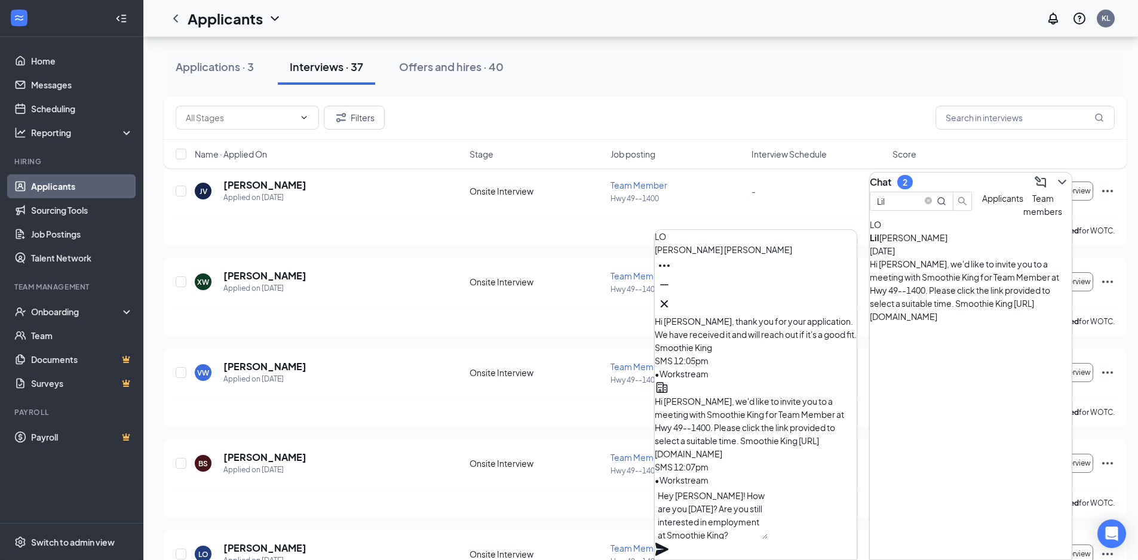
type textarea "Hey Lillian! How are you today? Are you still interested in employment at Smoot…"
click at [669, 542] on icon "Plane" at bounding box center [661, 549] width 14 height 14
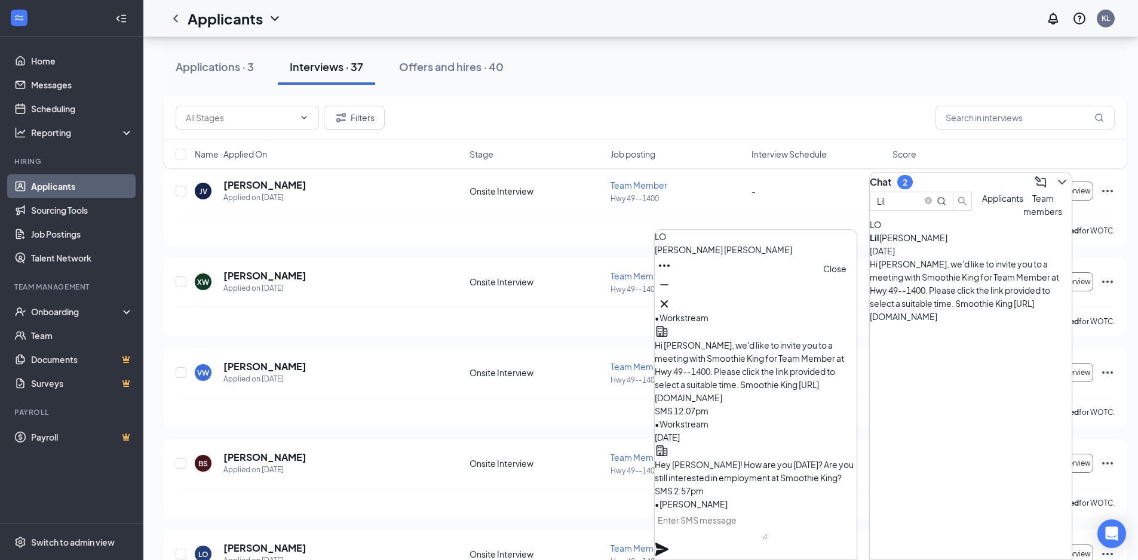
scroll to position [0, 0]
click at [668, 301] on icon "Cross" at bounding box center [663, 303] width 7 height 7
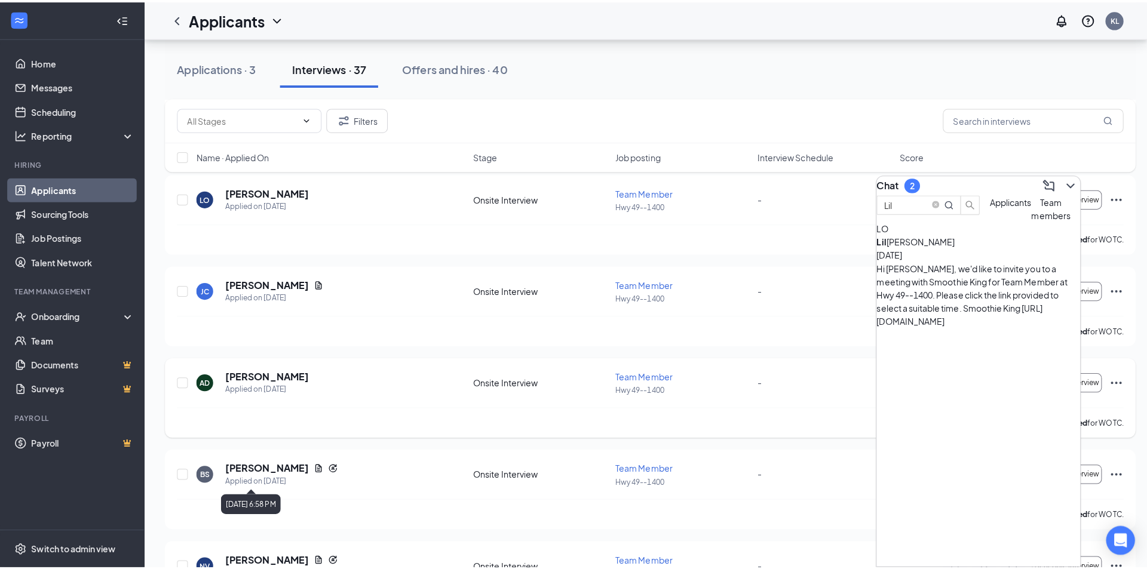
scroll to position [836, 0]
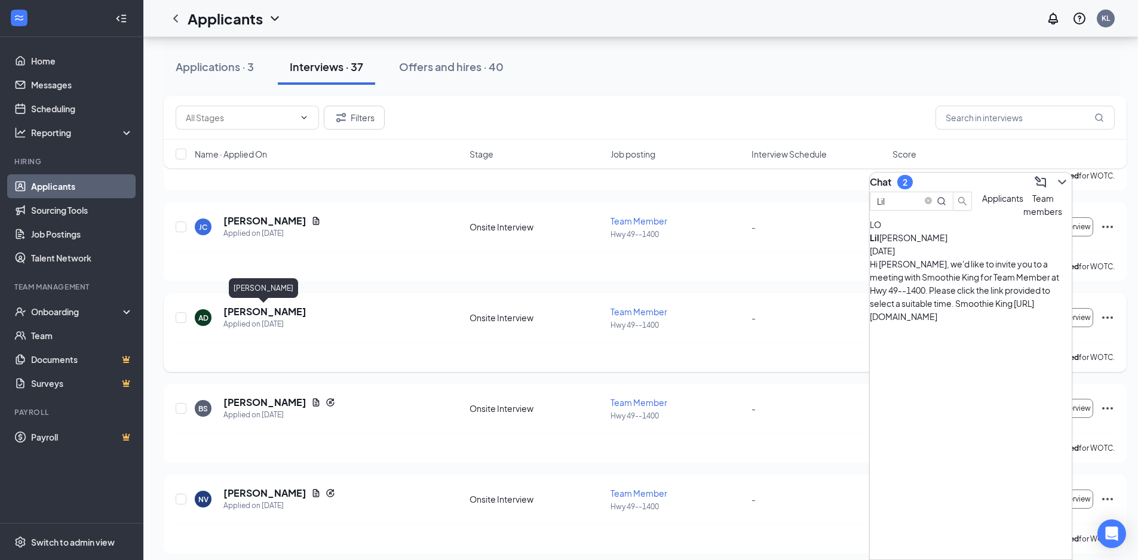
click at [270, 309] on h5 "[PERSON_NAME]" at bounding box center [264, 311] width 83 height 13
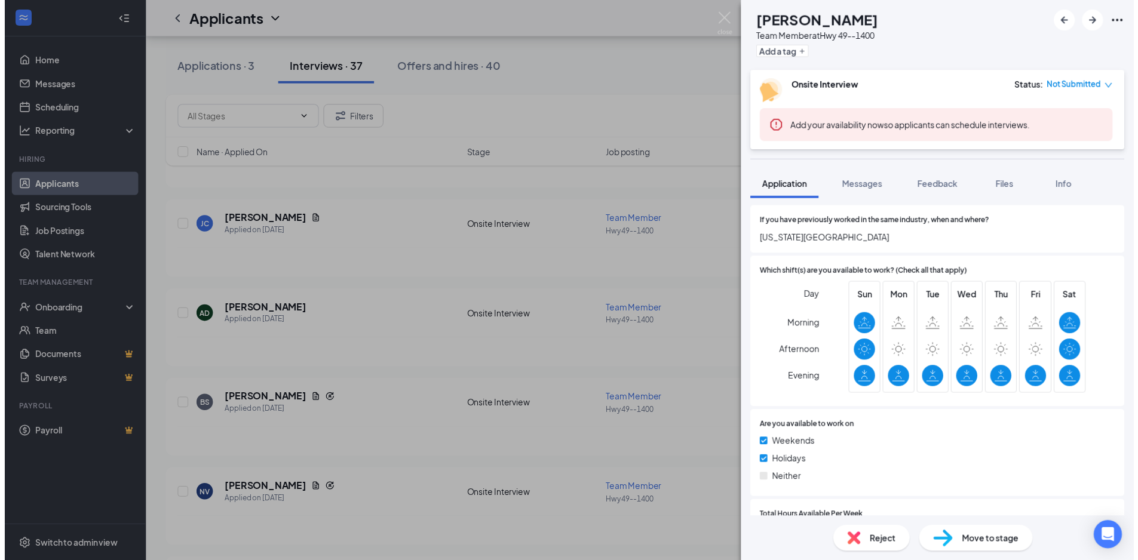
scroll to position [537, 0]
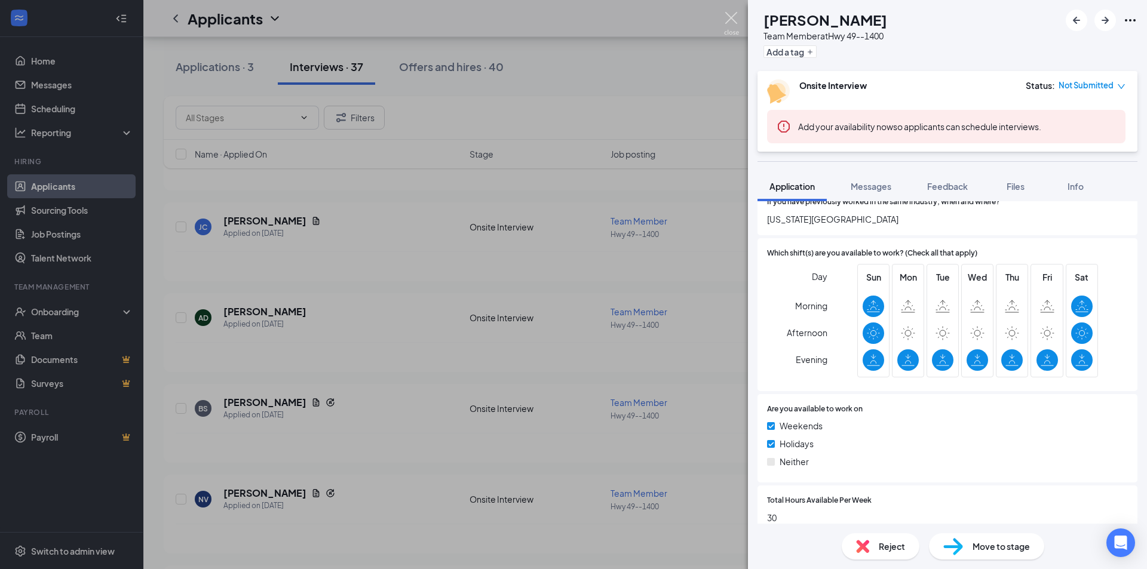
click at [735, 17] on img at bounding box center [731, 23] width 15 height 23
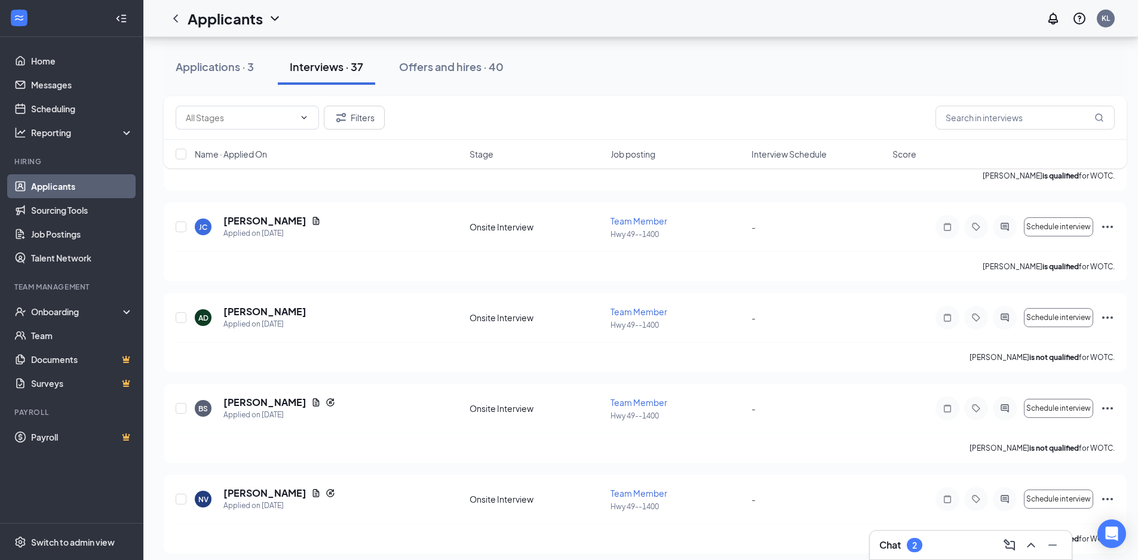
click at [949, 542] on div "Chat 2" at bounding box center [970, 545] width 183 height 19
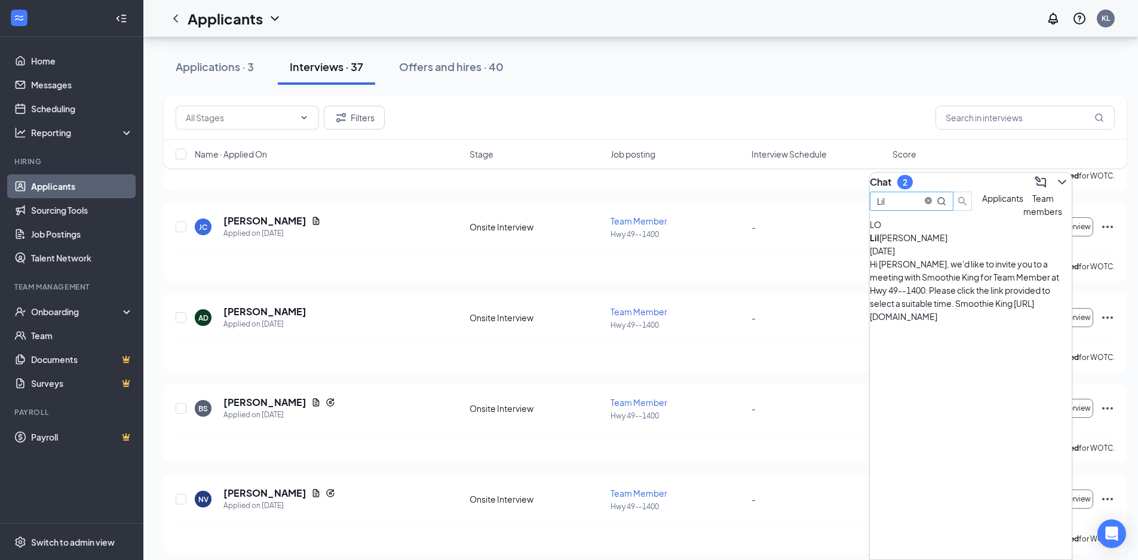
click at [932, 204] on icon "close-circle" at bounding box center [927, 200] width 7 height 7
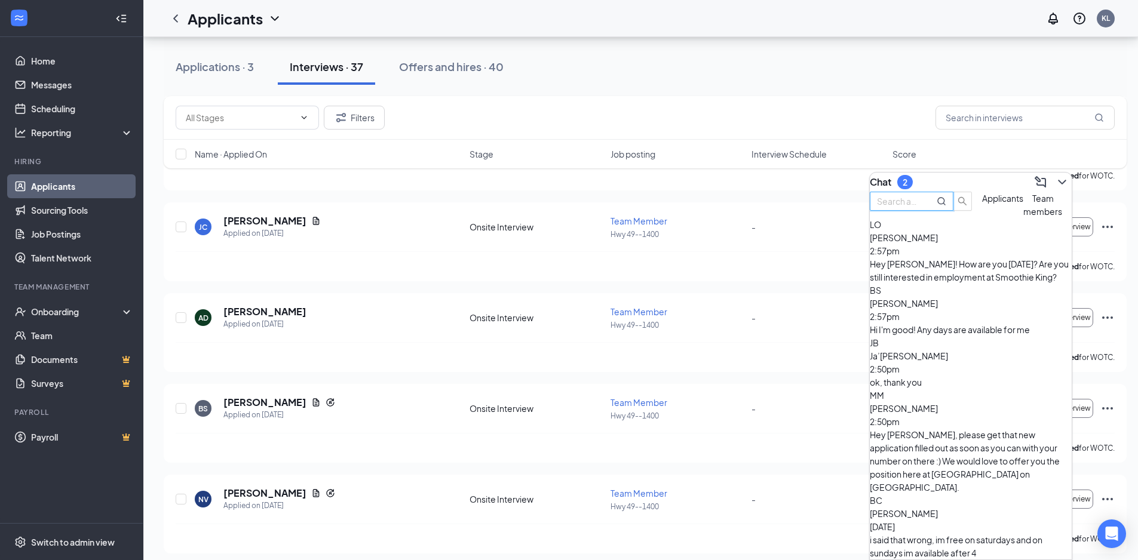
click at [988, 325] on div "Hi I'm good! Any days are available for me" at bounding box center [970, 329] width 202 height 13
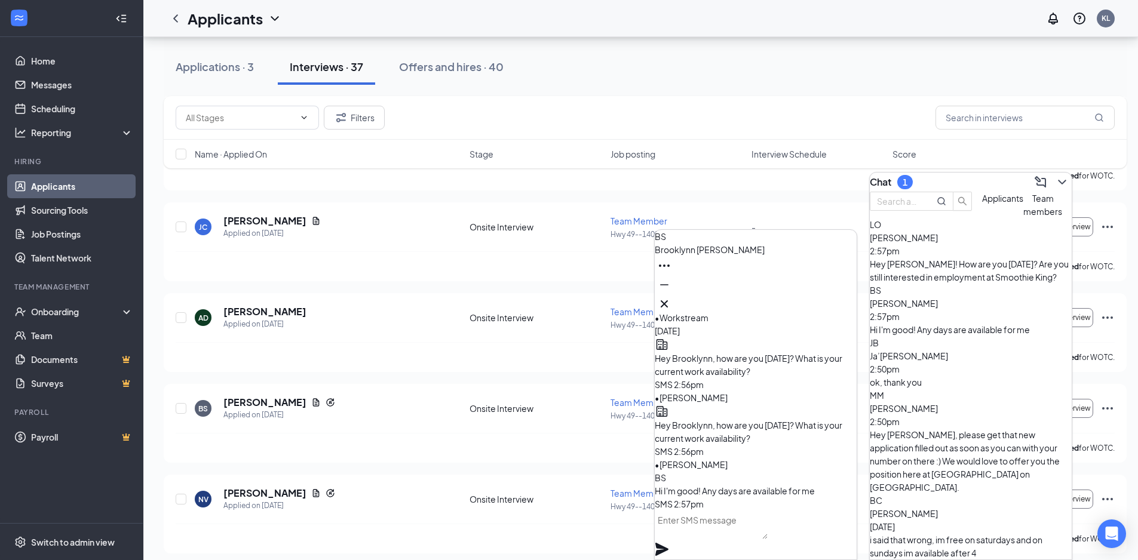
click at [749, 535] on textarea at bounding box center [710, 525] width 113 height 29
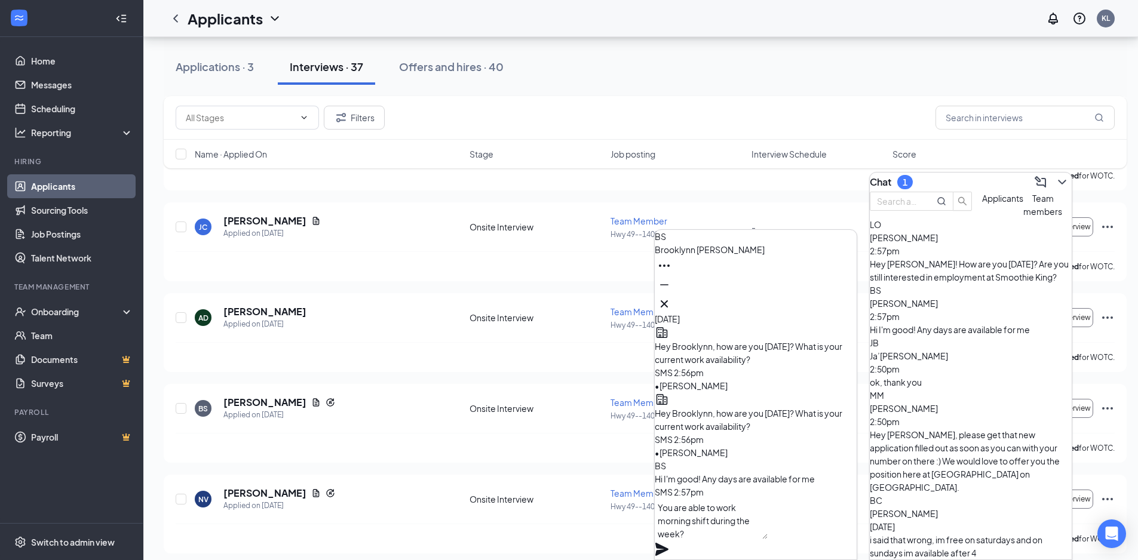
type textarea "You are able to work morning shift during the week?"
click at [840, 539] on div "You are able to work morning shift during the week?" at bounding box center [755, 529] width 202 height 61
click at [668, 543] on icon "Plane" at bounding box center [661, 549] width 13 height 13
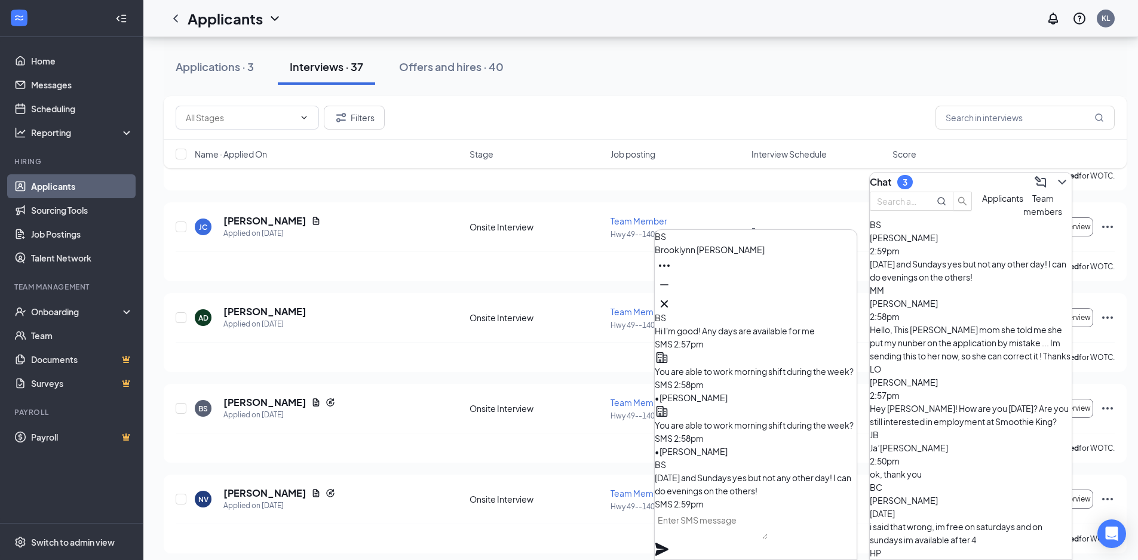
click at [747, 529] on textarea at bounding box center [710, 525] width 113 height 29
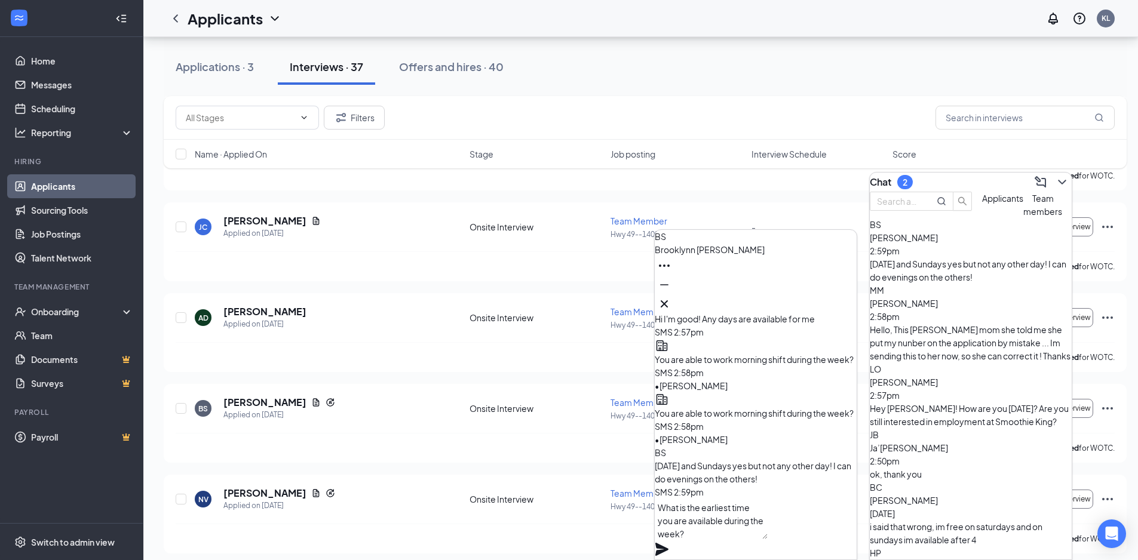
type textarea "What is the earliest time you are available during the week?"
click at [669, 542] on icon "Plane" at bounding box center [661, 549] width 14 height 14
click at [986, 315] on div "Mariah Mccree 2:58pm" at bounding box center [970, 310] width 202 height 26
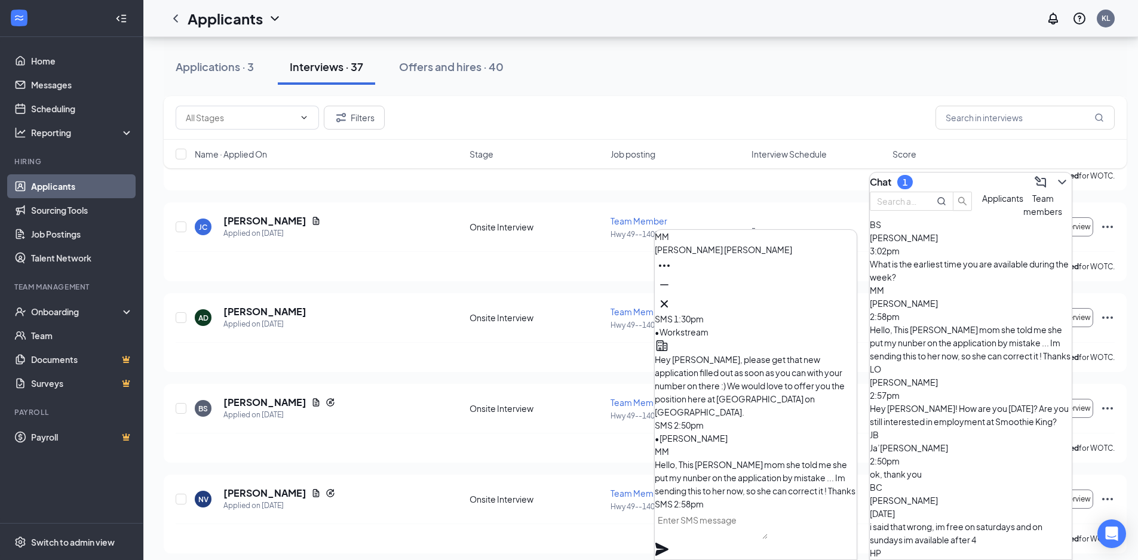
click at [738, 527] on textarea at bounding box center [710, 525] width 113 height 29
type textarea "Ofcourse!"
click at [669, 542] on icon "Plane" at bounding box center [661, 549] width 14 height 14
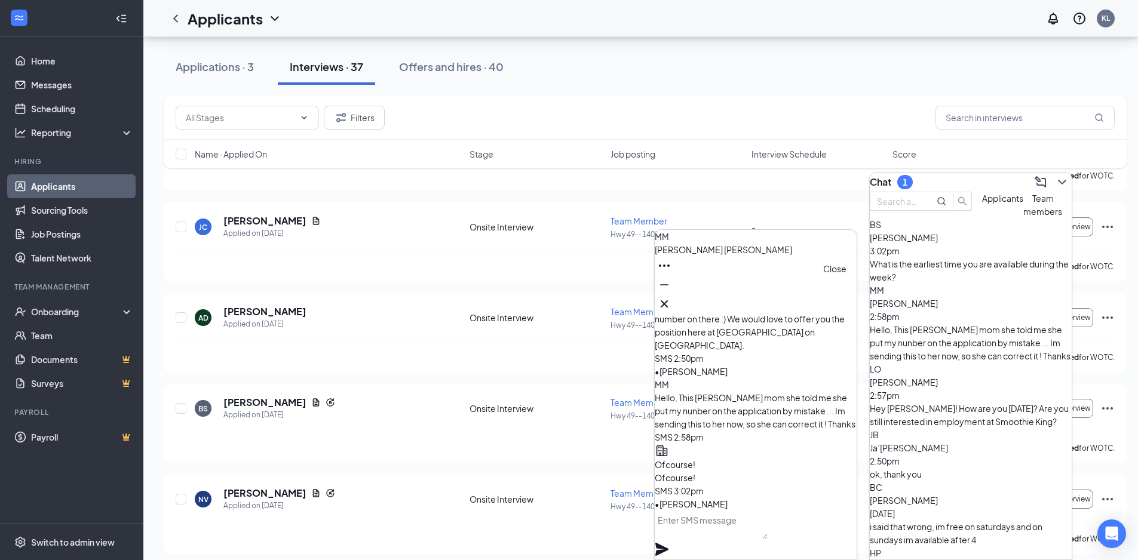
click at [671, 305] on icon "Cross" at bounding box center [664, 304] width 14 height 14
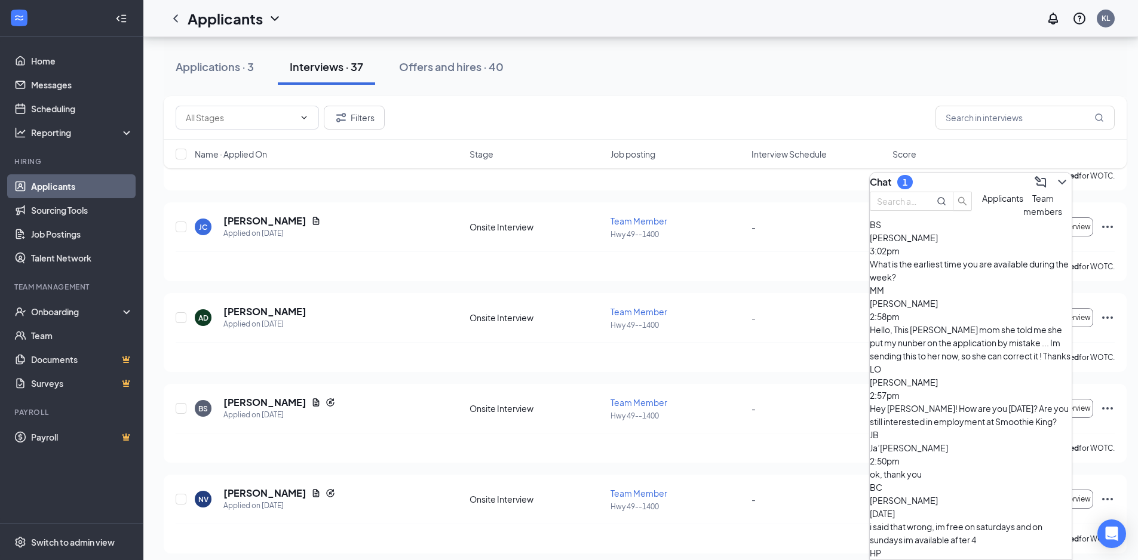
click at [1023, 218] on button "Team members" at bounding box center [1042, 205] width 39 height 26
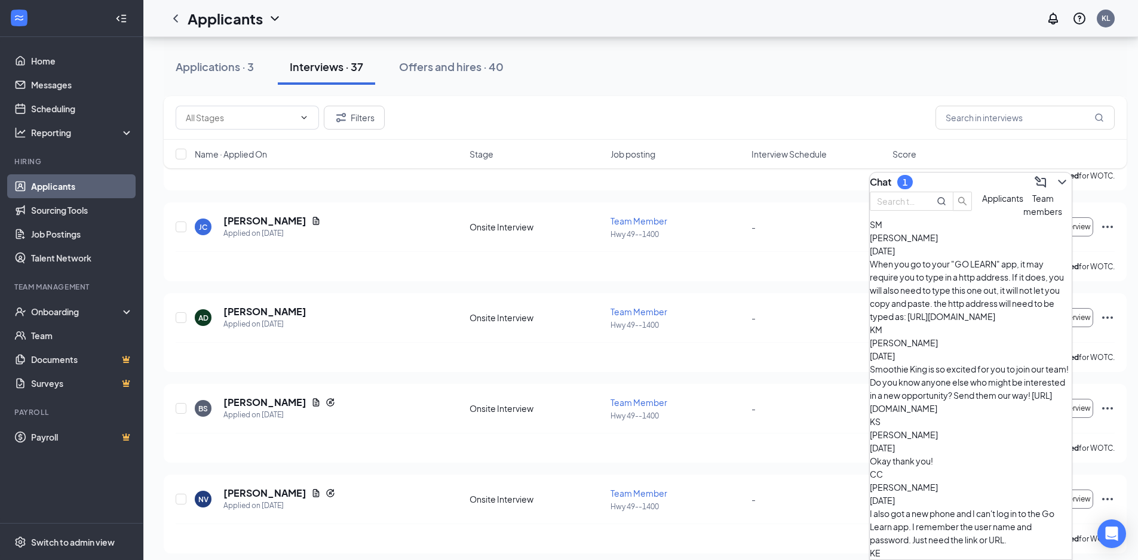
click at [982, 218] on button "Applicants" at bounding box center [1002, 205] width 41 height 26
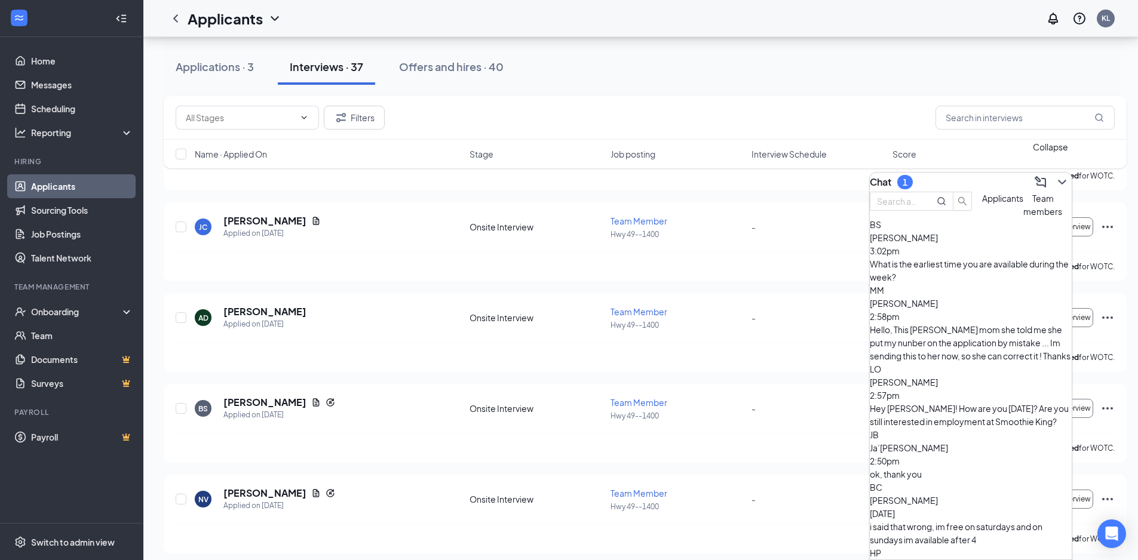
click at [1056, 185] on button at bounding box center [1061, 182] width 19 height 19
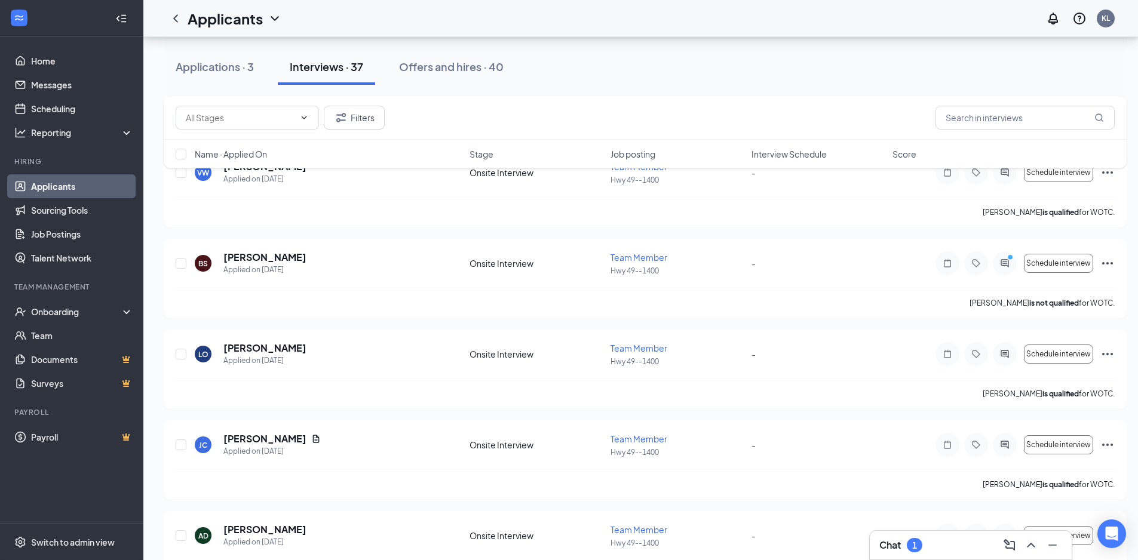
scroll to position [597, 0]
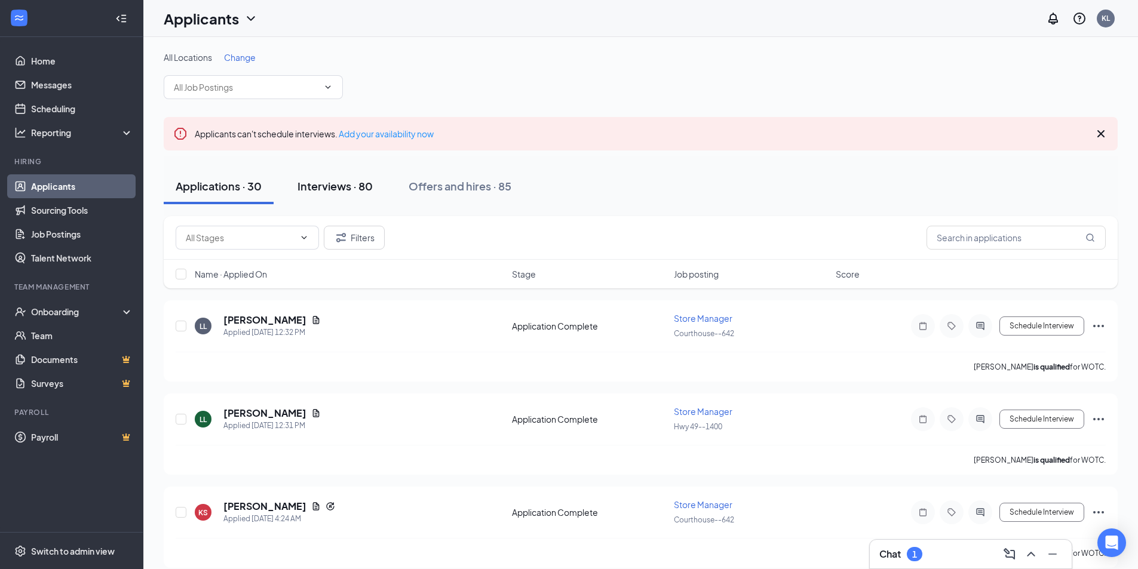
click at [359, 185] on div "Interviews · 80" at bounding box center [334, 186] width 75 height 15
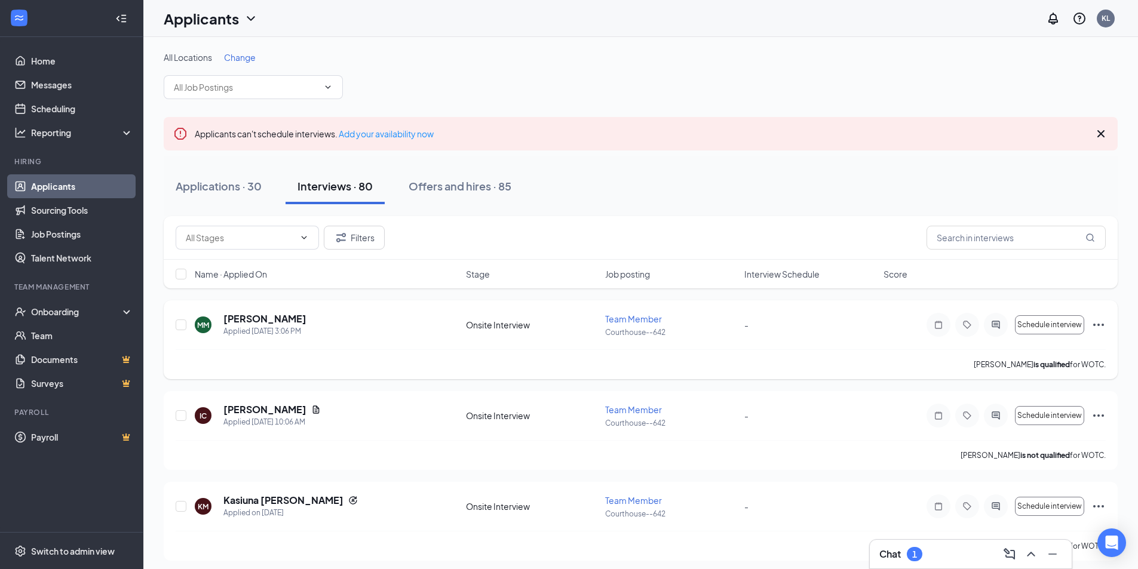
click at [1098, 320] on icon "Ellipses" at bounding box center [1098, 325] width 14 height 14
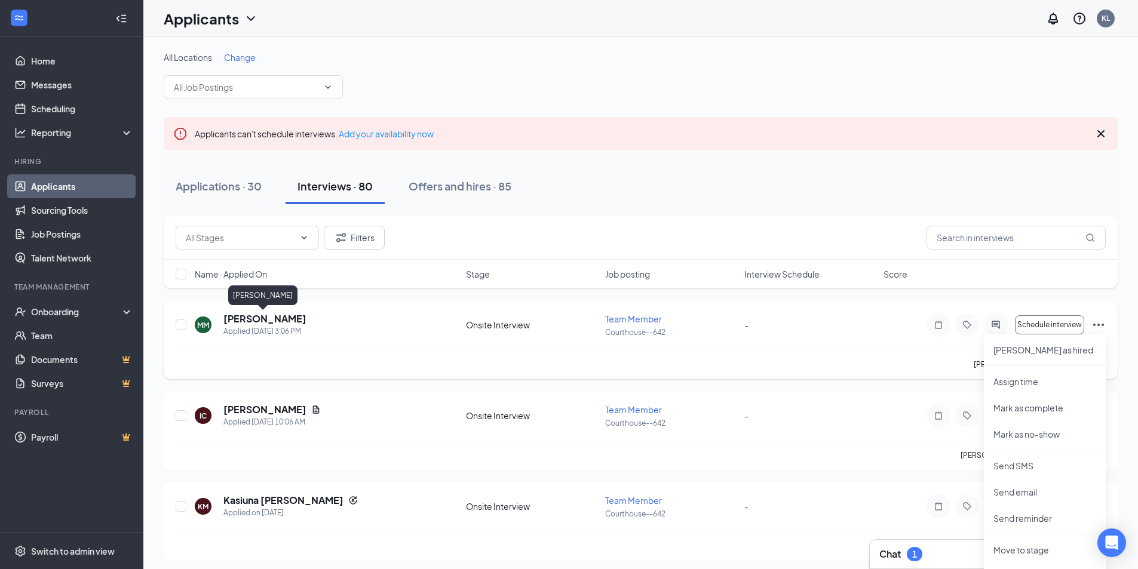
click at [275, 315] on h5 "[PERSON_NAME]" at bounding box center [264, 318] width 83 height 13
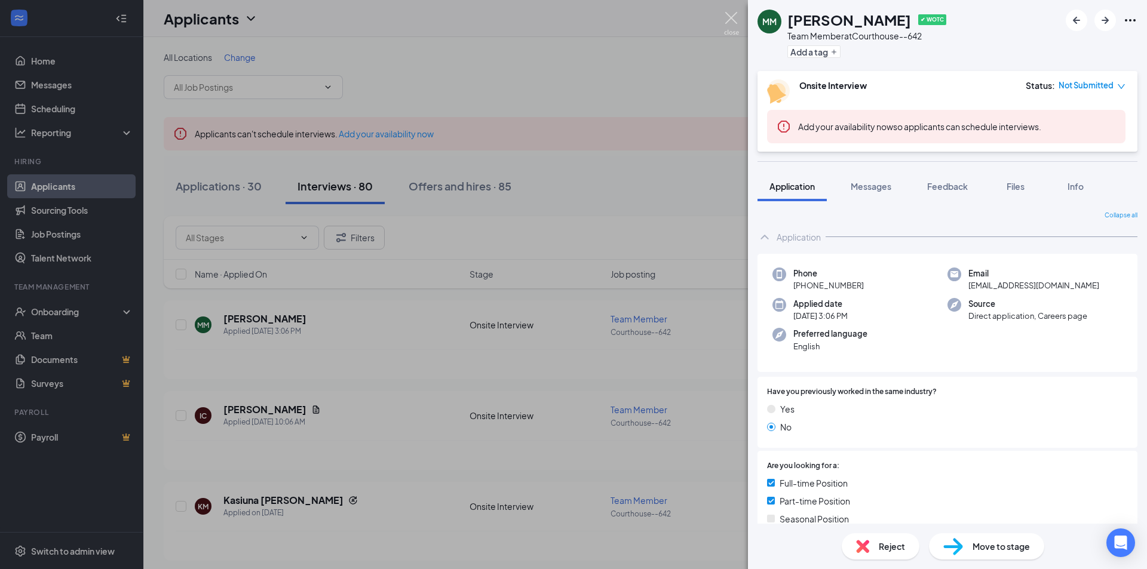
click at [734, 23] on img at bounding box center [731, 23] width 15 height 23
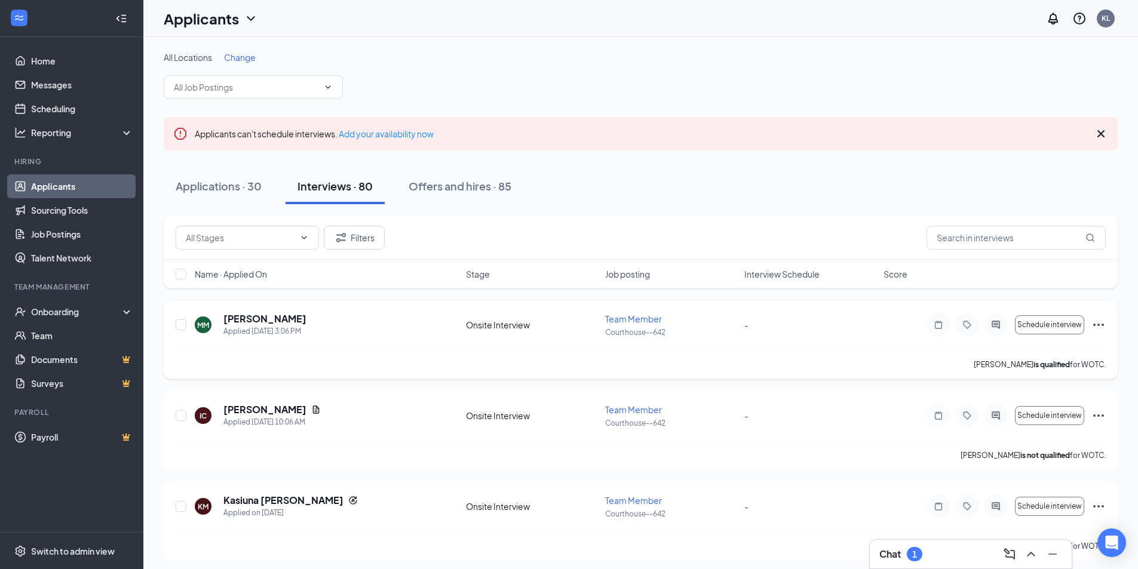
click at [1100, 327] on icon "Ellipses" at bounding box center [1098, 325] width 14 height 14
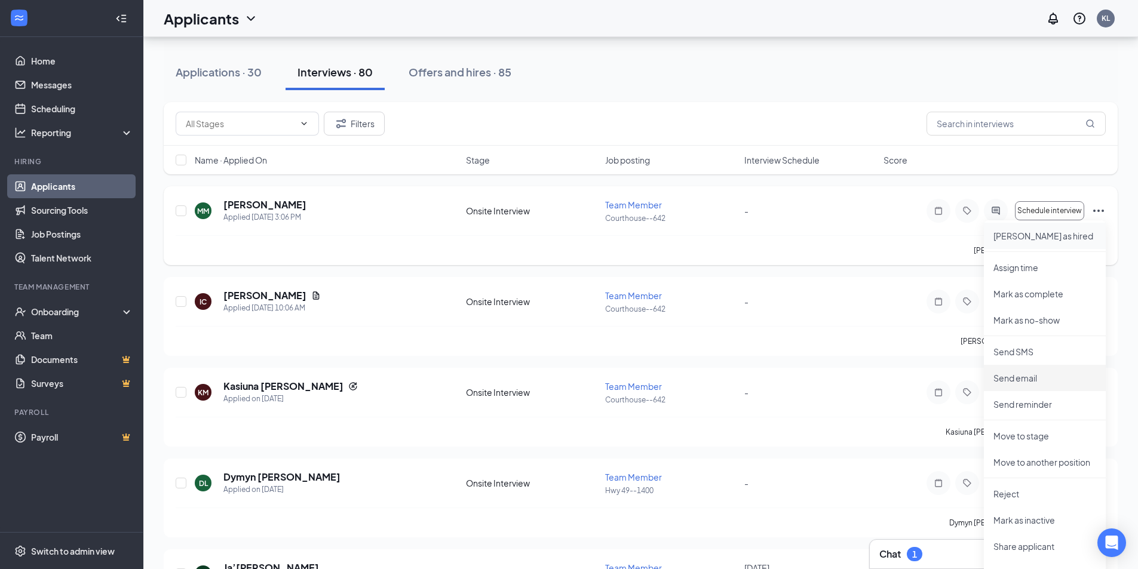
scroll to position [119, 0]
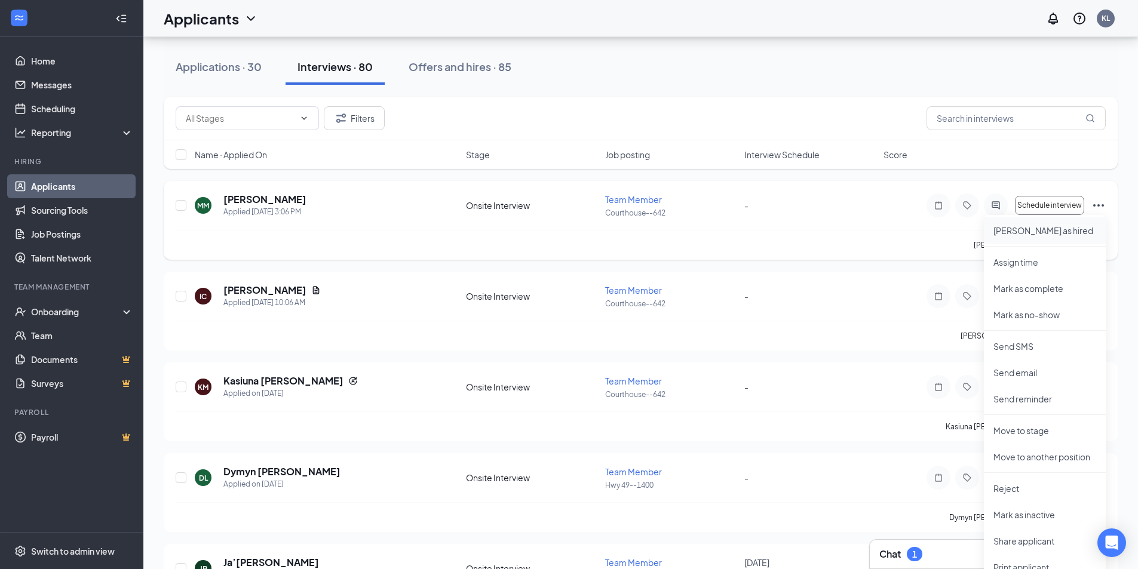
click at [1034, 231] on p "[PERSON_NAME] as hired" at bounding box center [1044, 231] width 103 height 12
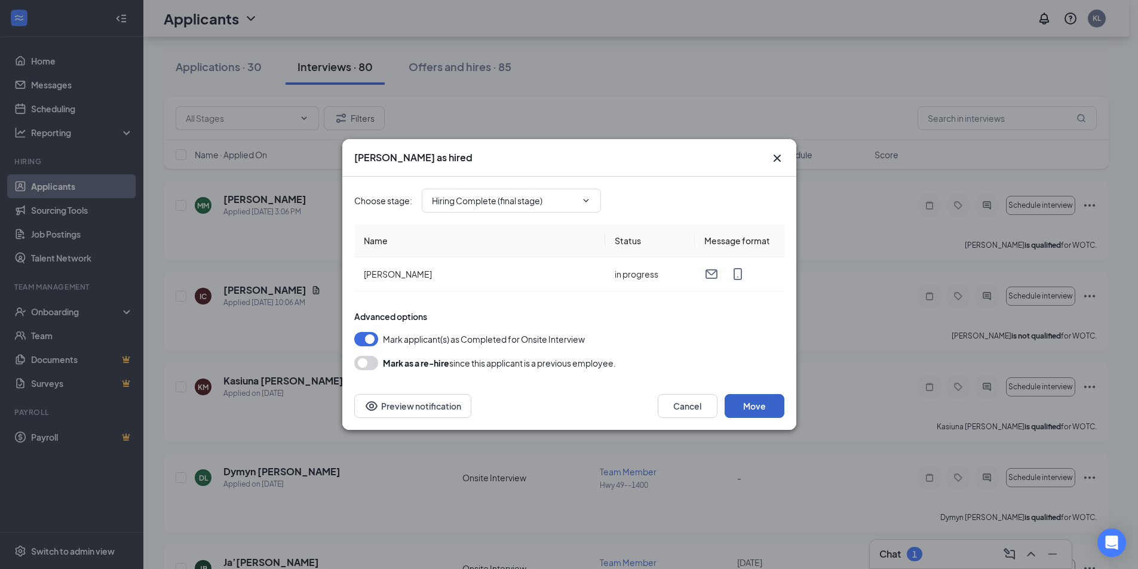
click at [763, 406] on button "Move" at bounding box center [754, 406] width 60 height 24
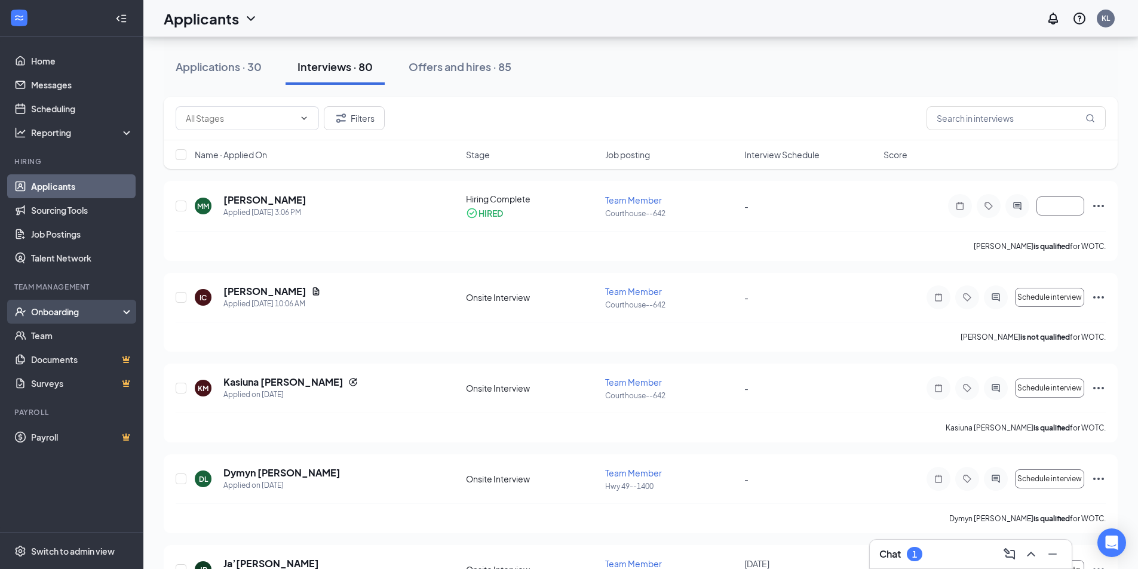
click at [68, 310] on div "Onboarding" at bounding box center [77, 312] width 92 height 12
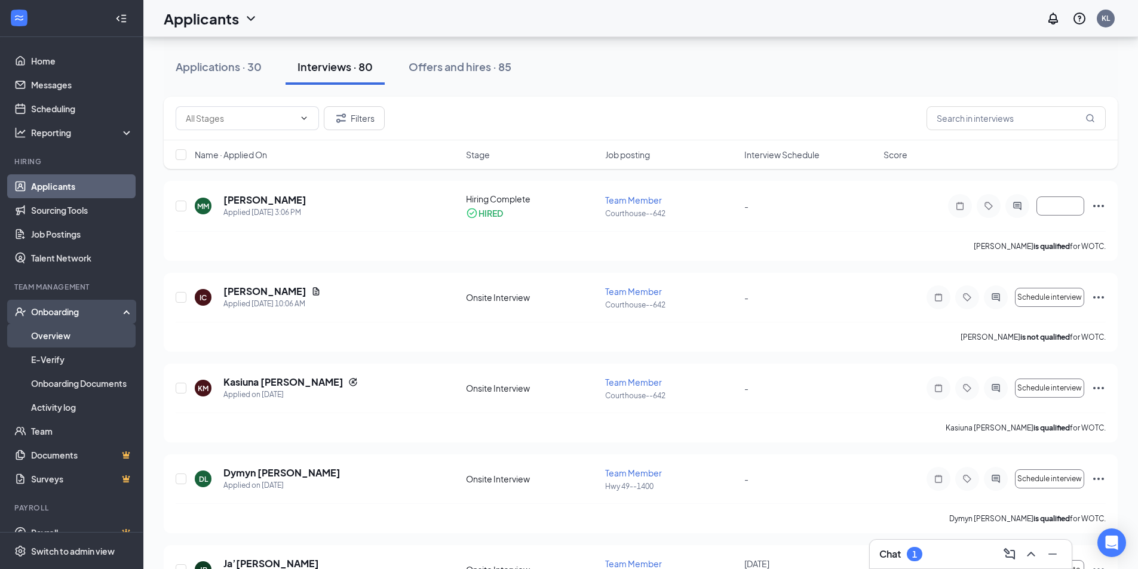
click at [58, 339] on link "Overview" at bounding box center [82, 336] width 102 height 24
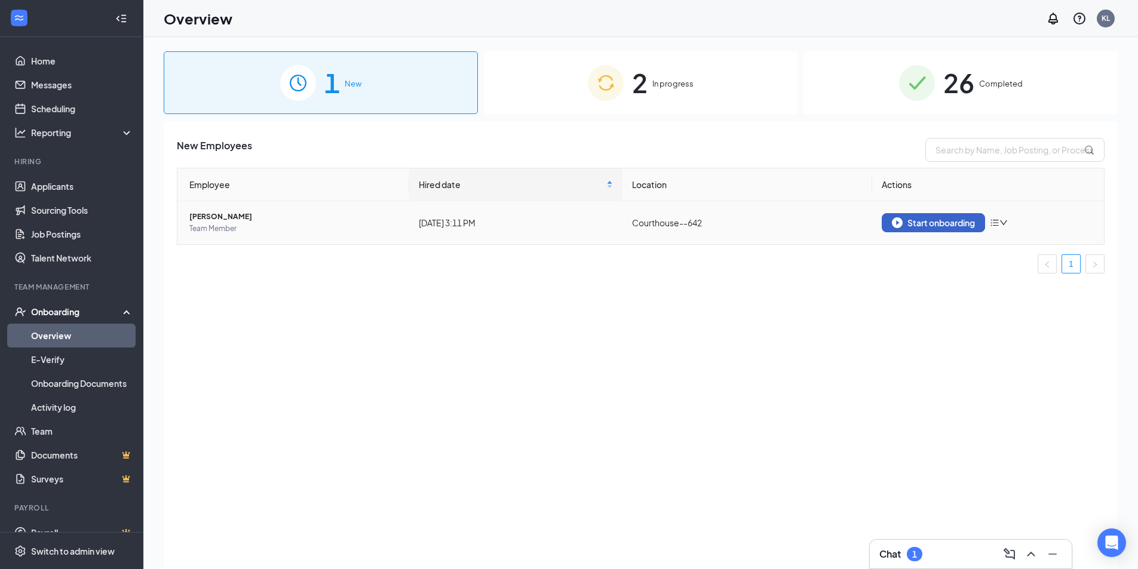
click at [927, 221] on div "Start onboarding" at bounding box center [933, 222] width 83 height 11
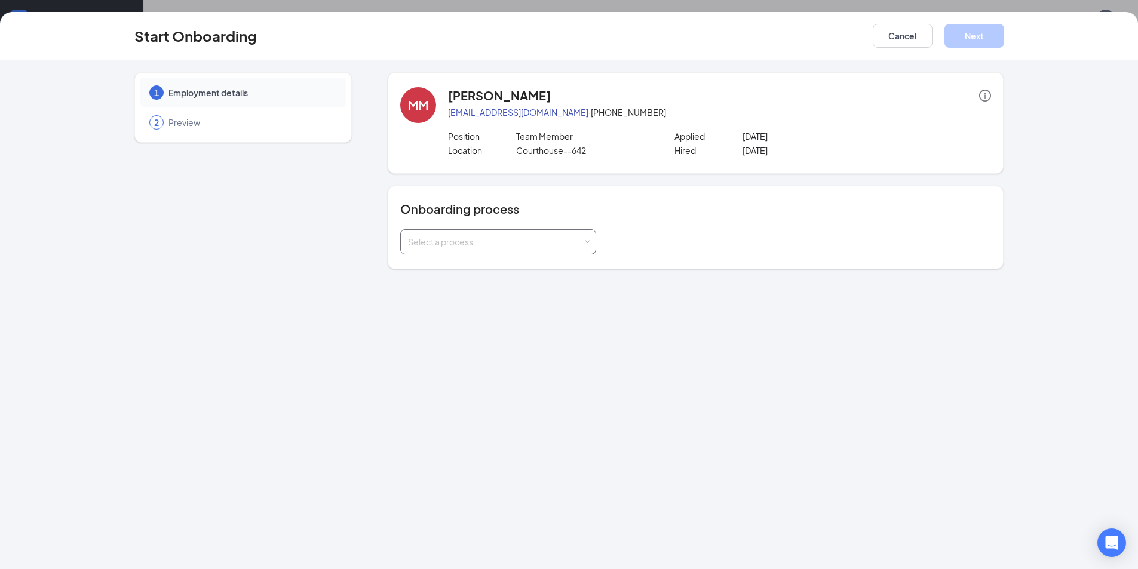
click at [460, 231] on div "Select a process" at bounding box center [498, 242] width 180 height 24
click at [471, 274] on li "Smoothie King Onboarding" at bounding box center [498, 267] width 196 height 21
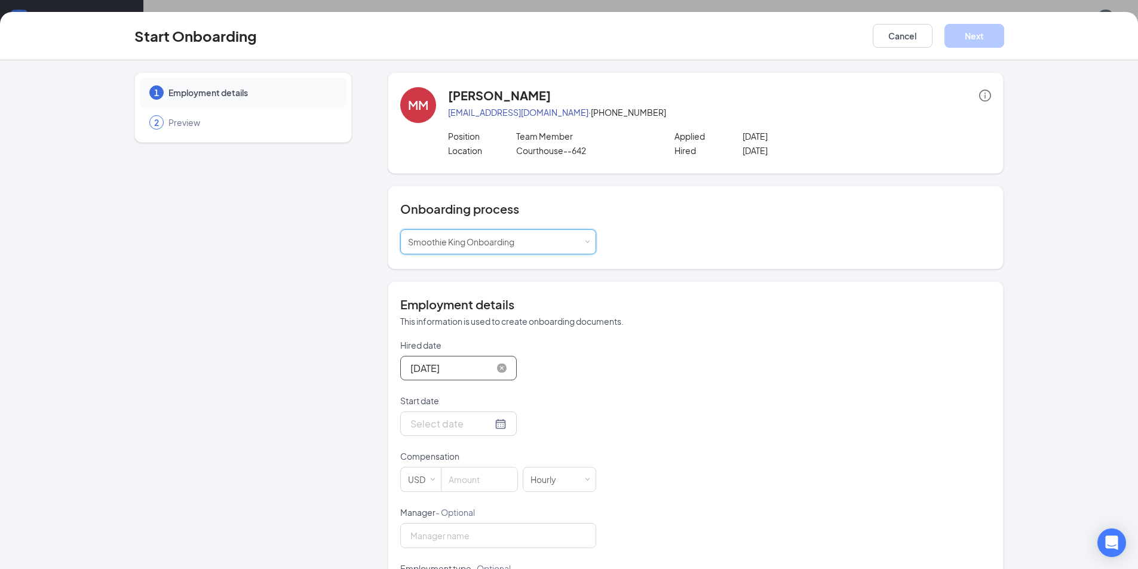
click at [467, 373] on input "[DATE]" at bounding box center [451, 368] width 82 height 15
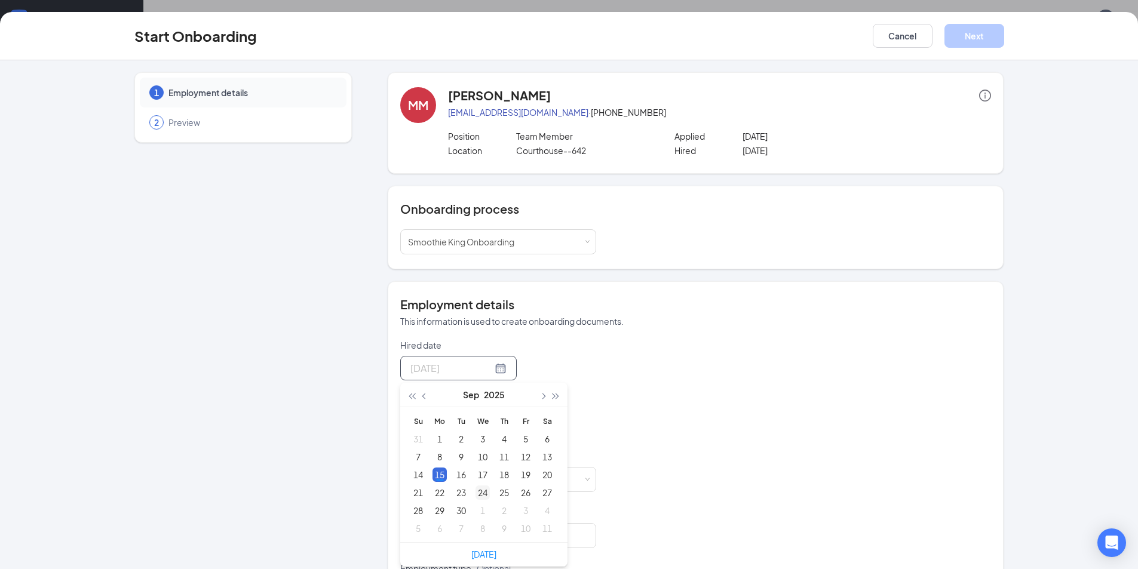
type input "[DATE]"
click at [475, 491] on div "24" at bounding box center [482, 492] width 14 height 14
click at [465, 413] on div at bounding box center [458, 423] width 116 height 24
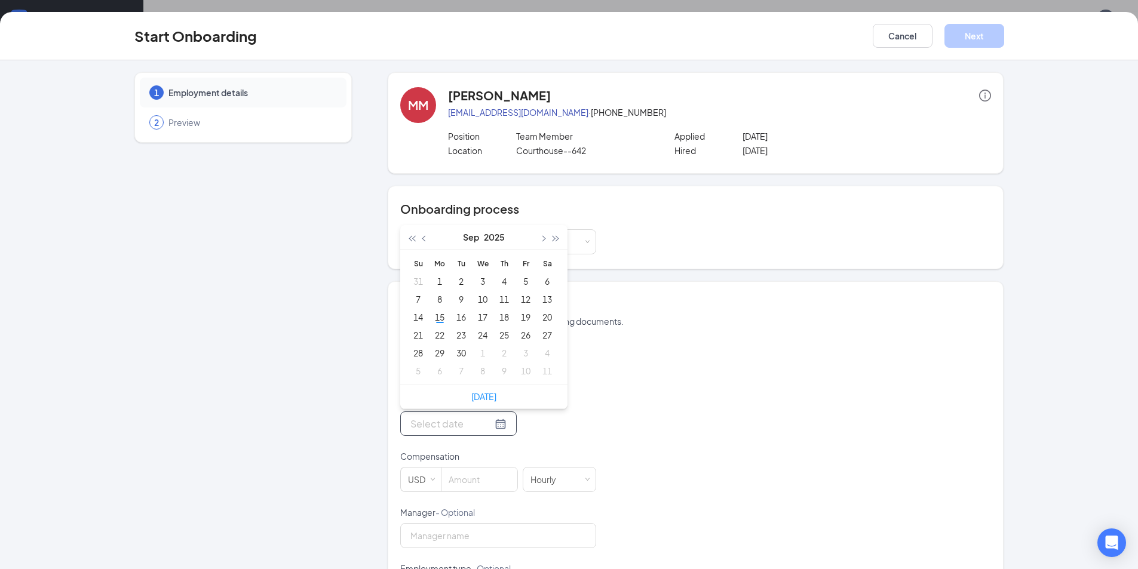
click at [465, 417] on input "Start date" at bounding box center [451, 423] width 82 height 15
type input "[DATE]"
click at [478, 332] on div "24" at bounding box center [482, 335] width 14 height 14
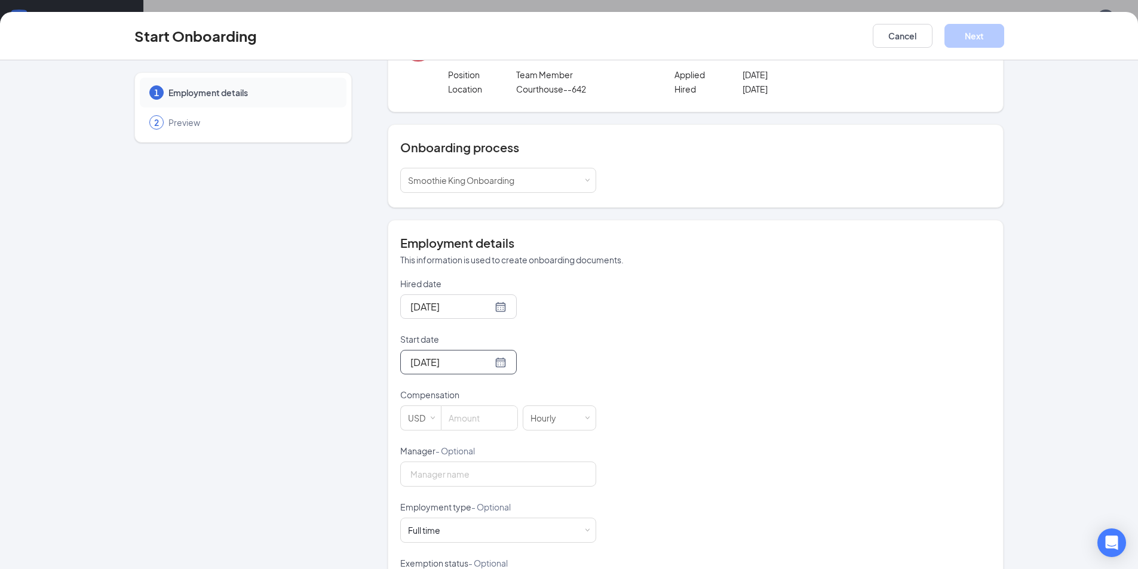
scroll to position [119, 0]
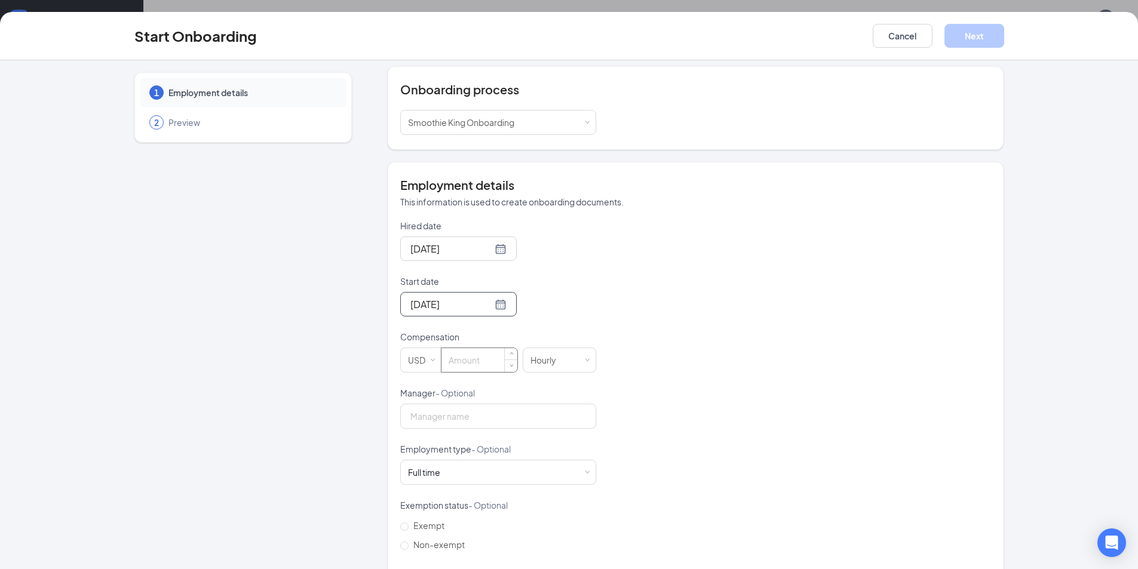
click at [485, 368] on input at bounding box center [479, 360] width 76 height 24
type input "9"
click at [484, 412] on input "Manager - Optional" at bounding box center [498, 416] width 196 height 25
type input "[PERSON_NAME]"
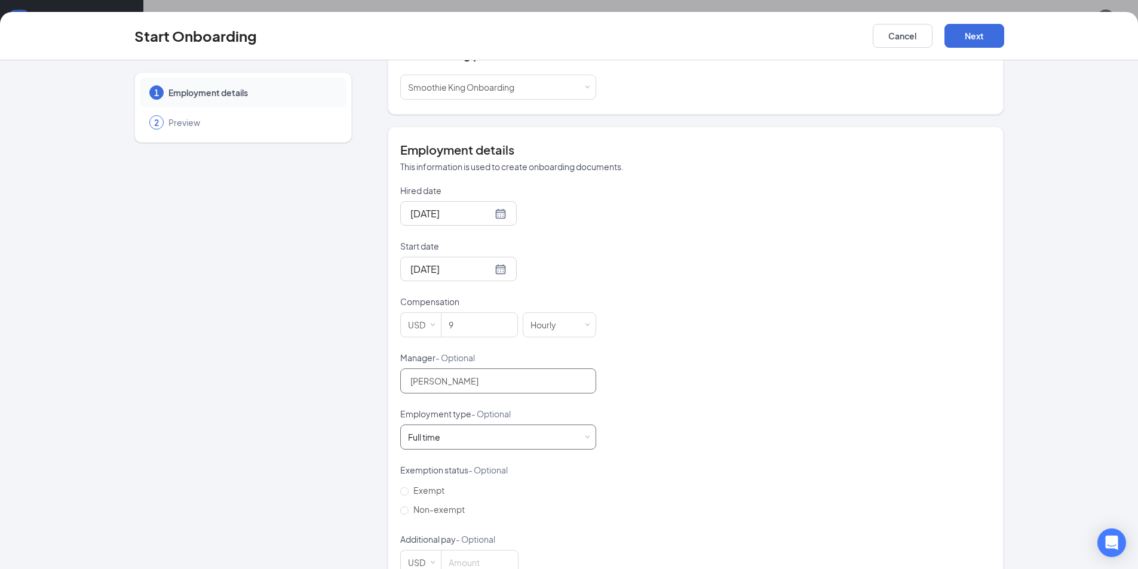
scroll to position [188, 0]
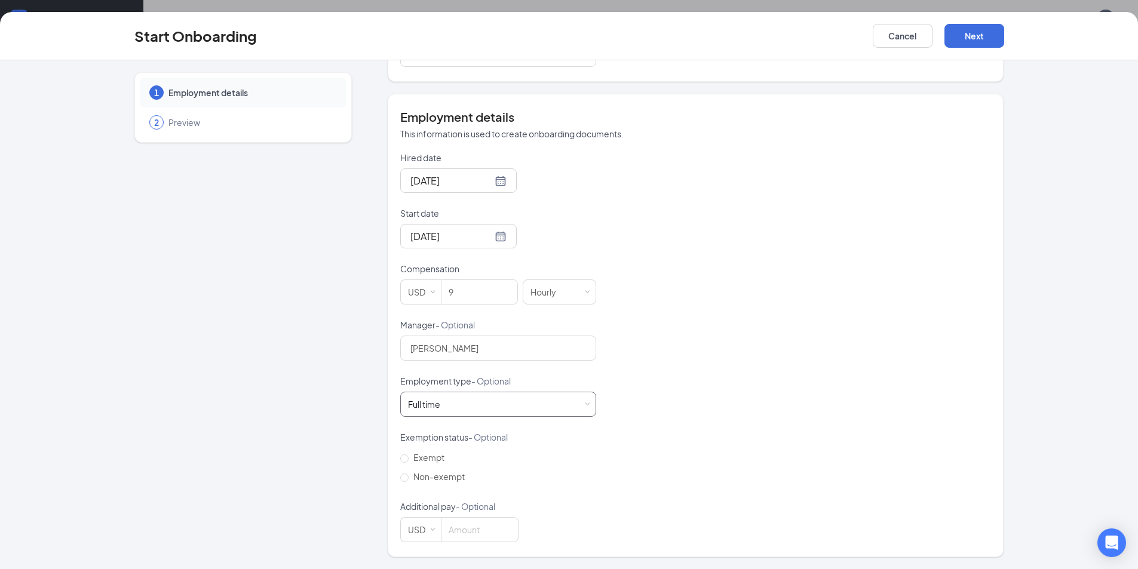
click at [494, 397] on div "Full time Works 30+ hours per week and is reasonably expected to work" at bounding box center [498, 404] width 180 height 24
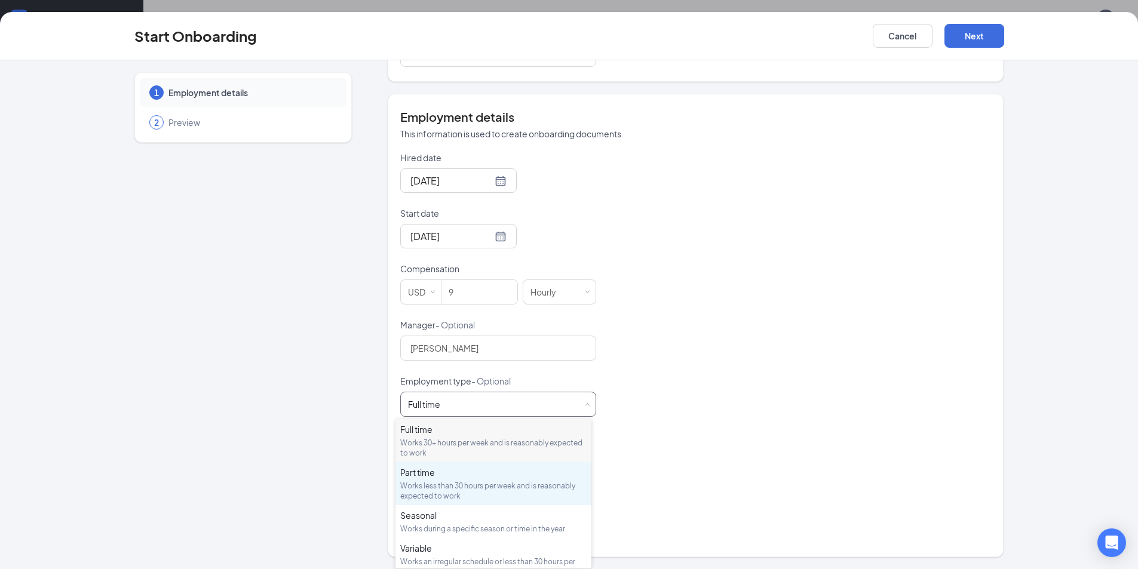
click at [447, 469] on div "Part time" at bounding box center [493, 472] width 186 height 12
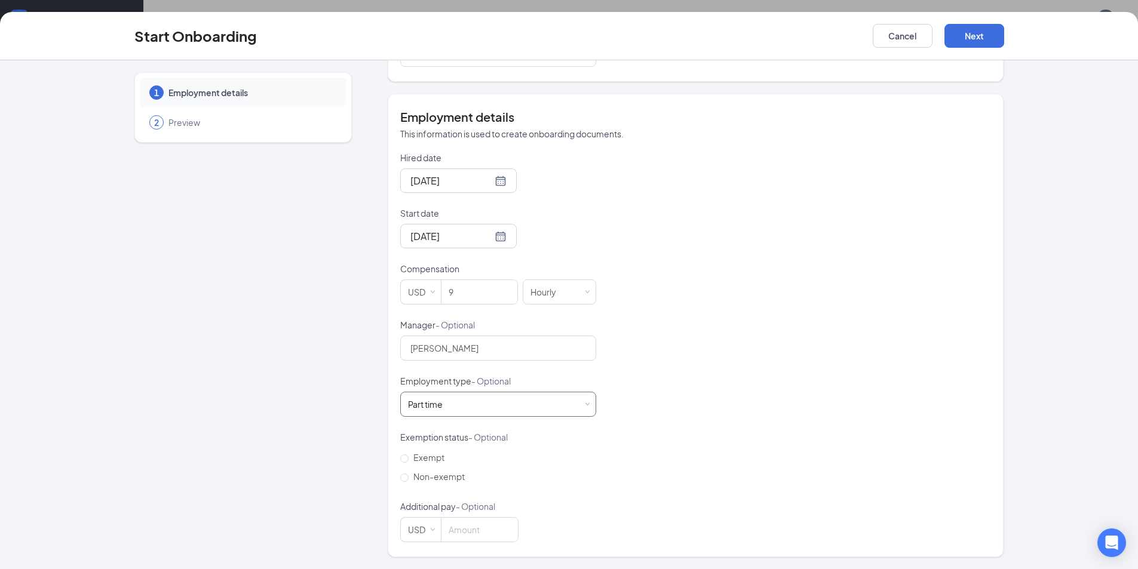
scroll to position [54, 0]
click at [973, 34] on button "Next" at bounding box center [974, 36] width 60 height 24
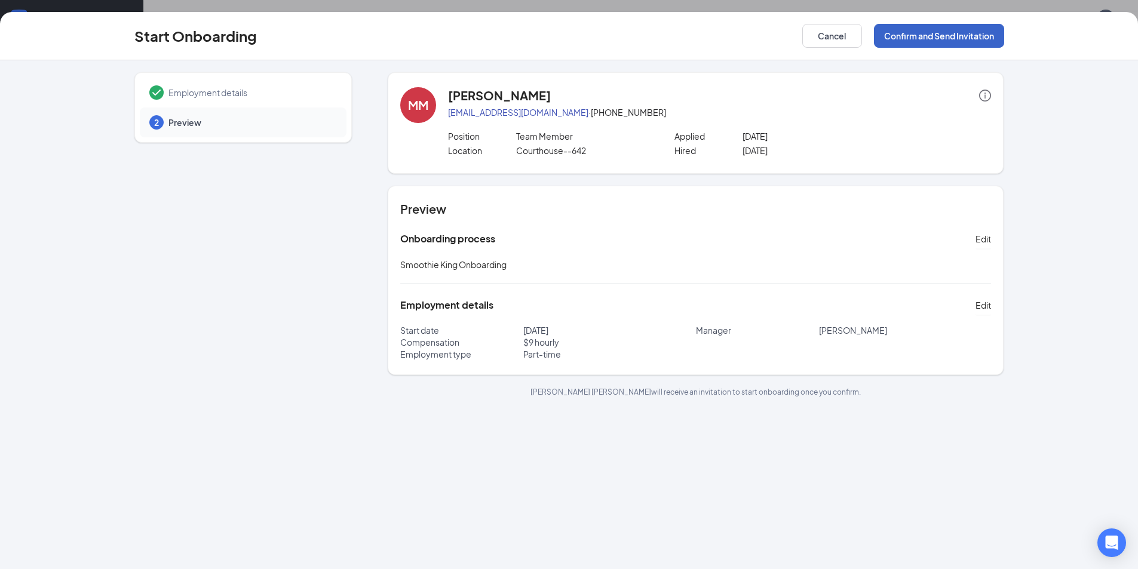
click at [929, 42] on button "Confirm and Send Invitation" at bounding box center [939, 36] width 130 height 24
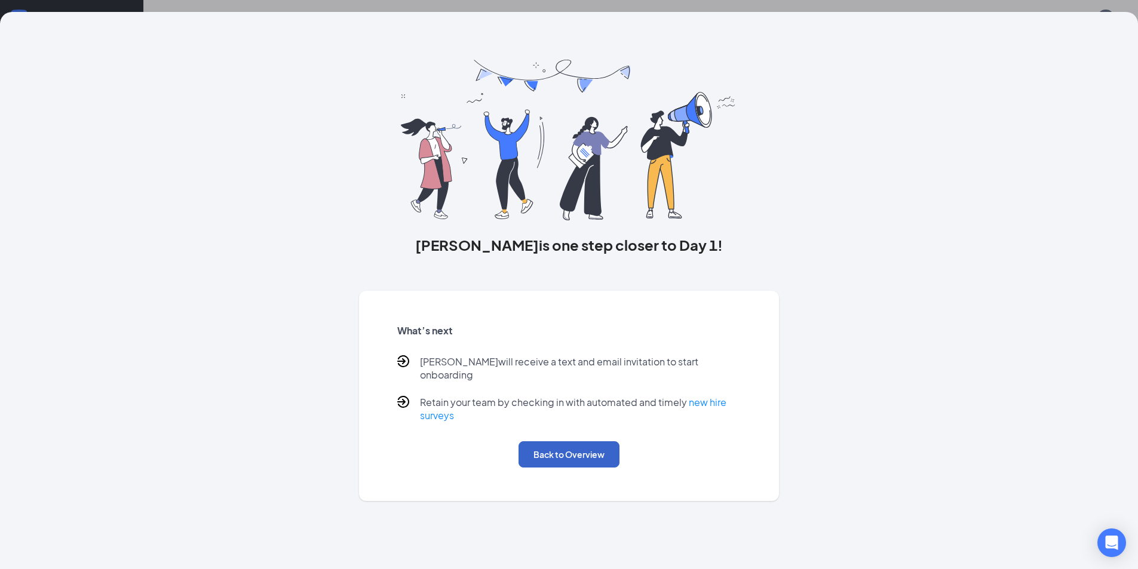
click at [546, 444] on button "Back to Overview" at bounding box center [568, 454] width 101 height 26
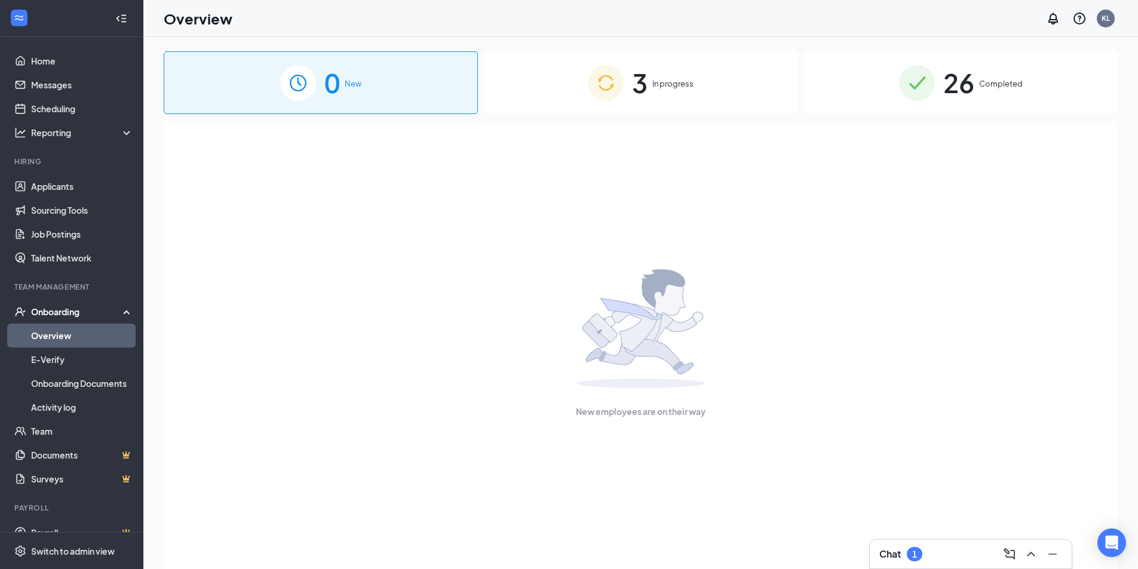
click at [687, 99] on div "3 In progress" at bounding box center [641, 82] width 314 height 63
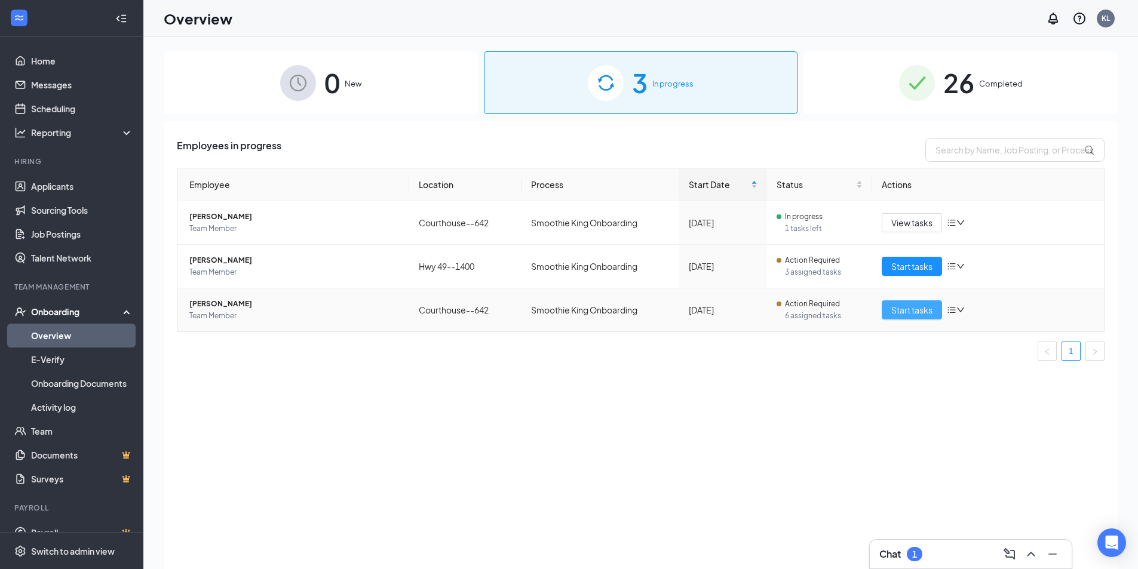
click at [908, 315] on span "Start tasks" at bounding box center [911, 309] width 41 height 13
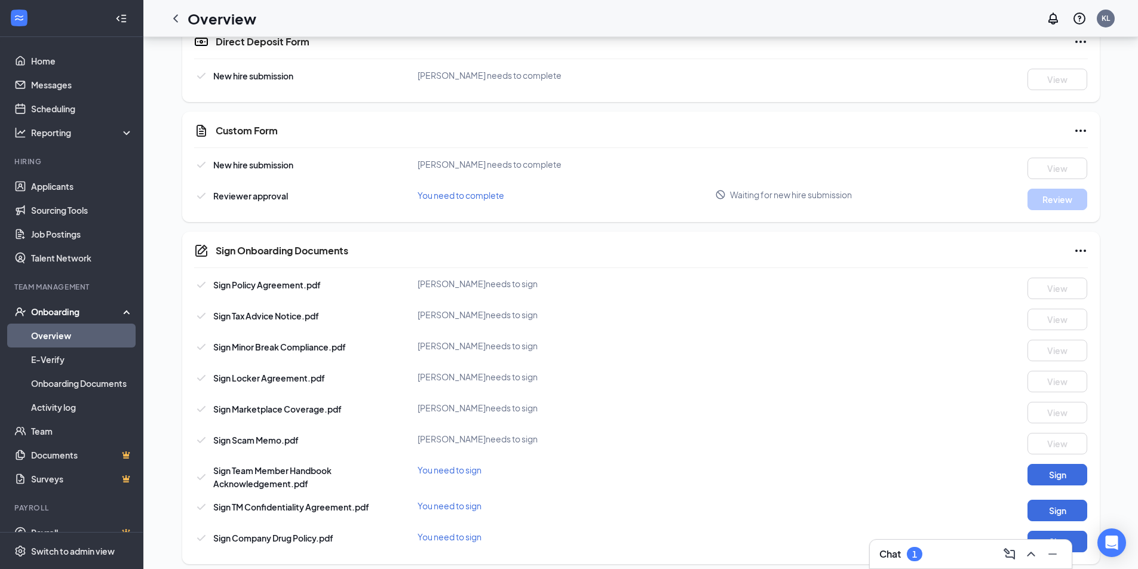
scroll to position [628, 0]
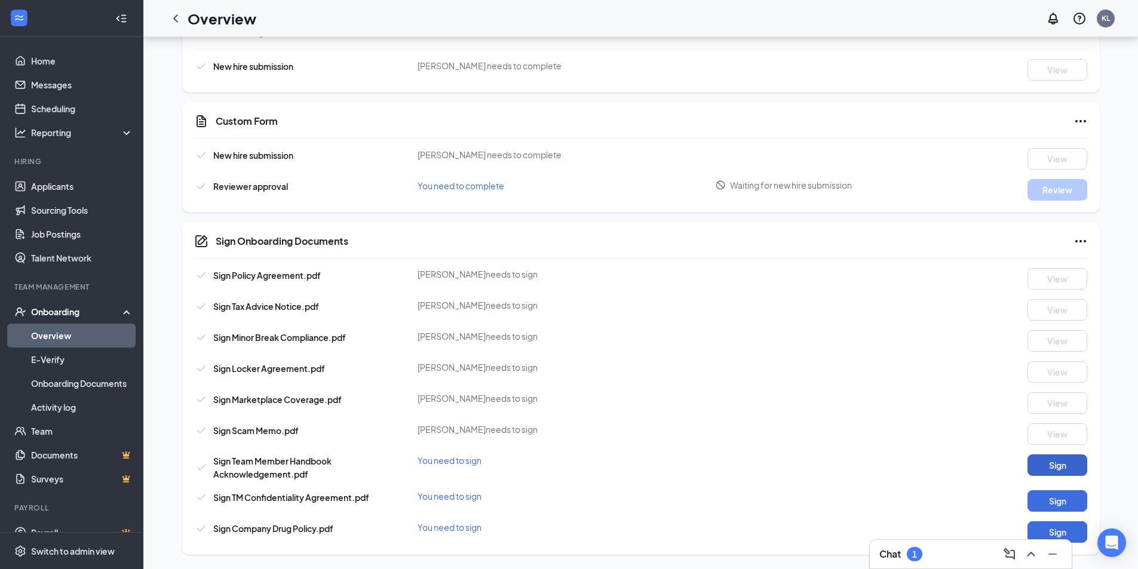
click at [1061, 469] on button "Sign" at bounding box center [1057, 464] width 60 height 21
